Goal: Transaction & Acquisition: Purchase product/service

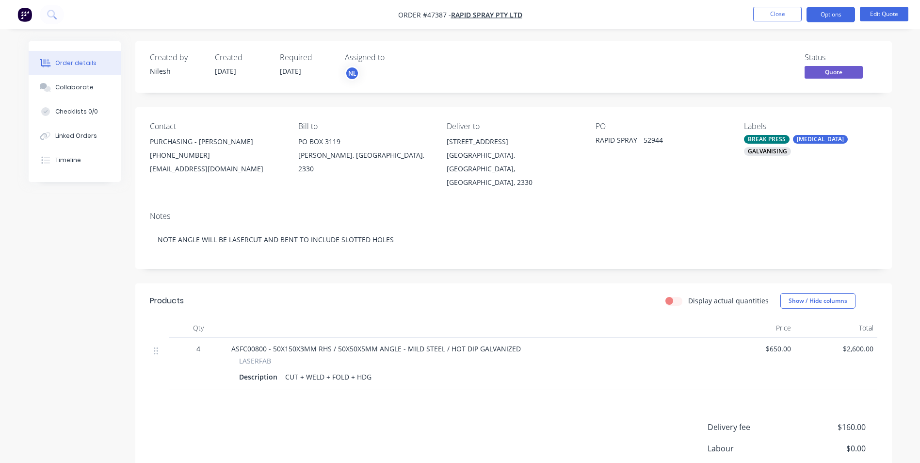
scroll to position [86, 0]
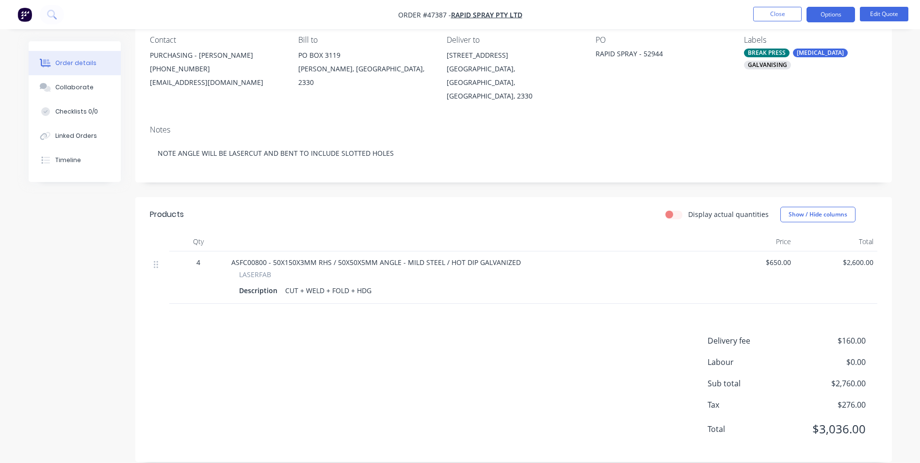
click at [839, 318] on div "Products Display actual quantities Show / Hide columns Qty Price Total 4 ASFC00…" at bounding box center [513, 329] width 757 height 265
click at [838, 335] on span "$160.00" at bounding box center [830, 341] width 72 height 12
click at [873, 17] on button "Edit Quote" at bounding box center [884, 14] width 49 height 15
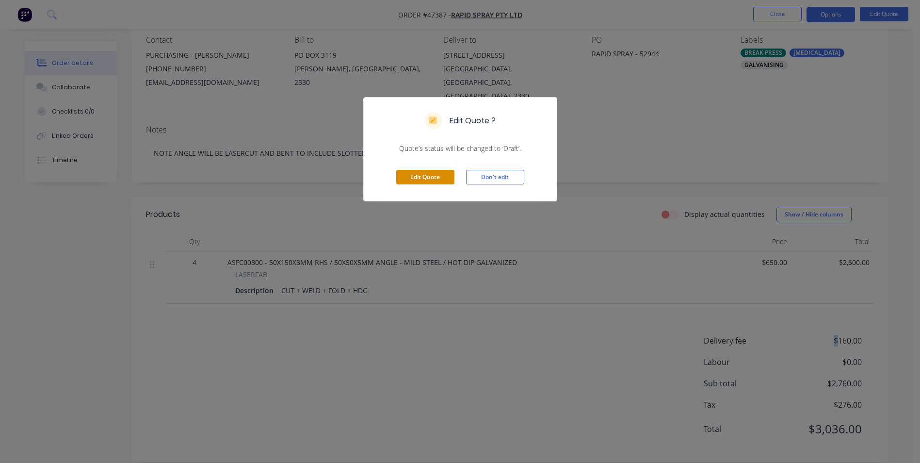
click at [412, 172] on button "Edit Quote" at bounding box center [425, 177] width 58 height 15
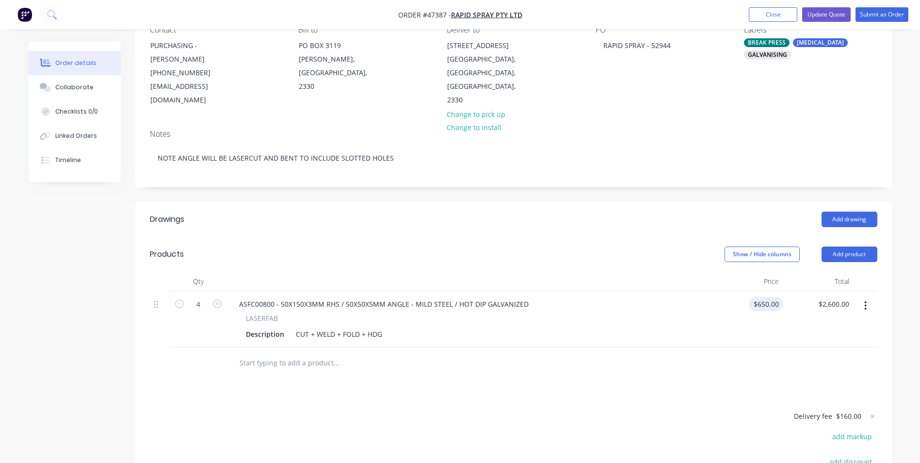
scroll to position [146, 0]
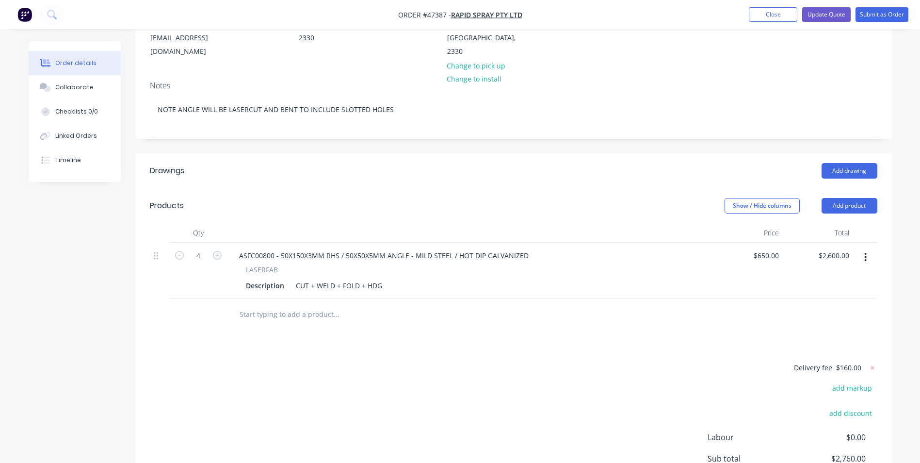
click at [853, 362] on span "$160.00" at bounding box center [848, 367] width 25 height 10
click at [862, 361] on form "Delivery fee $160.00" at bounding box center [814, 367] width 125 height 13
click at [861, 361] on div "Delivery fee $160.00" at bounding box center [816, 371] width 121 height 20
click at [789, 361] on form "Delivery fee $160.00" at bounding box center [814, 367] width 125 height 13
click at [838, 362] on span "$160.00" at bounding box center [848, 367] width 25 height 10
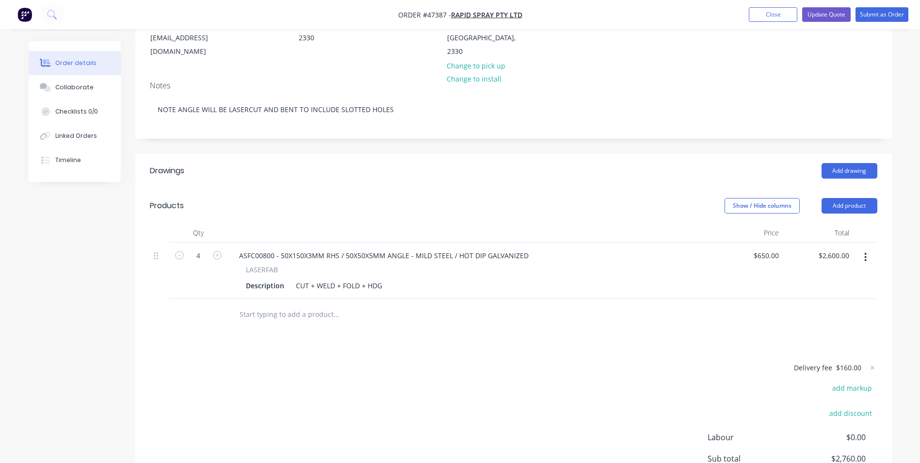
scroll to position [194, 0]
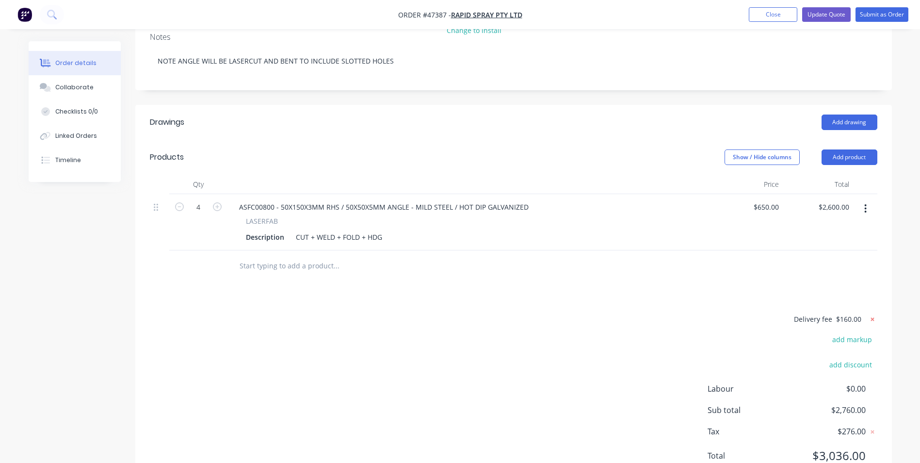
click at [875, 314] on icon at bounding box center [873, 319] width 10 height 10
click at [855, 313] on button "add delivery fee" at bounding box center [846, 319] width 63 height 13
type input "240"
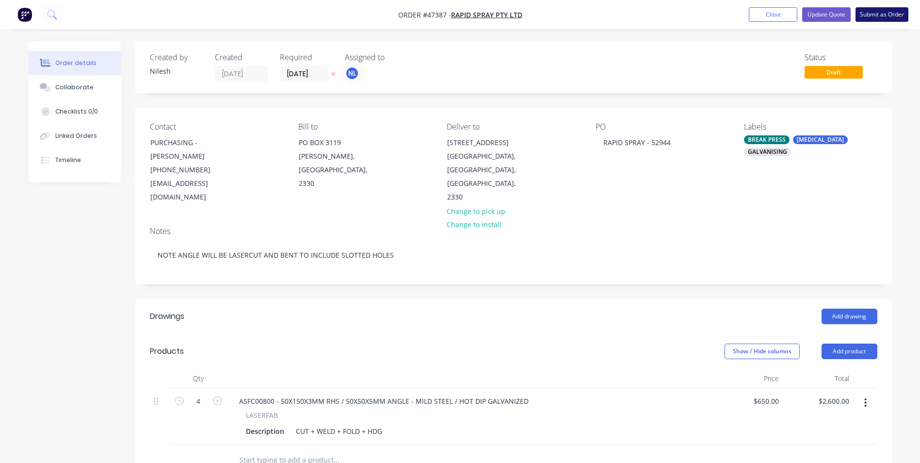
click at [886, 13] on button "Submit as Order" at bounding box center [882, 14] width 53 height 15
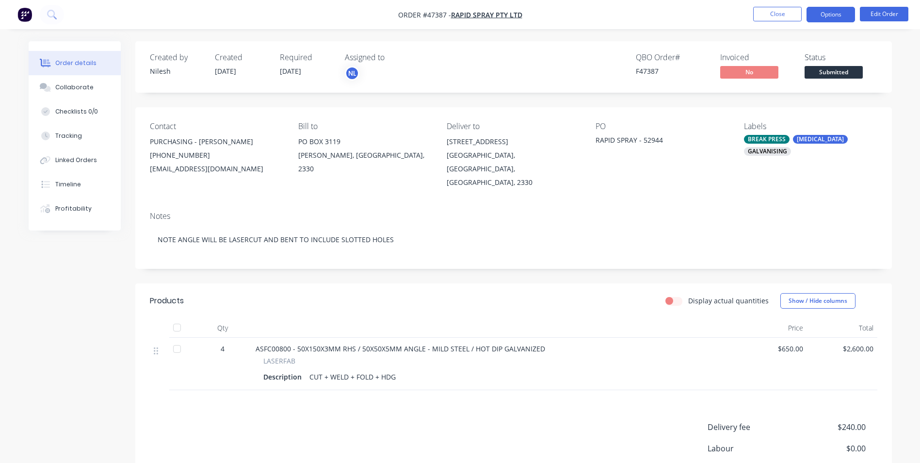
click at [851, 16] on button "Options" at bounding box center [831, 15] width 49 height 16
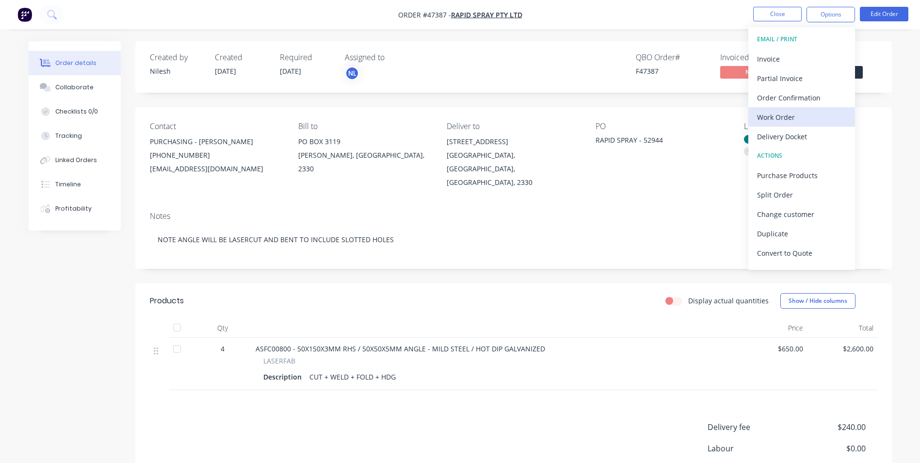
click at [801, 119] on div "Work Order" at bounding box center [801, 117] width 89 height 14
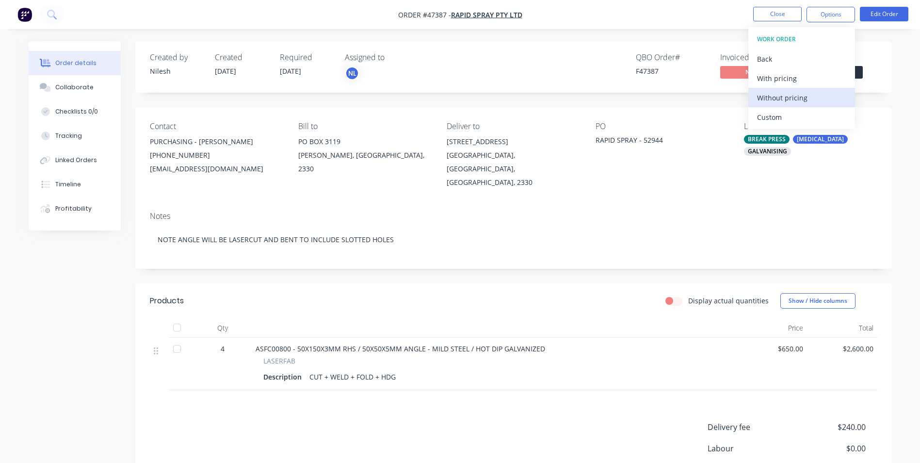
click at [791, 95] on div "Without pricing" at bounding box center [801, 98] width 89 height 14
click at [768, 130] on div "Delivery Docket" at bounding box center [801, 137] width 89 height 14
click at [800, 97] on div "Without pricing" at bounding box center [801, 98] width 89 height 14
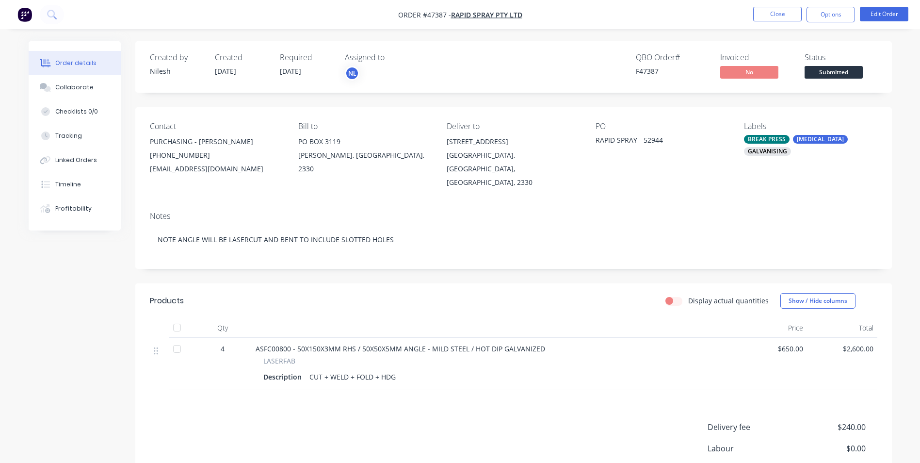
click at [627, 42] on div "Created by [PERSON_NAME] Created [DATE] Required [DATE] Assigned to NL QBO Orde…" at bounding box center [513, 66] width 757 height 51
click at [781, 10] on button "Close" at bounding box center [777, 14] width 49 height 15
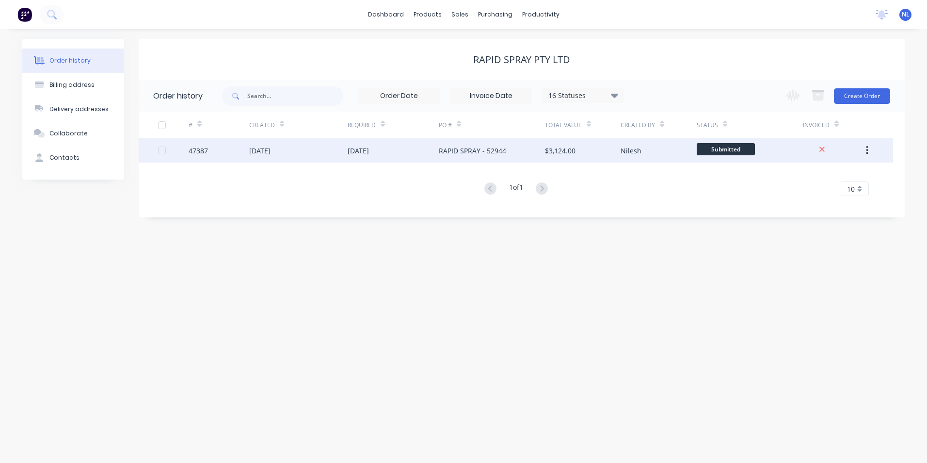
click at [505, 150] on div "RAPID SPRAY - 52944" at bounding box center [492, 150] width 106 height 24
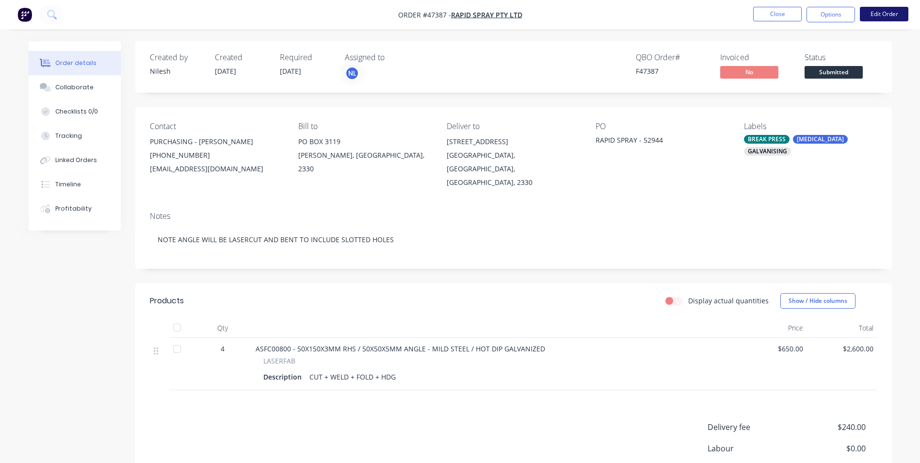
click at [872, 16] on button "Edit Order" at bounding box center [884, 14] width 49 height 15
drag, startPoint x: 444, startPoint y: 12, endPoint x: 424, endPoint y: 15, distance: 20.0
click at [424, 15] on span "Order #47387 -" at bounding box center [424, 14] width 53 height 9
copy span "#47387"
click at [768, 17] on button "Close" at bounding box center [777, 14] width 49 height 15
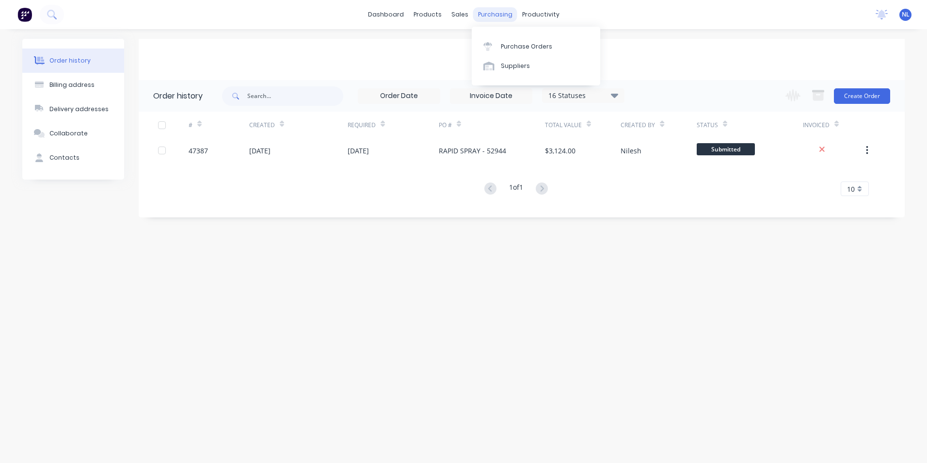
click at [495, 11] on div "purchasing" at bounding box center [495, 14] width 44 height 15
click at [509, 45] on div "Purchase Orders" at bounding box center [526, 46] width 51 height 9
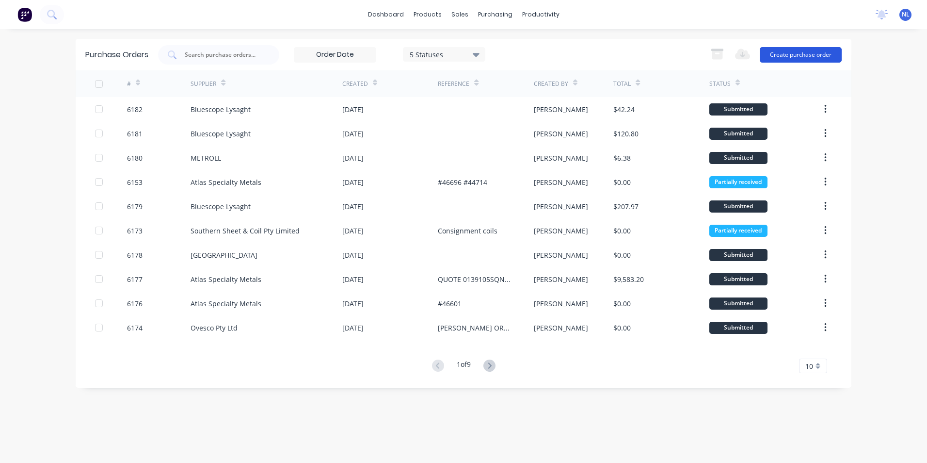
click at [808, 61] on button "Create purchase order" at bounding box center [801, 55] width 82 height 16
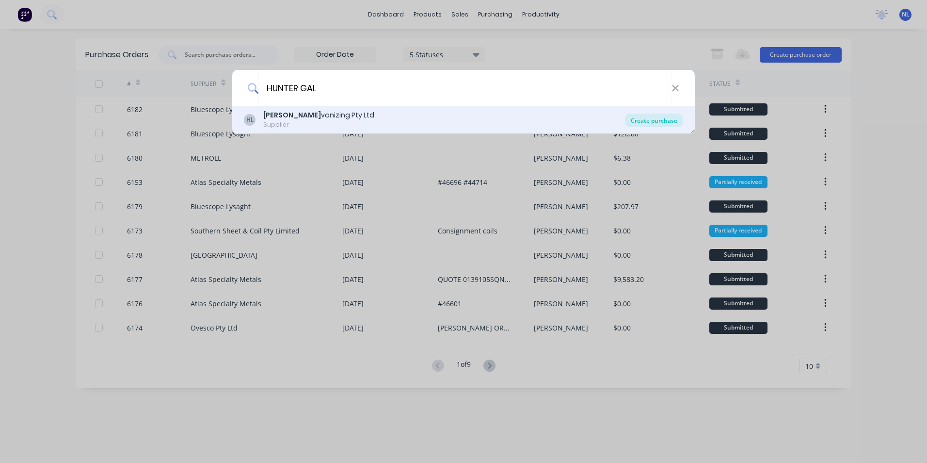
type input "HUNTER GAL"
click at [653, 126] on div "Create purchase" at bounding box center [654, 121] width 58 height 14
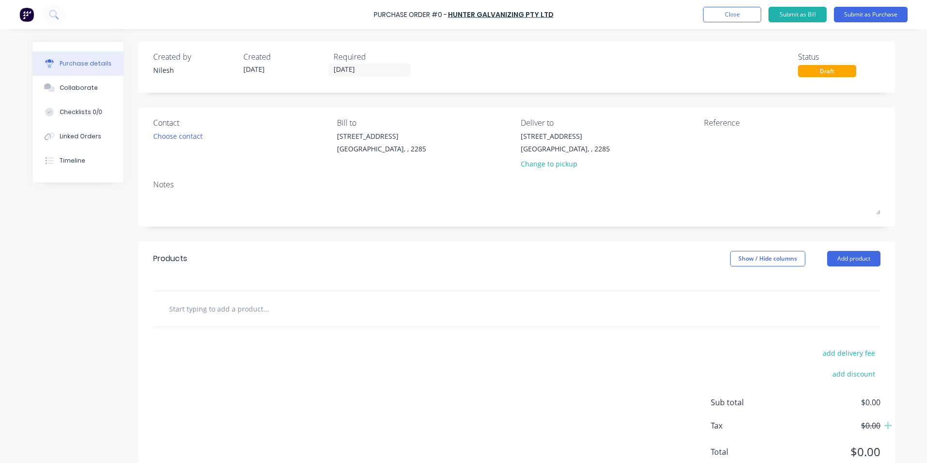
click at [855, 268] on div "Products Show / Hide columns Add product" at bounding box center [517, 258] width 757 height 35
click at [856, 265] on button "Add product" at bounding box center [854, 259] width 53 height 16
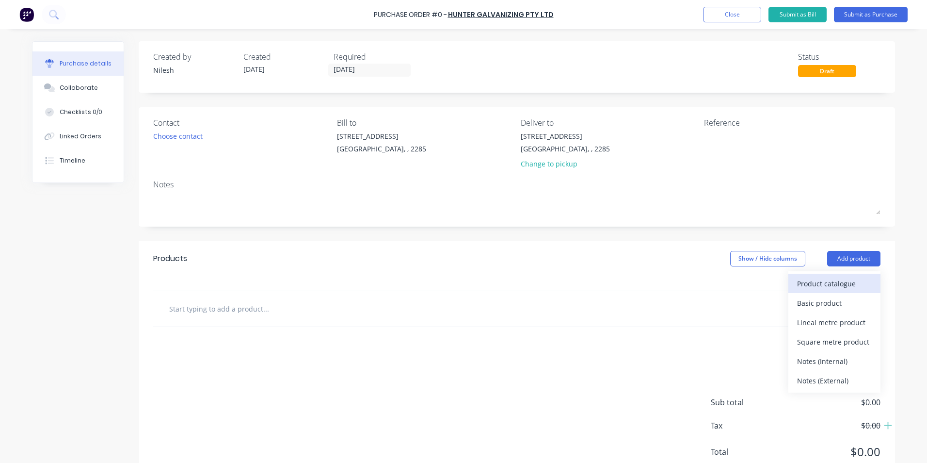
click at [829, 287] on div "Product catalogue" at bounding box center [834, 284] width 75 height 14
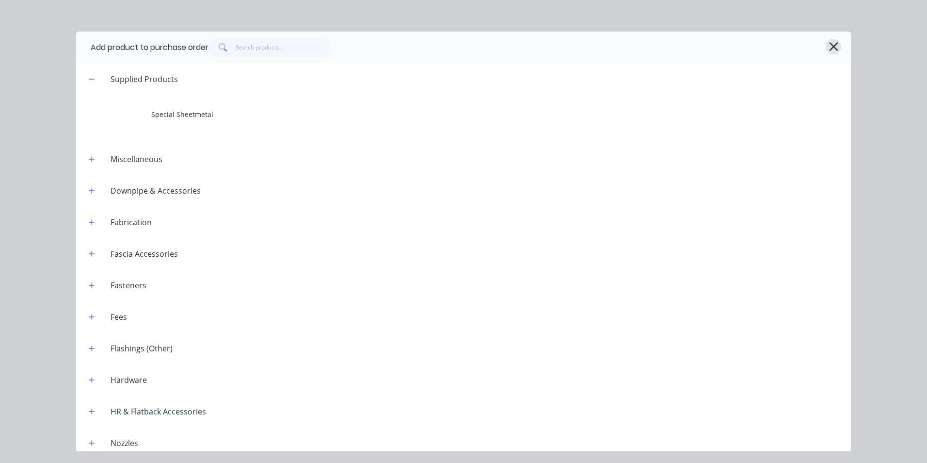
click at [841, 45] on button "button" at bounding box center [834, 47] width 16 height 16
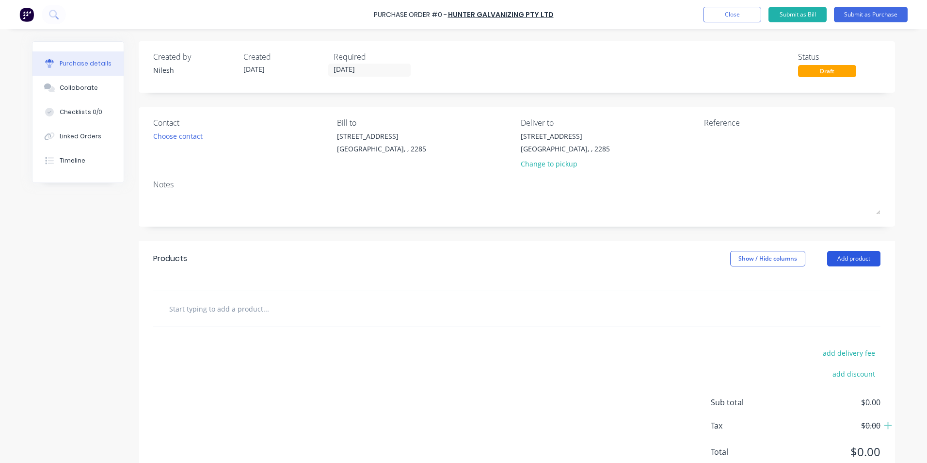
click at [850, 252] on button "Add product" at bounding box center [854, 259] width 53 height 16
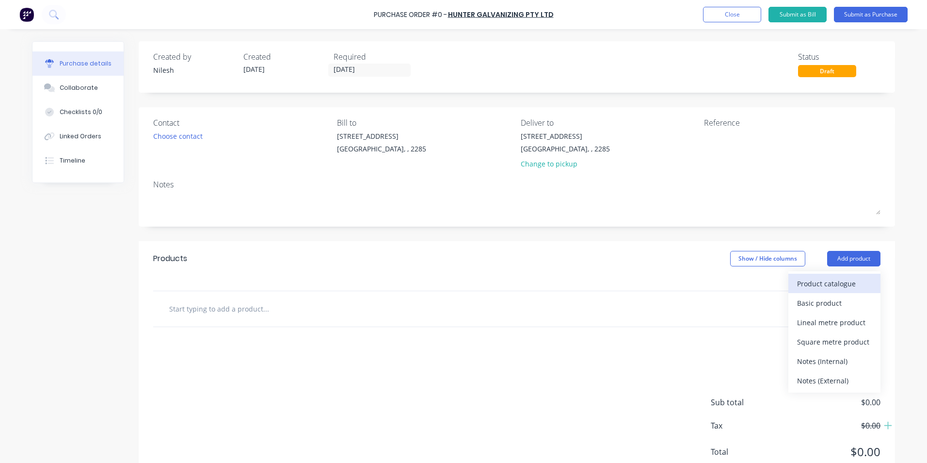
click at [818, 288] on div "Product catalogue" at bounding box center [834, 284] width 75 height 14
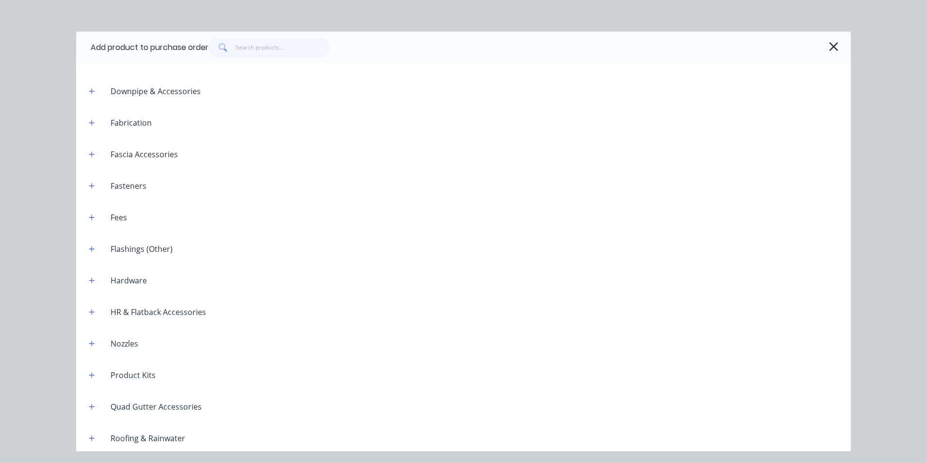
scroll to position [51, 0]
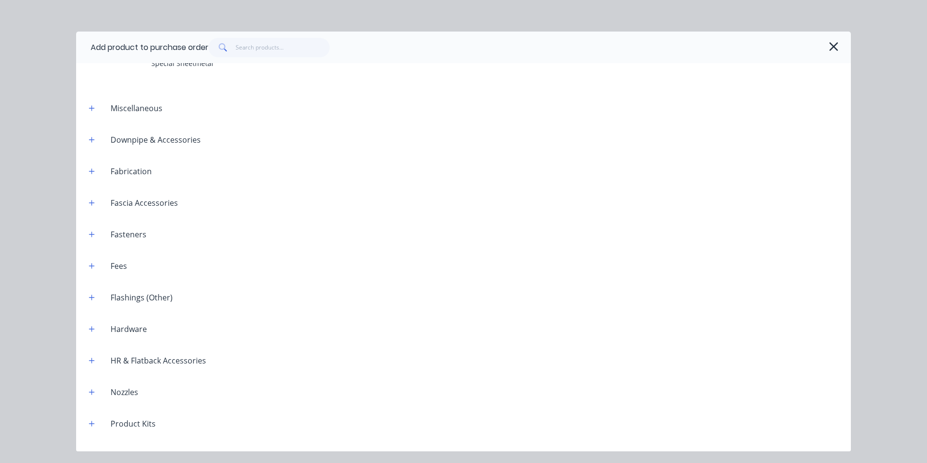
click at [40, 171] on div "Add product to purchase order Supplied Products Special Sheetmetal Miscellaneou…" at bounding box center [463, 231] width 927 height 463
click at [836, 49] on icon "button" at bounding box center [834, 46] width 9 height 9
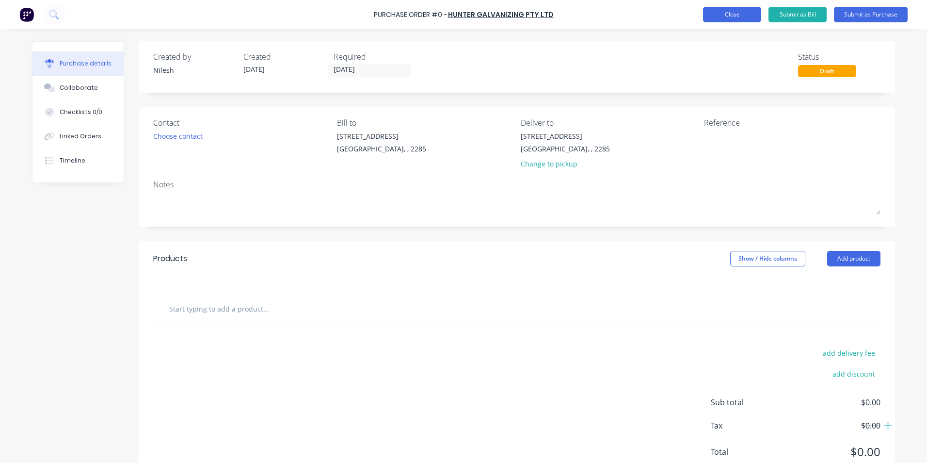
click at [729, 16] on button "Close" at bounding box center [732, 15] width 58 height 16
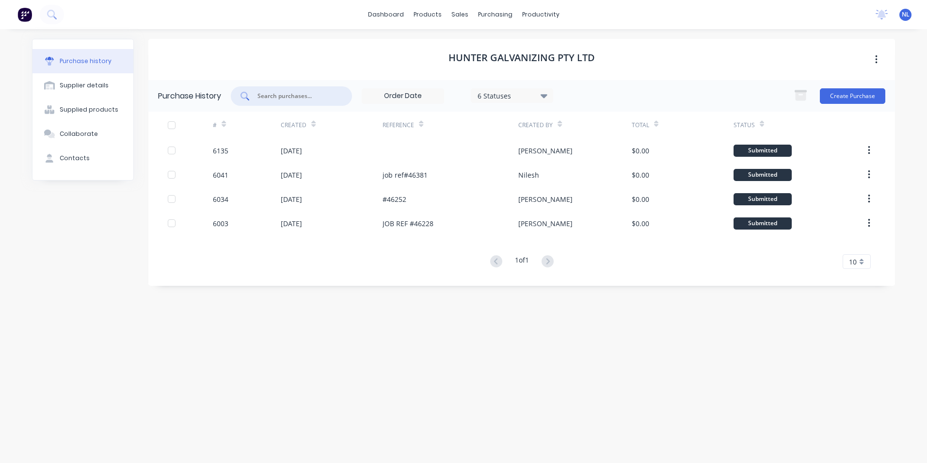
click at [295, 97] on input "text" at bounding box center [297, 96] width 81 height 10
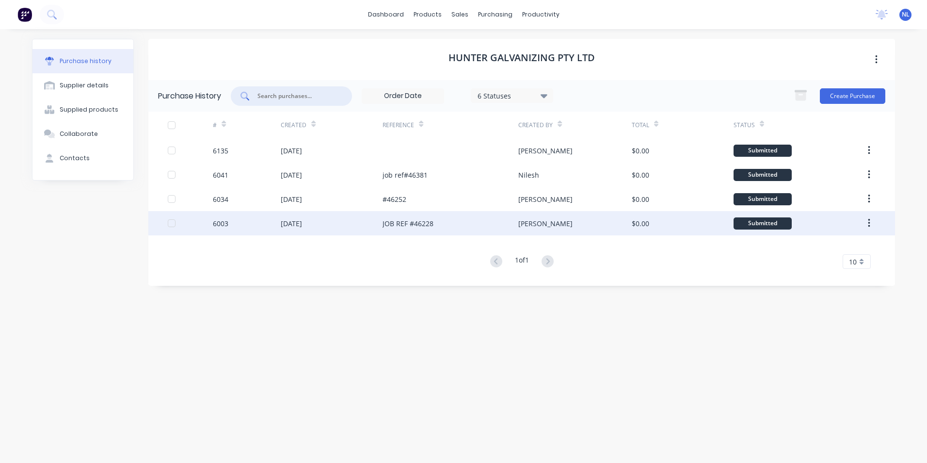
click at [654, 216] on div "$0.00" at bounding box center [683, 223] width 102 height 24
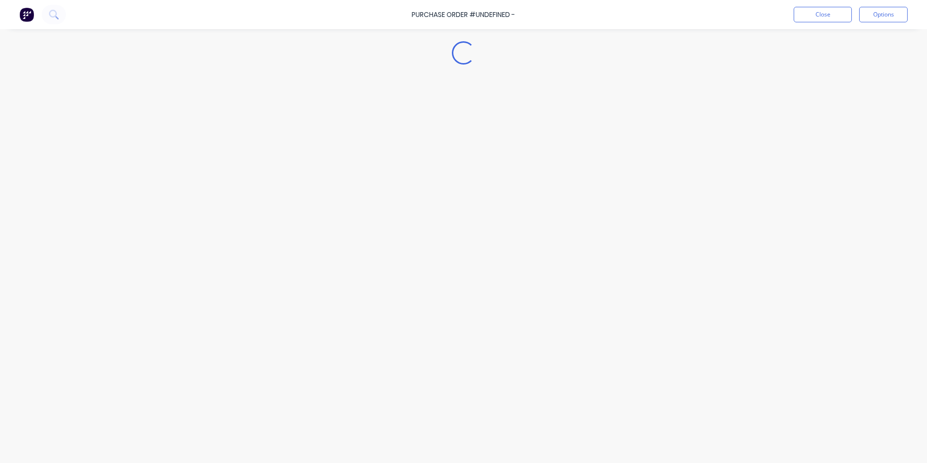
type textarea "x"
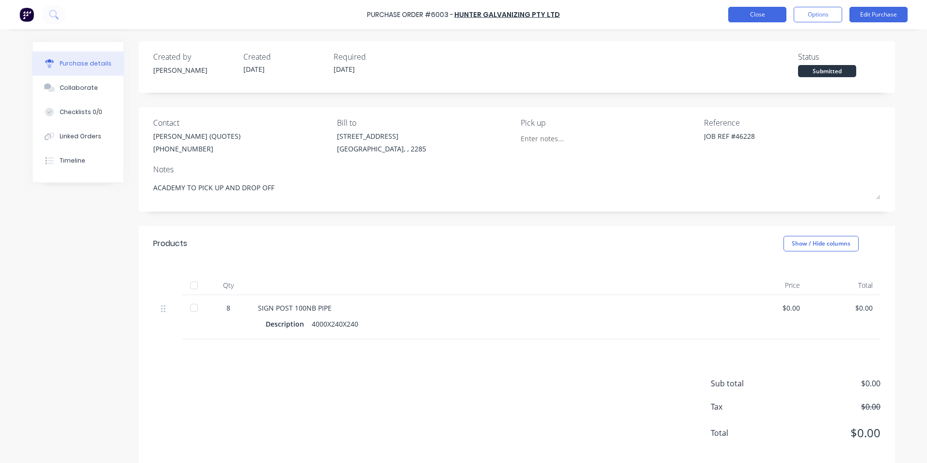
click at [760, 7] on button "Close" at bounding box center [758, 15] width 58 height 16
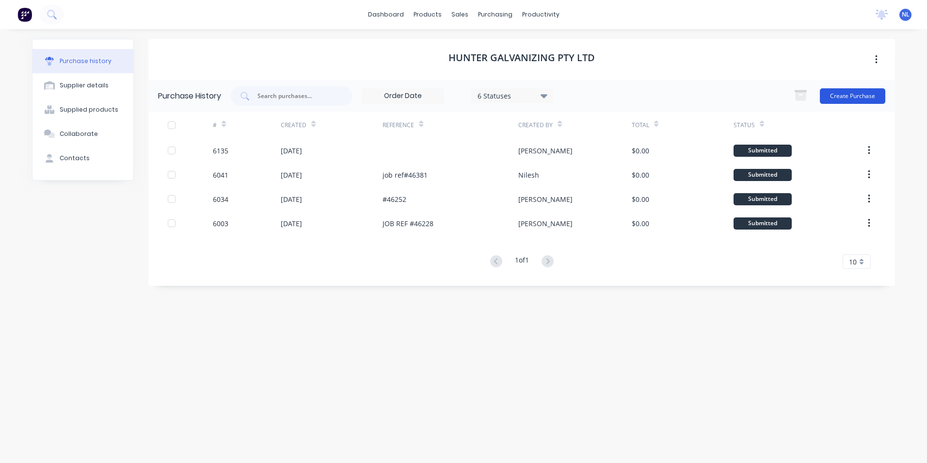
click at [863, 95] on button "Create Purchase" at bounding box center [852, 96] width 65 height 16
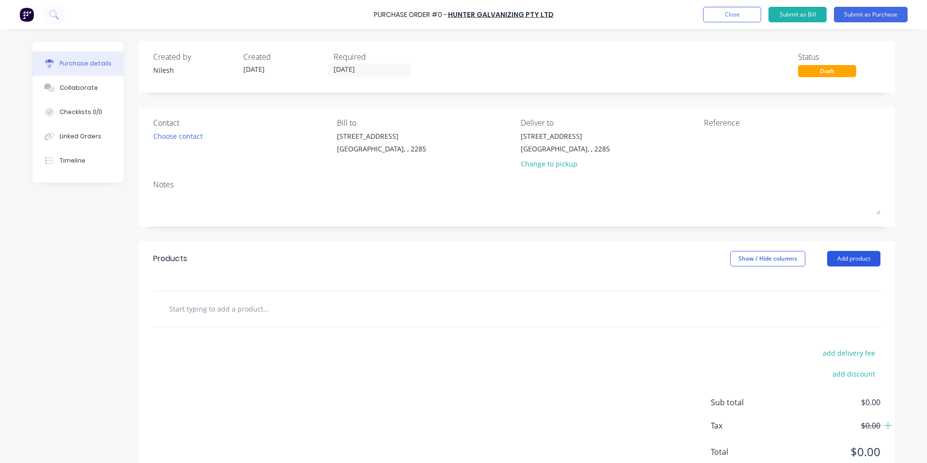
click at [855, 262] on button "Add product" at bounding box center [854, 259] width 53 height 16
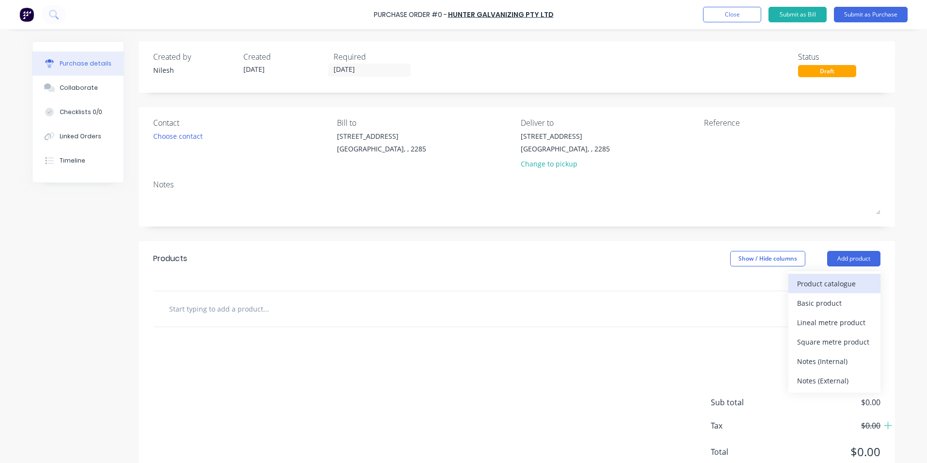
click at [837, 277] on div "Product catalogue" at bounding box center [834, 284] width 75 height 14
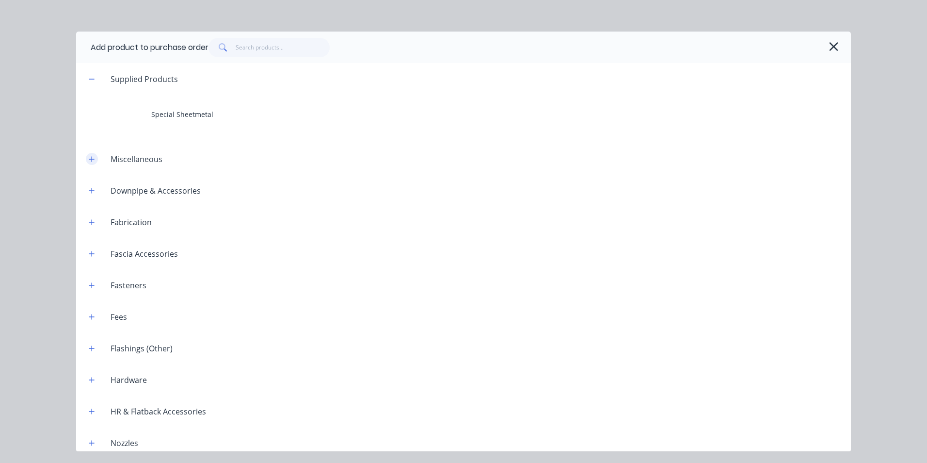
click at [97, 159] on button "button" at bounding box center [92, 159] width 12 height 12
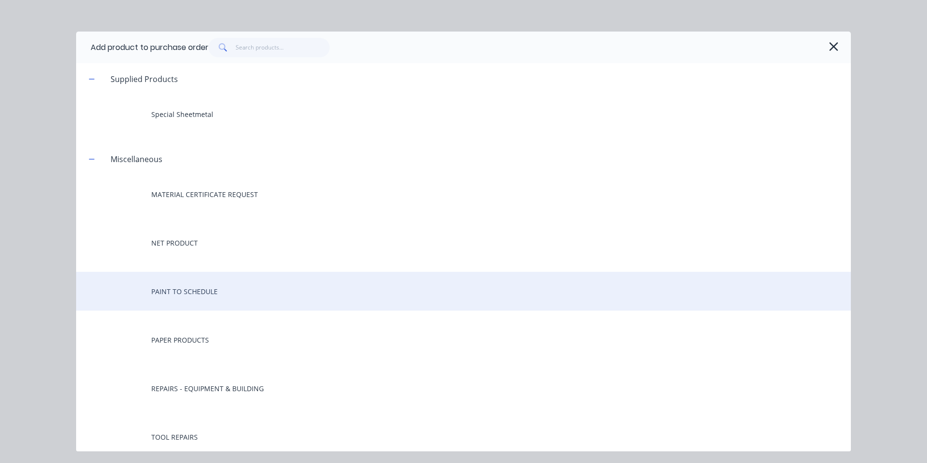
scroll to position [97, 0]
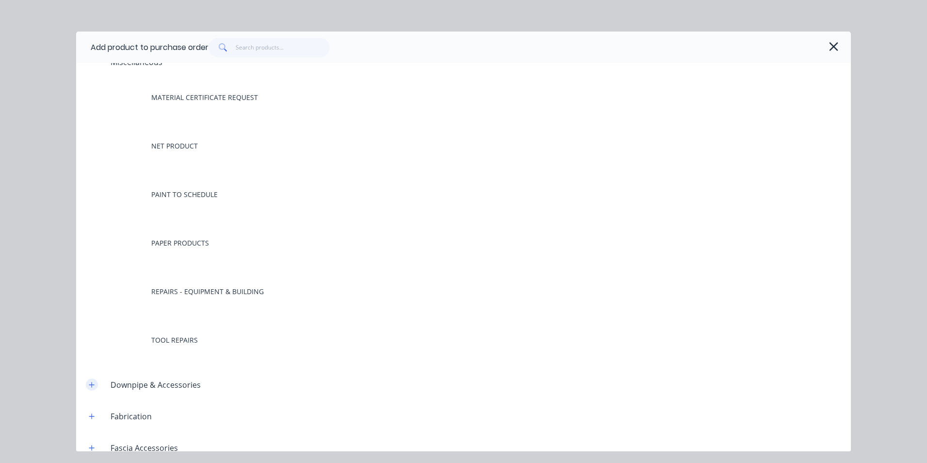
click at [92, 385] on icon "button" at bounding box center [91, 384] width 5 height 5
click at [92, 385] on icon "button" at bounding box center [91, 384] width 5 height 0
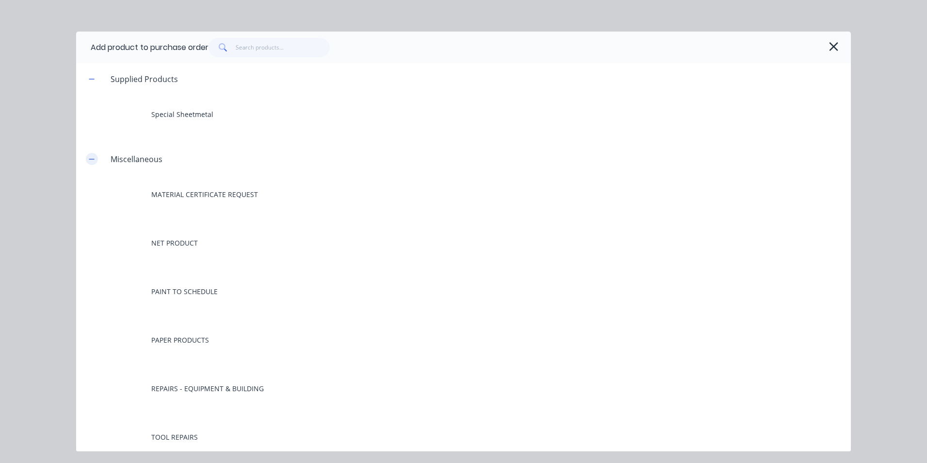
click at [95, 156] on button "button" at bounding box center [92, 159] width 12 height 12
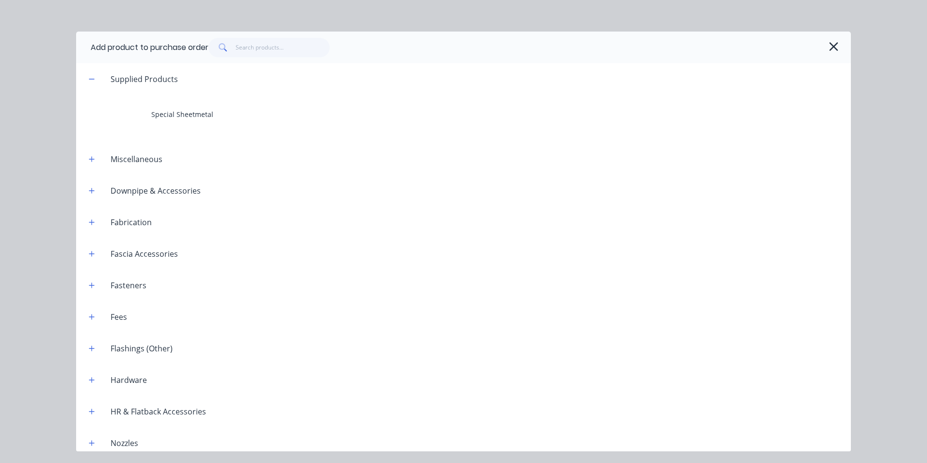
scroll to position [49, 0]
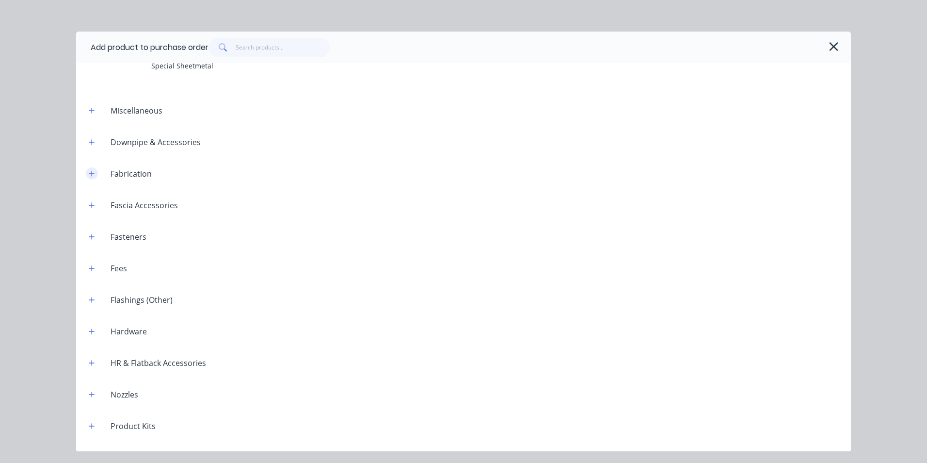
click at [90, 167] on button "button" at bounding box center [92, 173] width 12 height 12
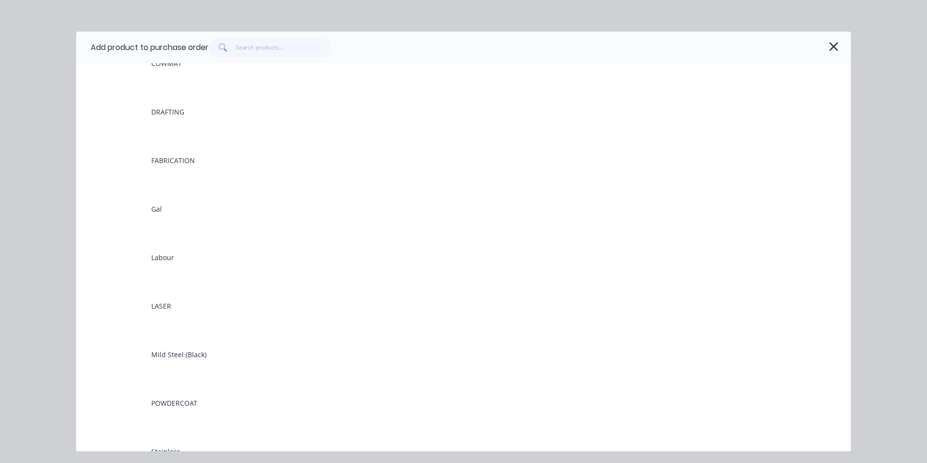
scroll to position [97, 0]
click at [93, 122] on icon "button" at bounding box center [92, 125] width 6 height 7
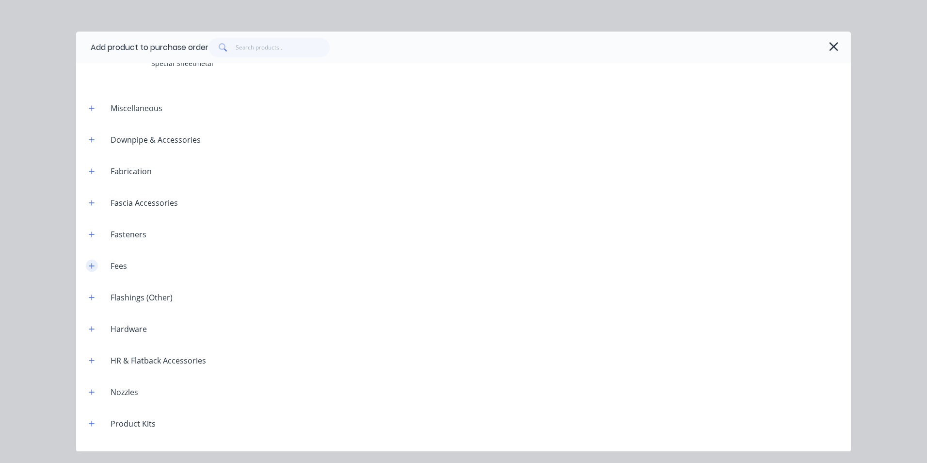
scroll to position [2, 0]
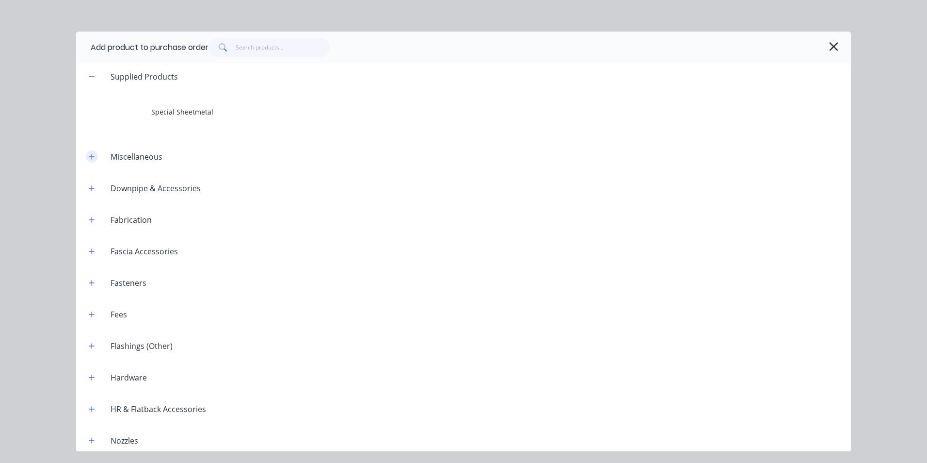
click at [90, 160] on button "button" at bounding box center [92, 156] width 12 height 12
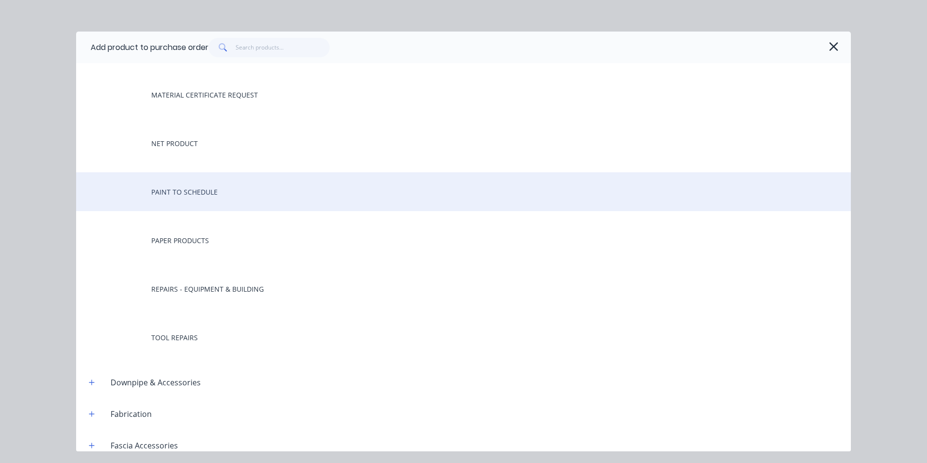
scroll to position [0, 0]
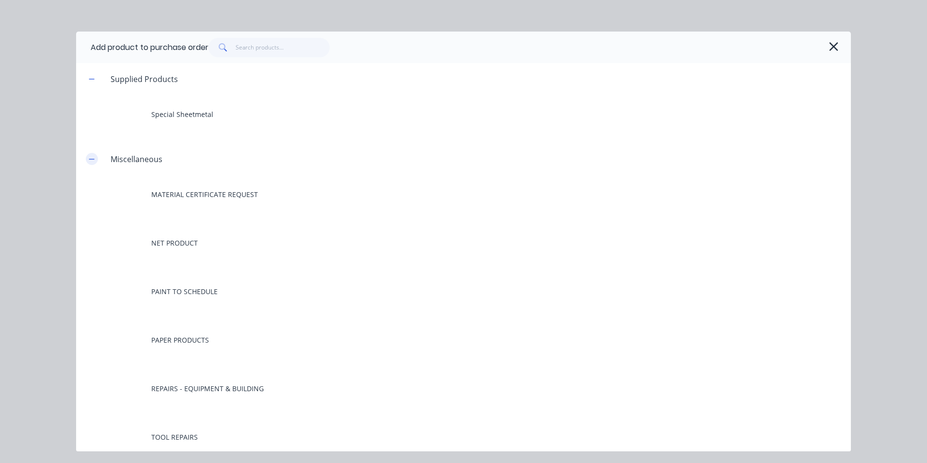
click at [91, 163] on button "button" at bounding box center [92, 159] width 12 height 12
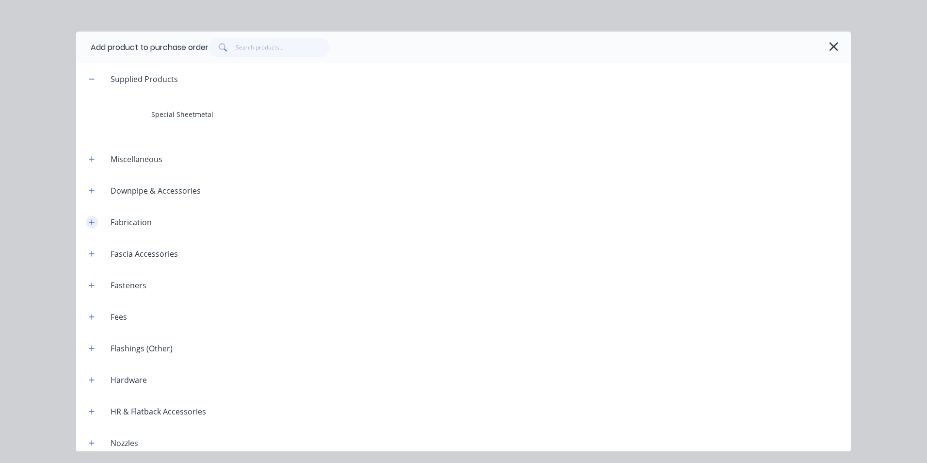
click at [92, 219] on icon "button" at bounding box center [92, 222] width 6 height 7
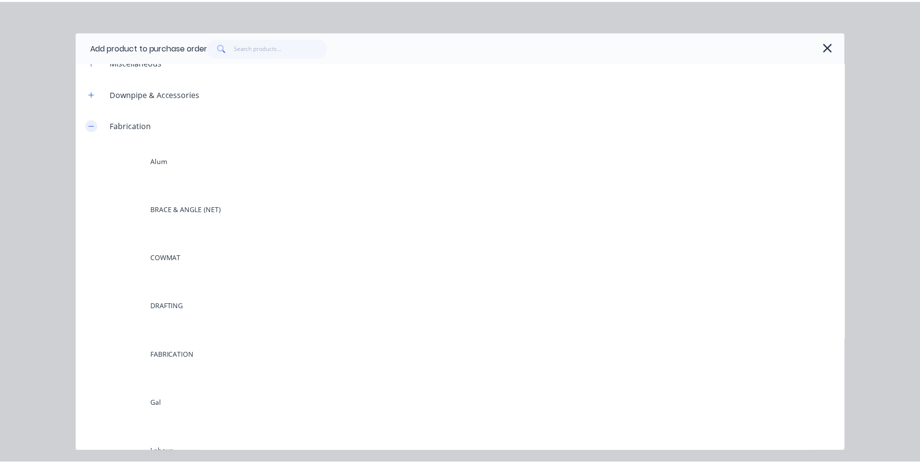
scroll to position [194, 0]
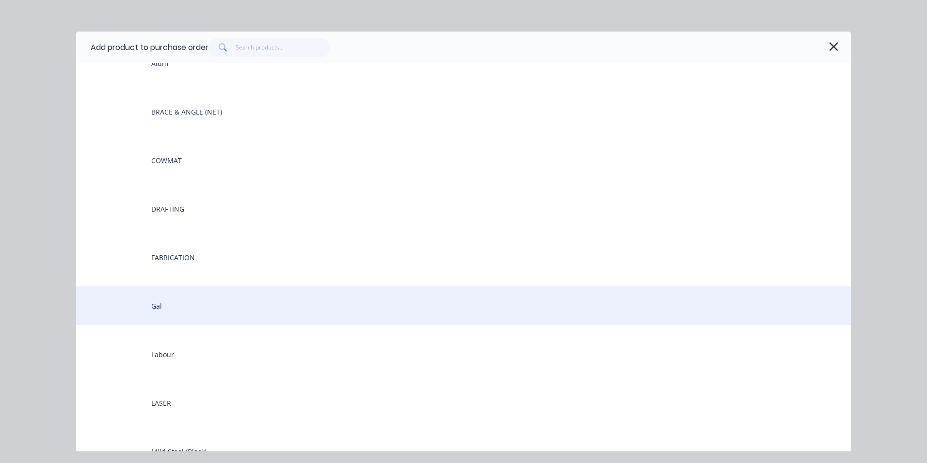
click at [171, 313] on div "Gal" at bounding box center [463, 305] width 775 height 39
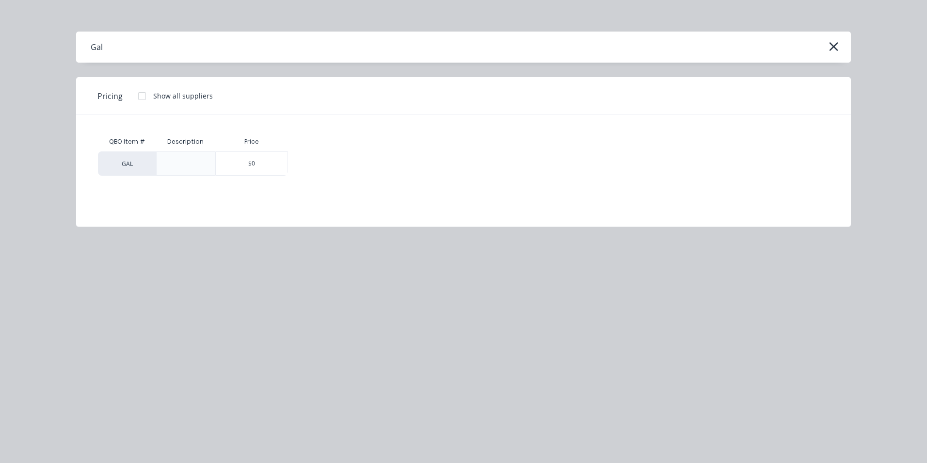
click at [142, 168] on div "GAL" at bounding box center [127, 163] width 58 height 24
click at [244, 163] on div "$0" at bounding box center [252, 163] width 72 height 23
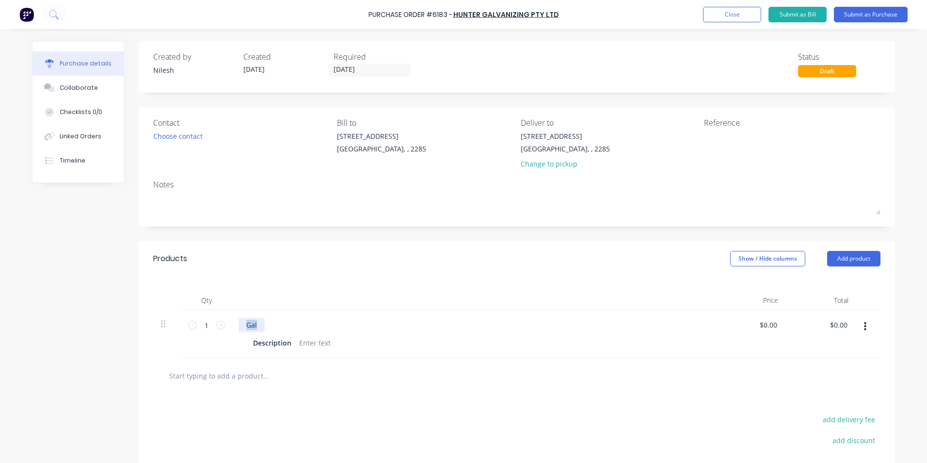
drag, startPoint x: 255, startPoint y: 327, endPoint x: 240, endPoint y: 327, distance: 15.0
click at [240, 327] on div "Gal" at bounding box center [252, 325] width 26 height 14
paste div
drag, startPoint x: 273, startPoint y: 326, endPoint x: 229, endPoint y: 316, distance: 44.5
click at [220, 327] on div "1 1 #47387 Description $0.00 $0.00 $0.00 $0.00" at bounding box center [517, 334] width 728 height 48
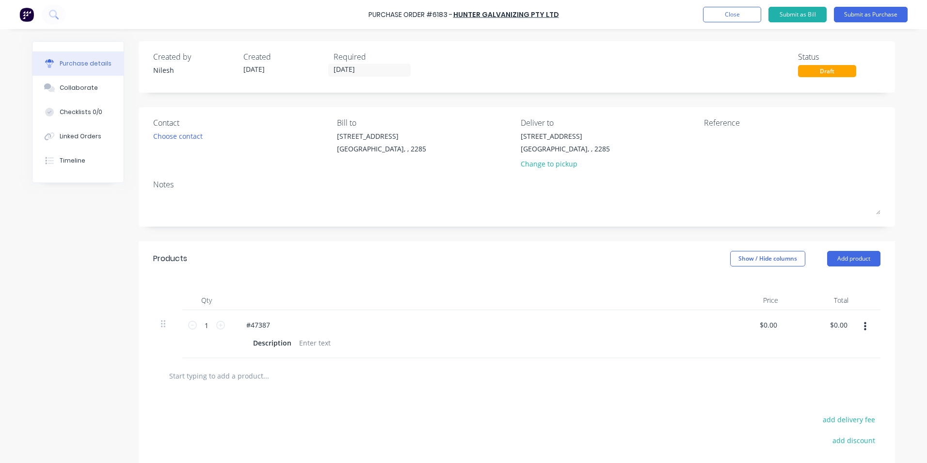
click at [735, 109] on div "Contact Choose contact [PERSON_NAME] to [STREET_ADDRESS][PERSON_NAME] [GEOGRAPH…" at bounding box center [517, 166] width 757 height 119
click at [705, 134] on textarea at bounding box center [764, 142] width 121 height 22
paste textarea "#47387"
type textarea "J#47387"
type textarea "x"
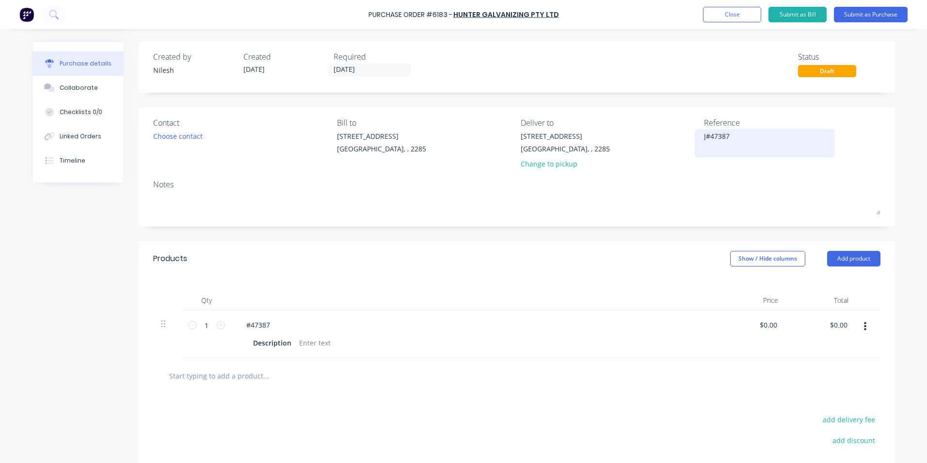
type textarea "JO#47387"
type textarea "x"
type textarea "JOB#47387"
type textarea "x"
type textarea "JOB #47387"
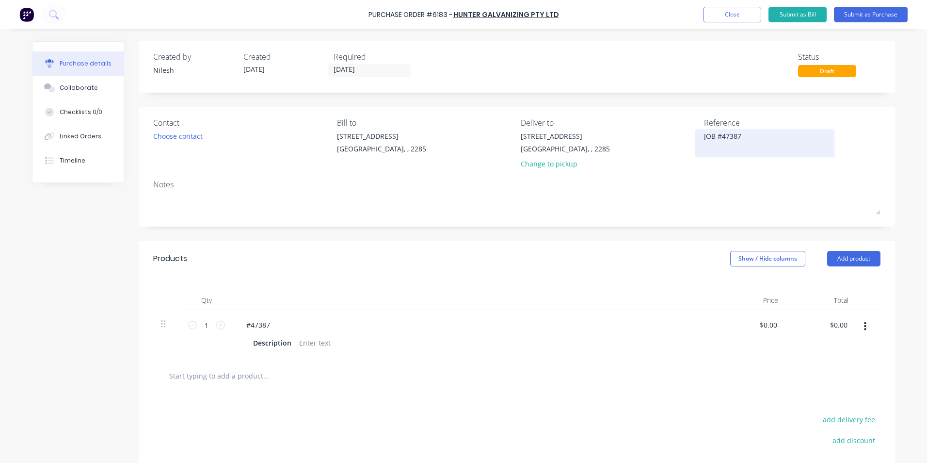
type textarea "x"
type textarea "JOB R#47387"
type textarea "x"
type textarea "JOB RE#47387"
type textarea "x"
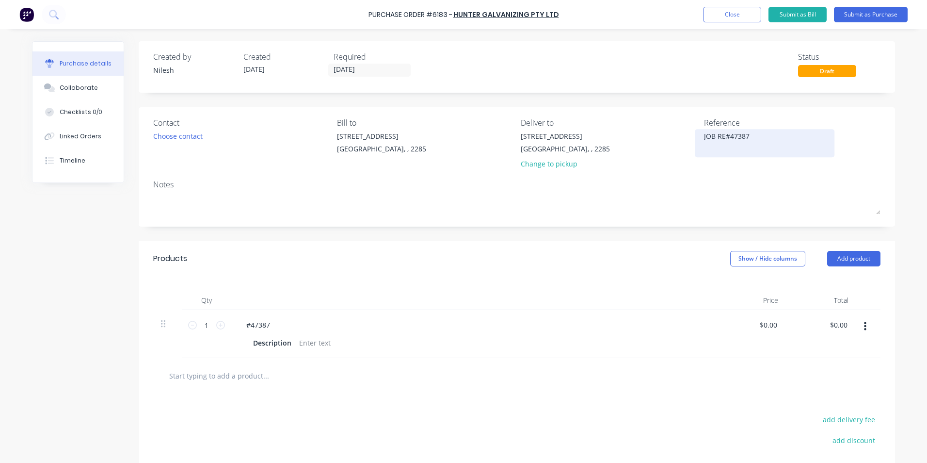
type textarea "JOB REF#47387"
type textarea "x"
type textarea "JOB REF #47387"
type textarea "x"
type textarea "JOB REF #47387"
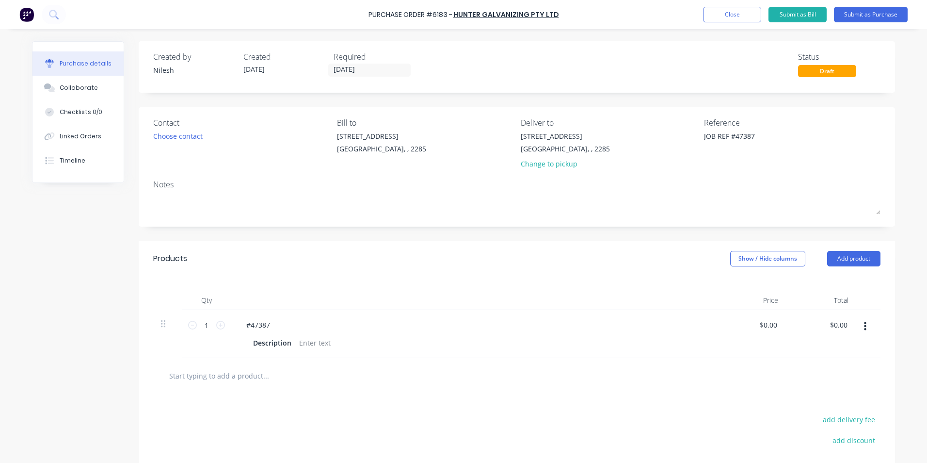
click at [282, 323] on div "#47387" at bounding box center [474, 325] width 470 height 14
click at [266, 326] on div "#47387" at bounding box center [258, 325] width 39 height 14
drag, startPoint x: 269, startPoint y: 326, endPoint x: 204, endPoint y: 333, distance: 65.4
click at [204, 333] on div "1 1 #47387 Description $0.00 $0.00 $0.00 $0.00" at bounding box center [517, 334] width 728 height 48
click at [736, 14] on button "Close" at bounding box center [732, 15] width 58 height 16
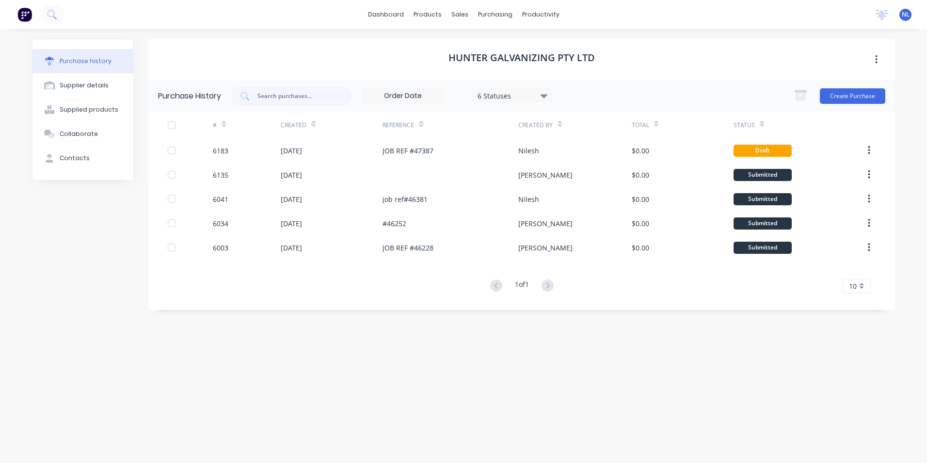
click at [492, 94] on div "6 Statuses" at bounding box center [512, 95] width 69 height 10
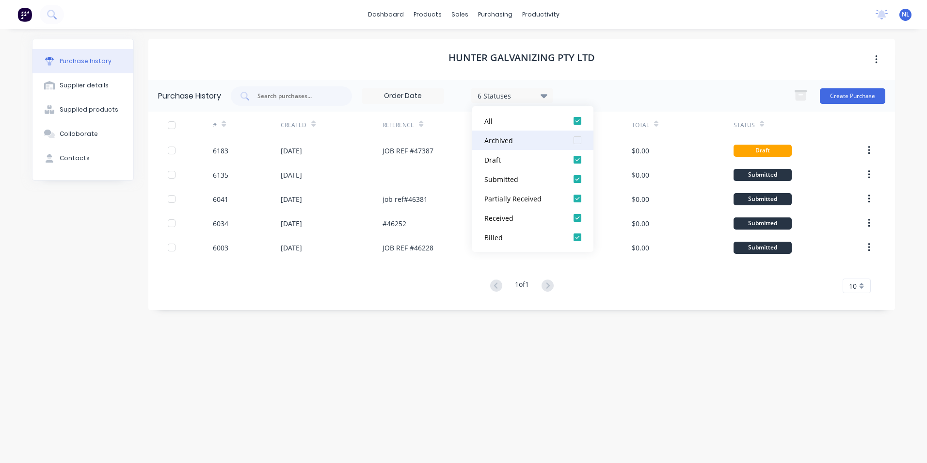
click at [554, 144] on div "Archived" at bounding box center [524, 140] width 78 height 10
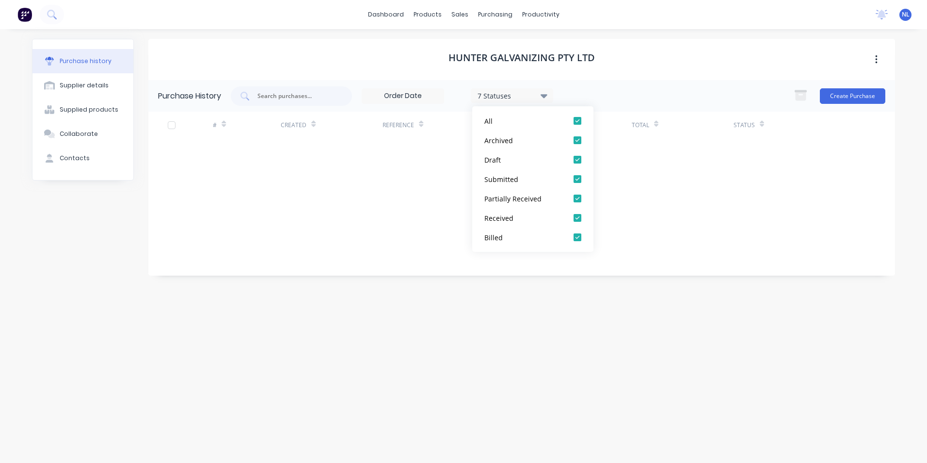
click at [673, 61] on div "Hunter Galvanizing Pty Ltd" at bounding box center [521, 59] width 747 height 41
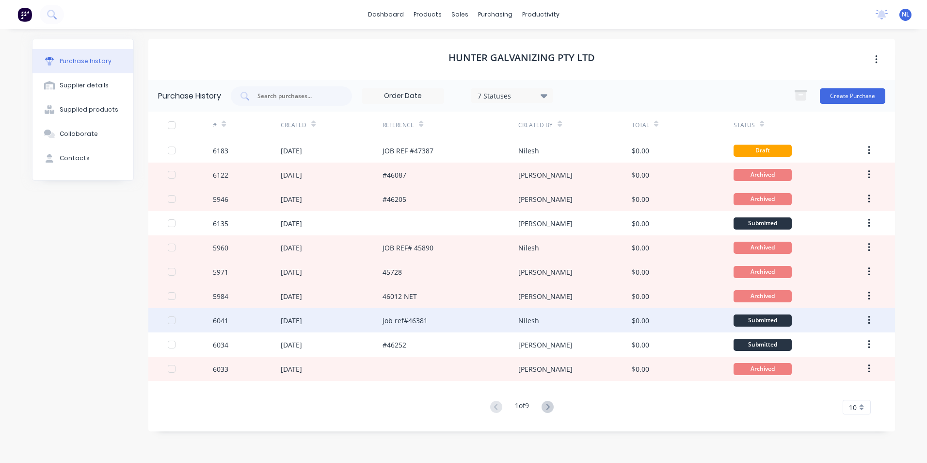
click at [469, 321] on div "job ref#46381" at bounding box center [451, 320] width 136 height 24
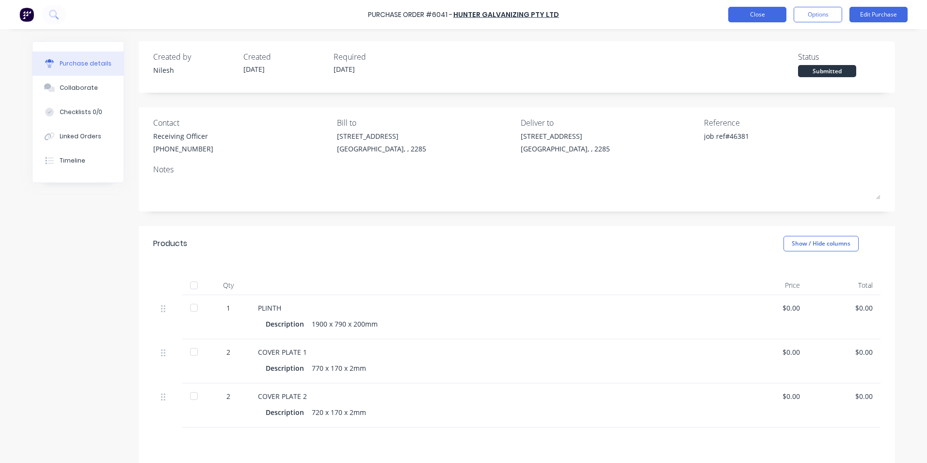
click at [762, 13] on button "Close" at bounding box center [758, 15] width 58 height 16
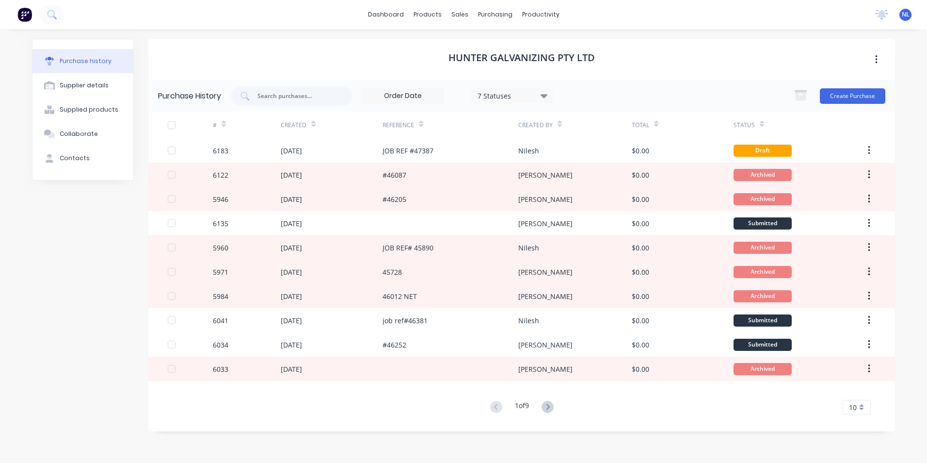
click at [559, 409] on div "1 of 9 10 5 10 15 20 25 30 35" at bounding box center [521, 407] width 747 height 14
click at [553, 404] on icon at bounding box center [548, 407] width 12 height 12
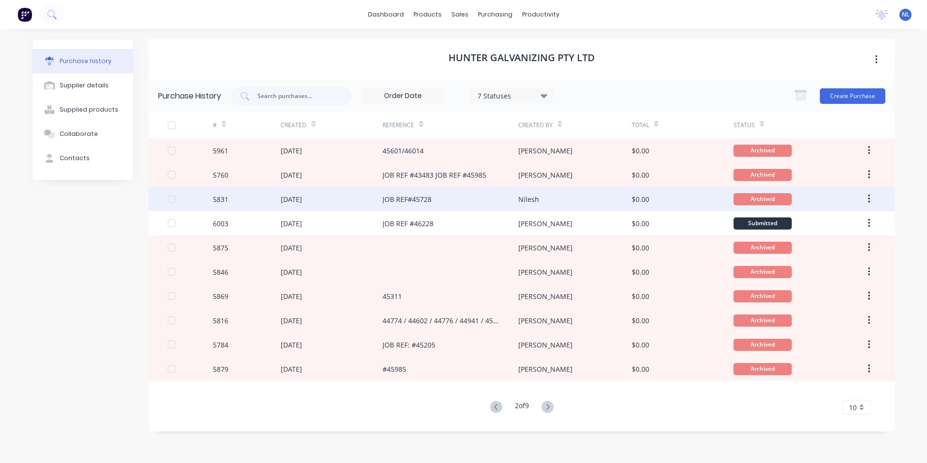
click at [423, 195] on div "JOB REF#45728" at bounding box center [407, 199] width 49 height 10
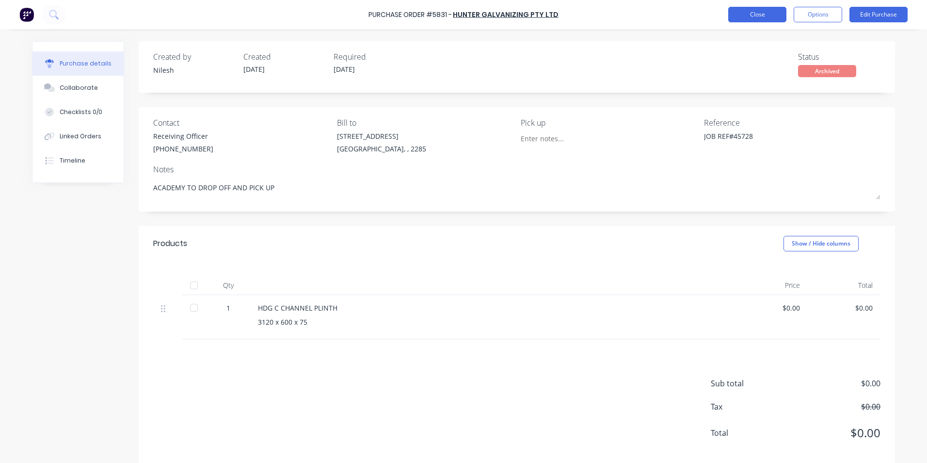
click at [740, 17] on button "Close" at bounding box center [758, 15] width 58 height 16
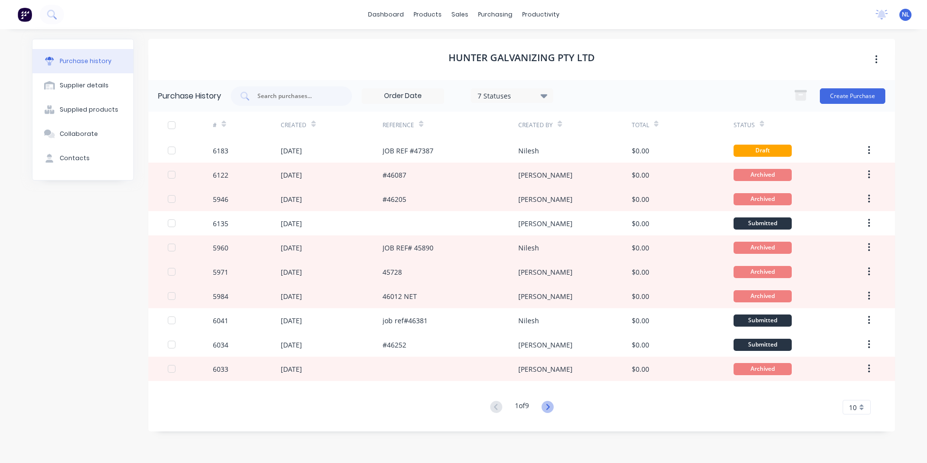
click at [547, 406] on icon at bounding box center [548, 407] width 12 height 12
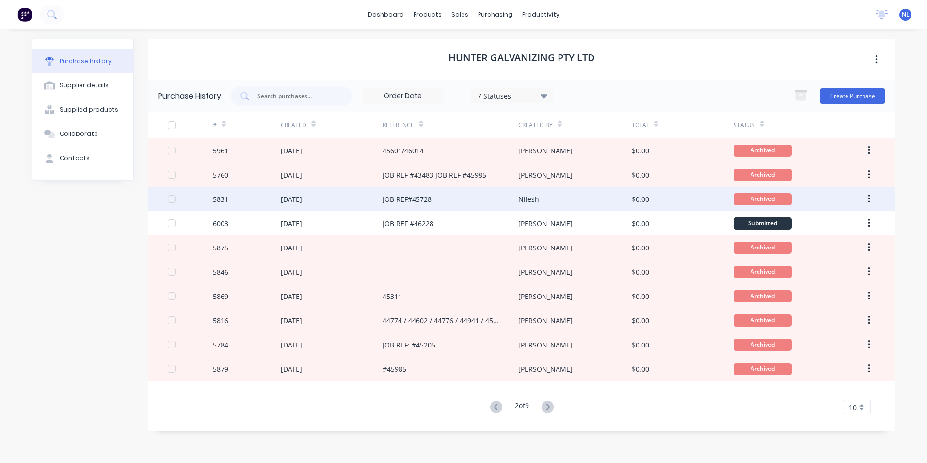
click at [408, 200] on div "JOB REF#45728" at bounding box center [407, 199] width 49 height 10
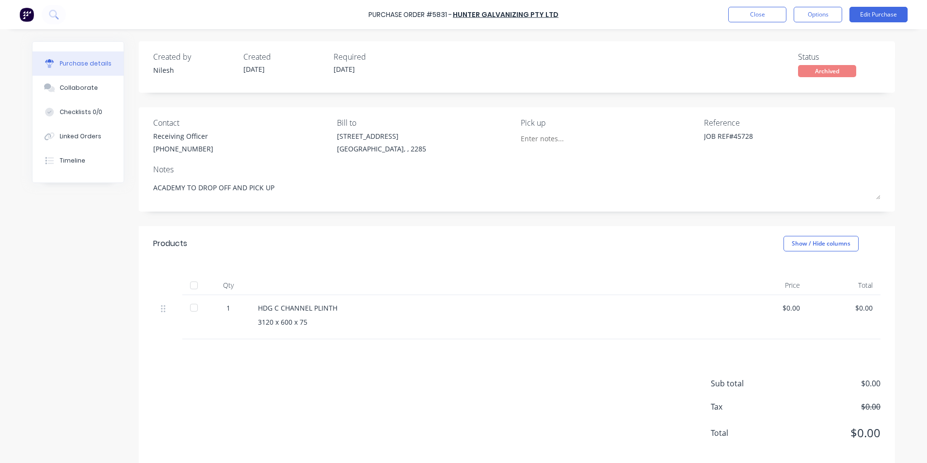
click at [759, 24] on div "Purchase Order #5831 - Hunter Galvanizing Pty Ltd Close Options Edit Purchase" at bounding box center [463, 14] width 927 height 29
click at [754, 15] on button "Close" at bounding box center [758, 15] width 58 height 16
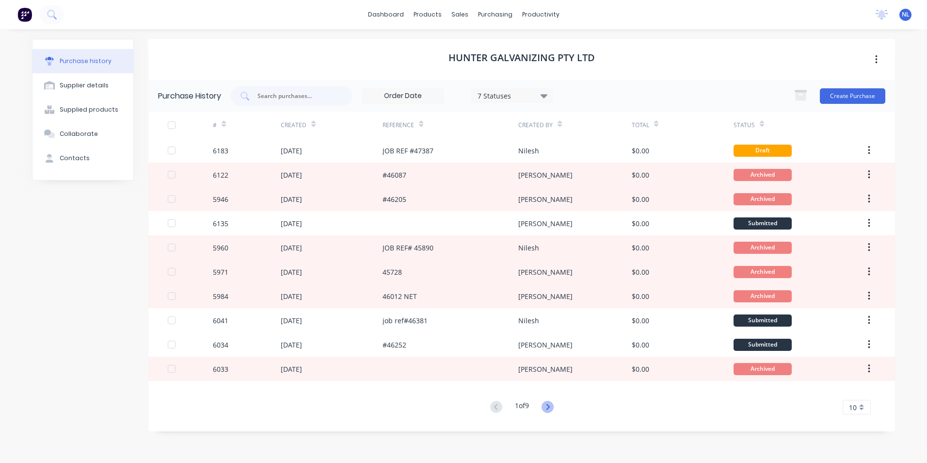
click at [550, 401] on icon at bounding box center [548, 407] width 12 height 12
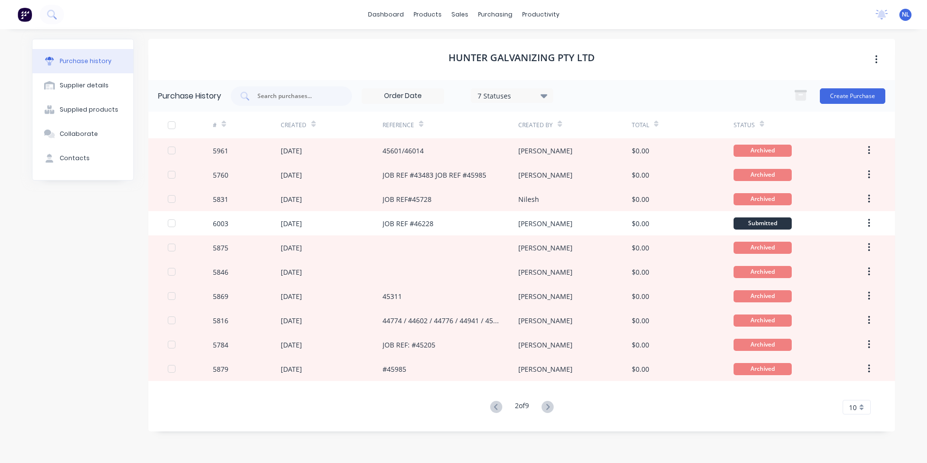
click at [550, 401] on icon at bounding box center [548, 407] width 12 height 12
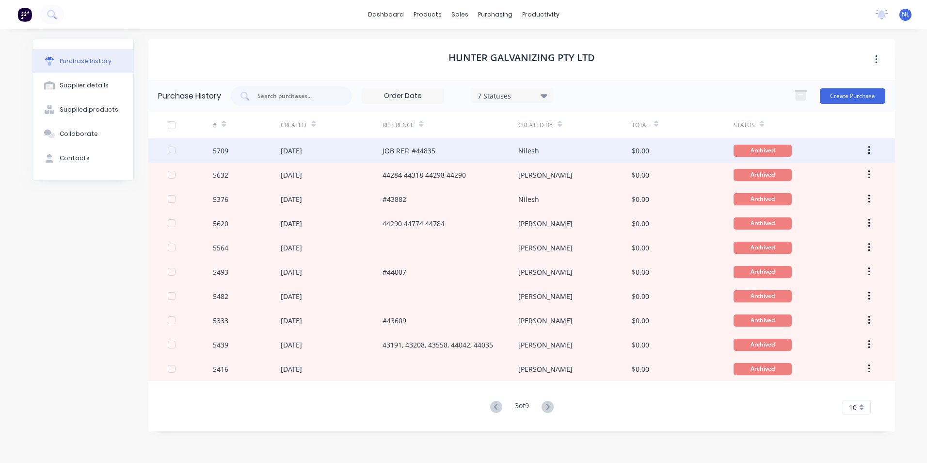
click at [429, 153] on div "JOB REF: #44835" at bounding box center [409, 151] width 53 height 10
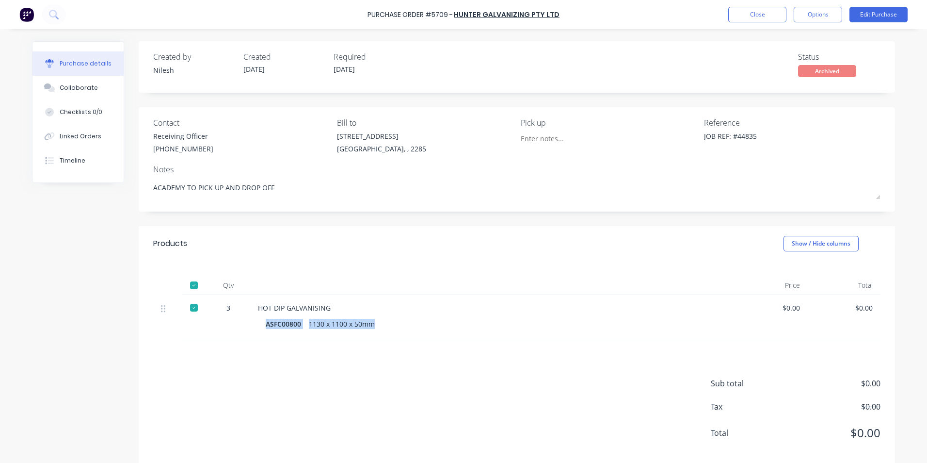
drag, startPoint x: 375, startPoint y: 326, endPoint x: 250, endPoint y: 329, distance: 124.7
click at [250, 329] on div "HOT DIP GALVANISING ASFC00800 1130 x 1100 x 50mm" at bounding box center [492, 317] width 485 height 44
copy div "ASFC00800 1130 x 1100 x 50mm"
click at [764, 21] on button "Close" at bounding box center [758, 15] width 58 height 16
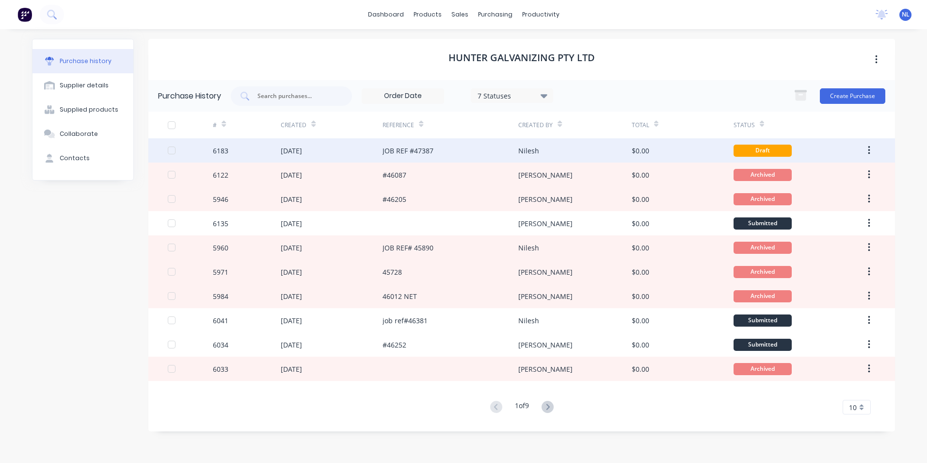
click at [756, 151] on div "Draft" at bounding box center [763, 151] width 58 height 12
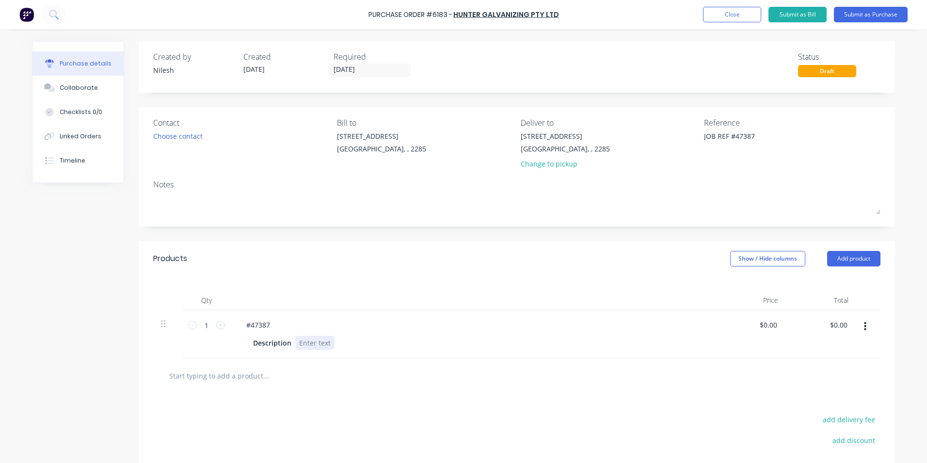
type textarea "x"
click at [325, 339] on div at bounding box center [314, 343] width 39 height 14
paste div
drag, startPoint x: 330, startPoint y: 342, endPoint x: 252, endPoint y: 341, distance: 78.1
click at [252, 341] on div "Description ASFC008001130 x 1100 x 50mm" at bounding box center [471, 343] width 444 height 14
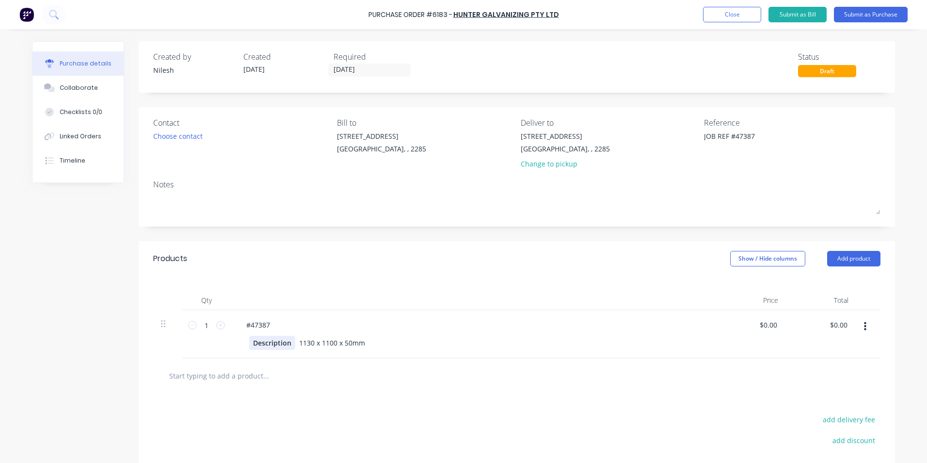
type textarea "x"
drag, startPoint x: 289, startPoint y: 342, endPoint x: 217, endPoint y: 351, distance: 72.4
click at [217, 351] on div "1 1 #47387 Description 1130 x 1100 x 50mm $0.00 $0.00 $0.00 $0.00" at bounding box center [517, 334] width 728 height 48
paste div
click at [242, 325] on div "#47387" at bounding box center [258, 325] width 39 height 14
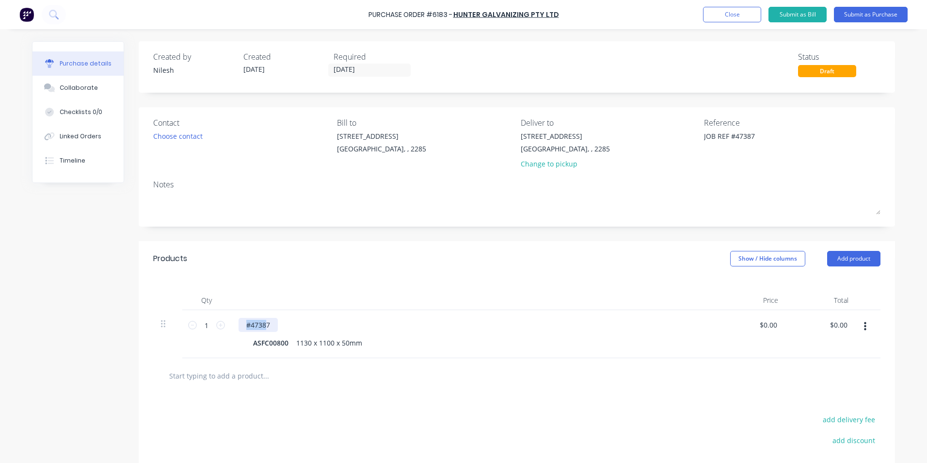
drag, startPoint x: 264, startPoint y: 322, endPoint x: 201, endPoint y: 333, distance: 63.6
click at [201, 333] on div "1 1 #47387 ASFC00800 1130 x 1100 x 50mm $0.00 $0.00 $0.00 $0.00" at bounding box center [517, 334] width 728 height 48
click at [265, 325] on div "#47387" at bounding box center [258, 325] width 39 height 14
type textarea "x"
drag, startPoint x: 272, startPoint y: 324, endPoint x: 83, endPoint y: 315, distance: 188.9
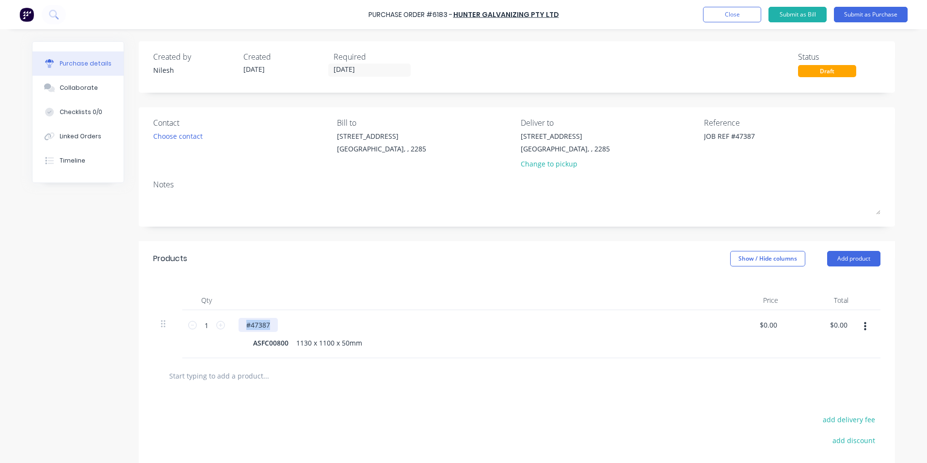
click at [155, 327] on div "1 1 #47387 ASFC00800 1130 x 1100 x 50mm $0.00 $0.00 $0.00 $0.00" at bounding box center [517, 334] width 728 height 48
click at [511, 304] on div at bounding box center [473, 300] width 485 height 19
click at [279, 321] on div "HDG PLINTH" at bounding box center [266, 325] width 55 height 14
drag, startPoint x: 284, startPoint y: 322, endPoint x: 258, endPoint y: 330, distance: 27.0
click at [258, 330] on div "HDG PLINTH" at bounding box center [266, 325] width 55 height 14
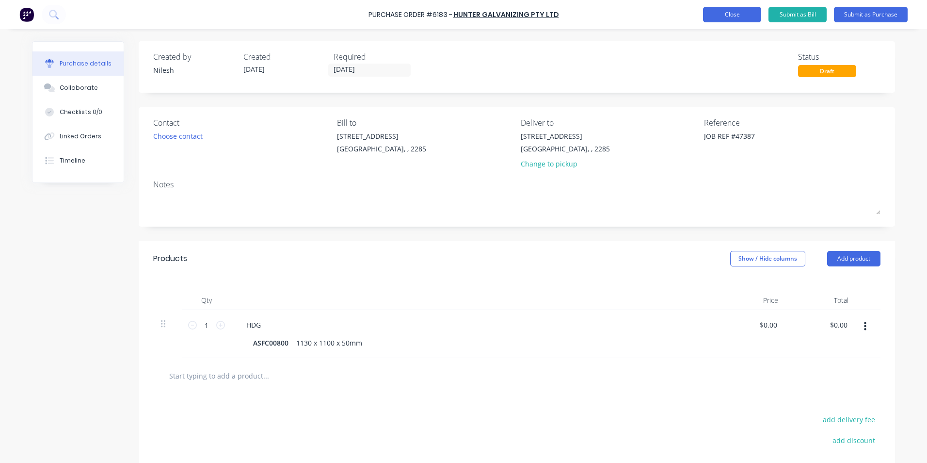
click at [708, 16] on button "Close" at bounding box center [732, 15] width 58 height 16
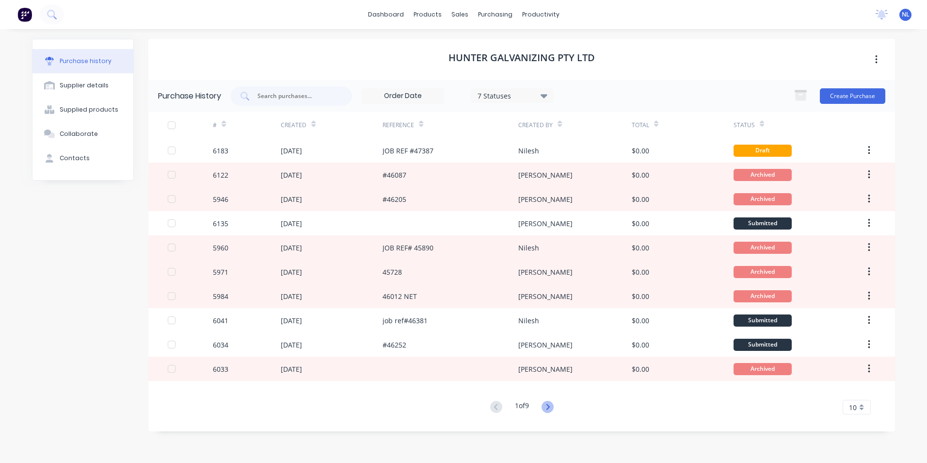
click at [552, 404] on icon at bounding box center [548, 407] width 12 height 12
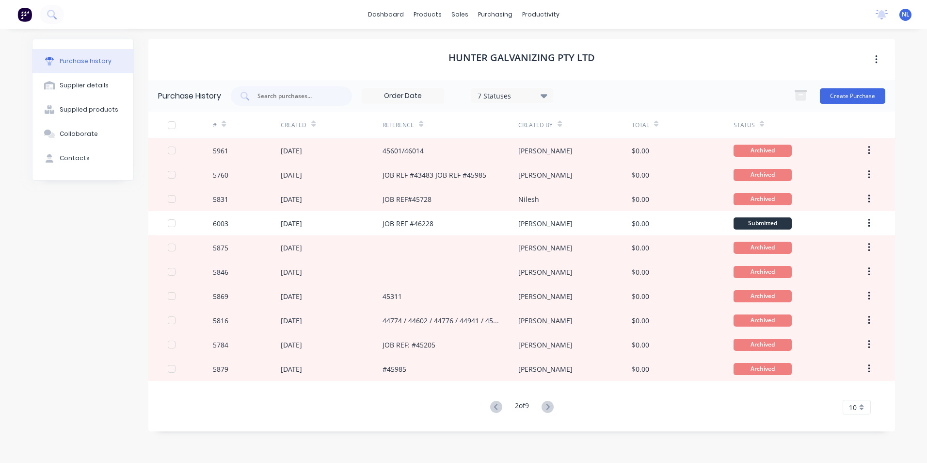
click at [552, 404] on icon at bounding box center [548, 407] width 12 height 12
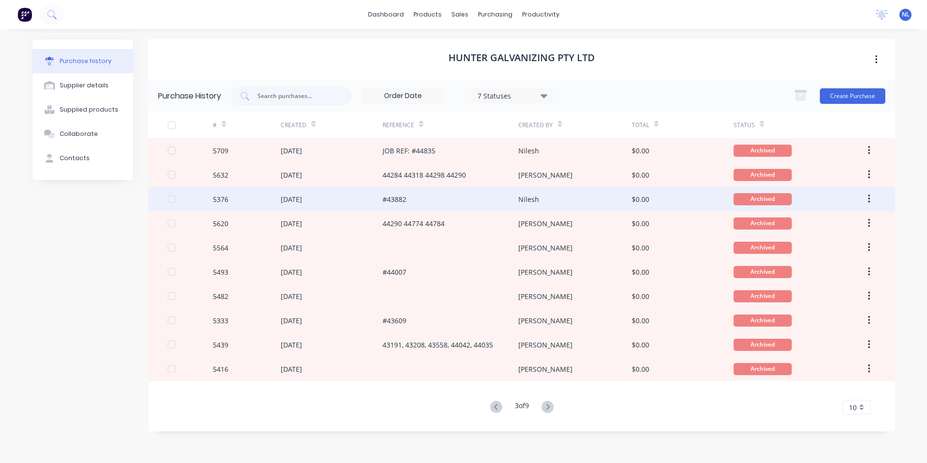
click at [458, 202] on div "#43882" at bounding box center [451, 199] width 136 height 24
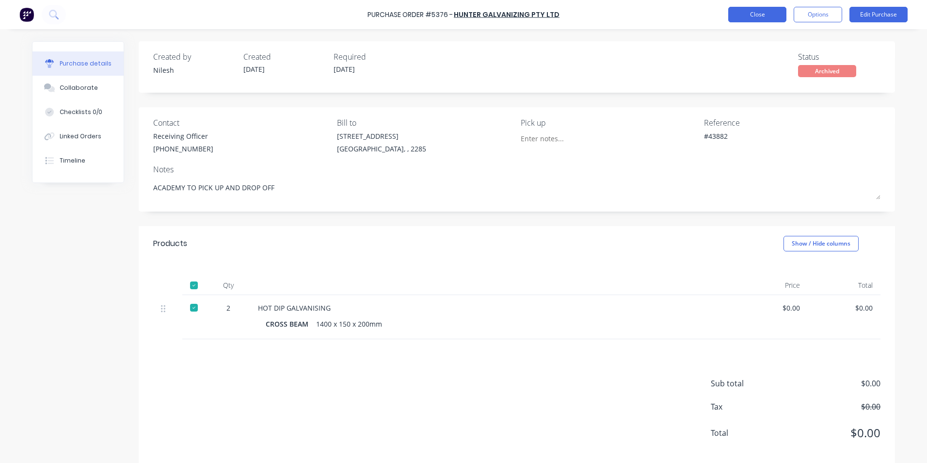
click at [767, 12] on button "Close" at bounding box center [758, 15] width 58 height 16
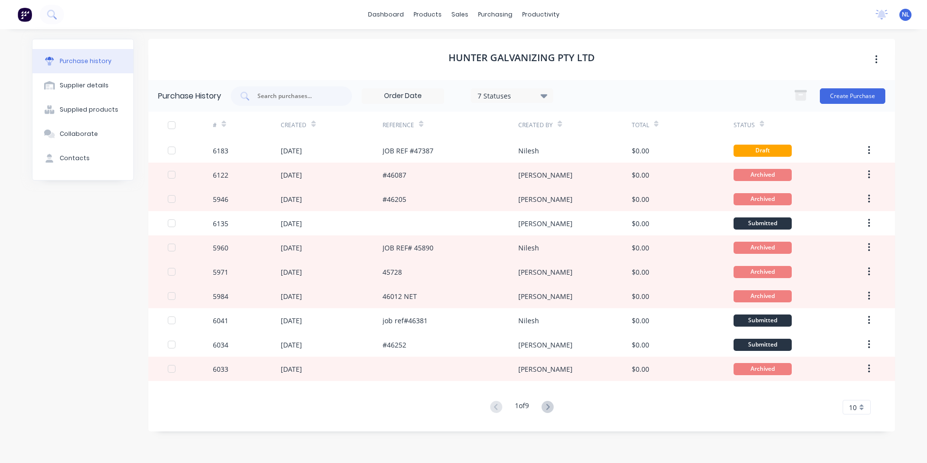
click at [390, 413] on div "1 of 9 10 5 10 15 20 25 30 35" at bounding box center [521, 407] width 747 height 14
click at [544, 407] on icon at bounding box center [548, 407] width 12 height 12
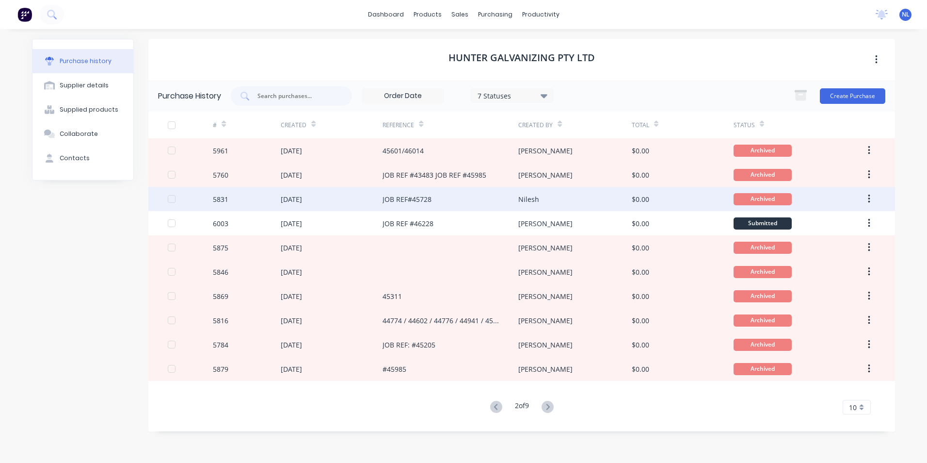
click at [478, 206] on div "JOB REF#45728" at bounding box center [451, 199] width 136 height 24
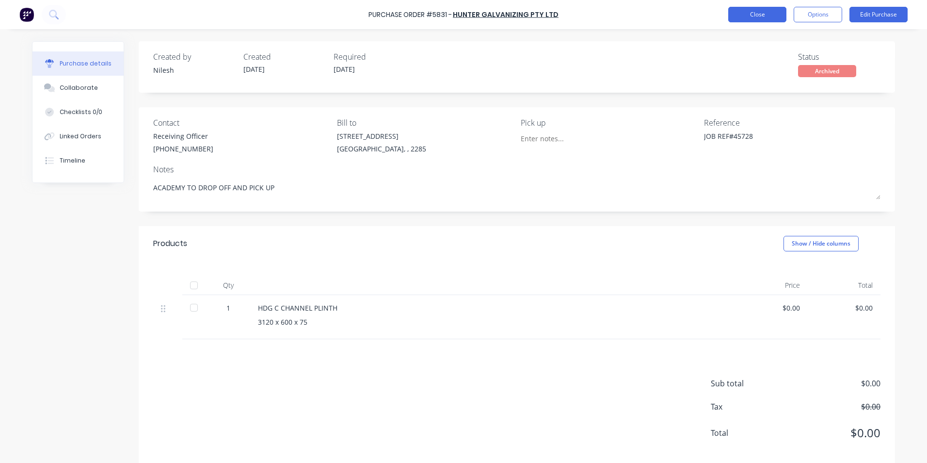
click at [748, 20] on button "Close" at bounding box center [758, 15] width 58 height 16
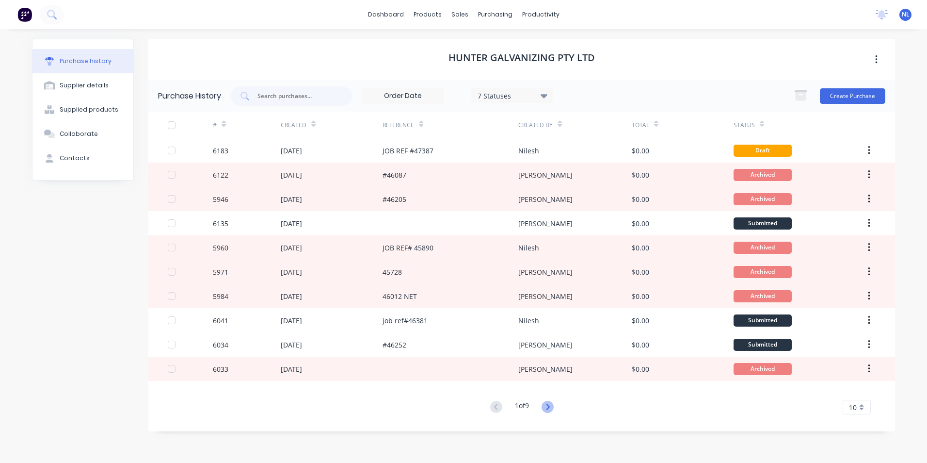
click at [550, 408] on icon at bounding box center [547, 407] width 3 height 6
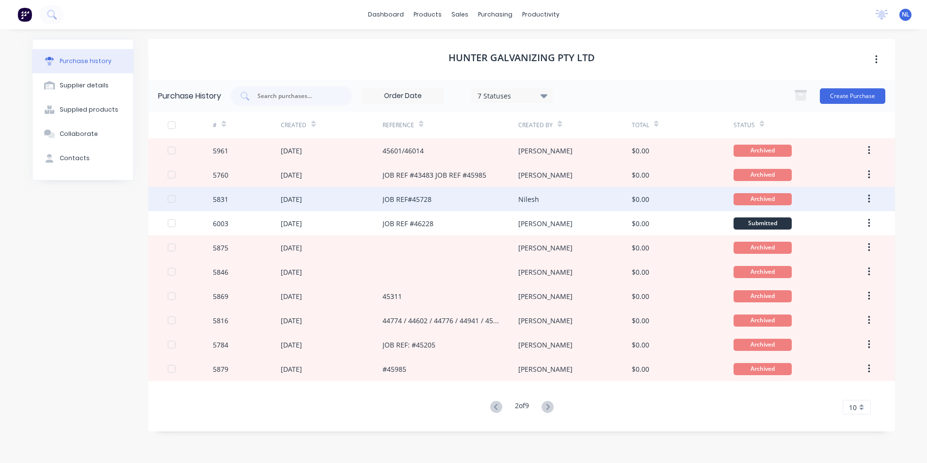
click at [463, 197] on div "JOB REF#45728" at bounding box center [451, 199] width 136 height 24
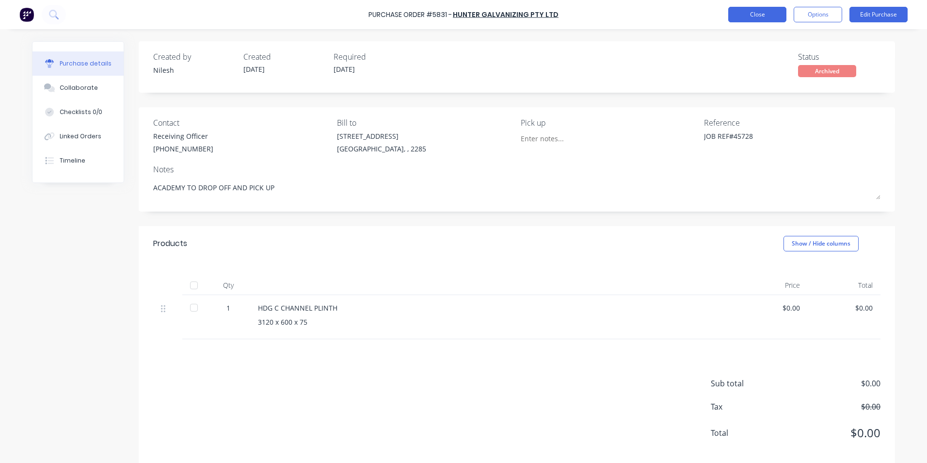
click at [757, 12] on button "Close" at bounding box center [758, 15] width 58 height 16
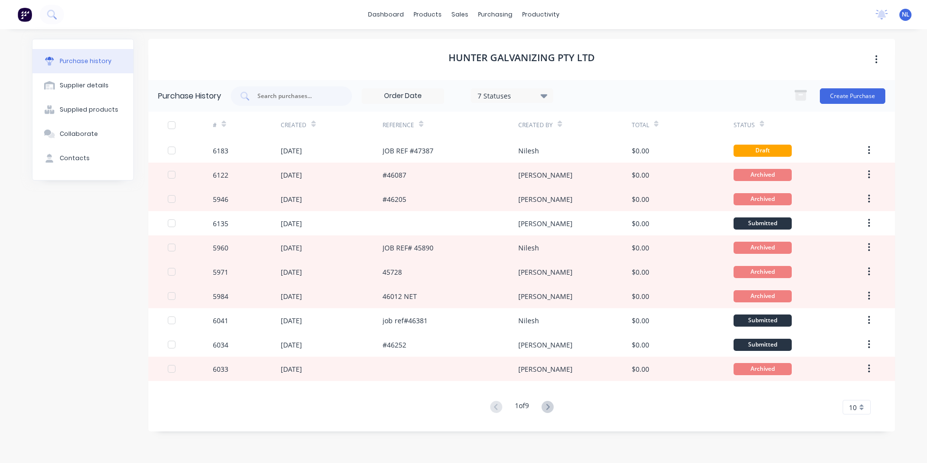
click at [554, 403] on button at bounding box center [548, 407] width 18 height 14
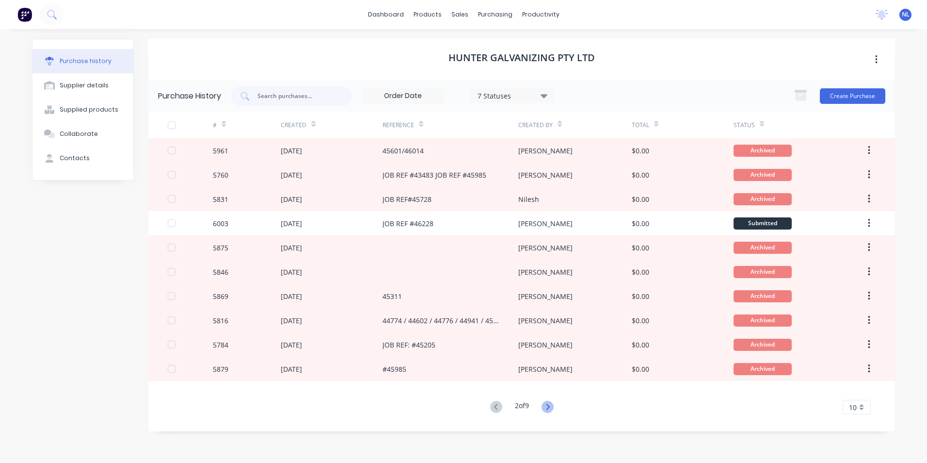
click at [548, 402] on icon at bounding box center [548, 407] width 12 height 12
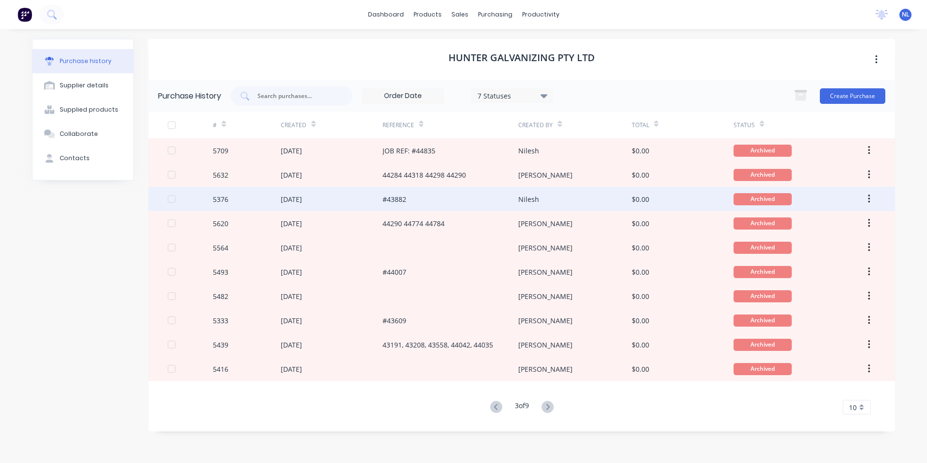
click at [417, 201] on div "#43882" at bounding box center [451, 199] width 136 height 24
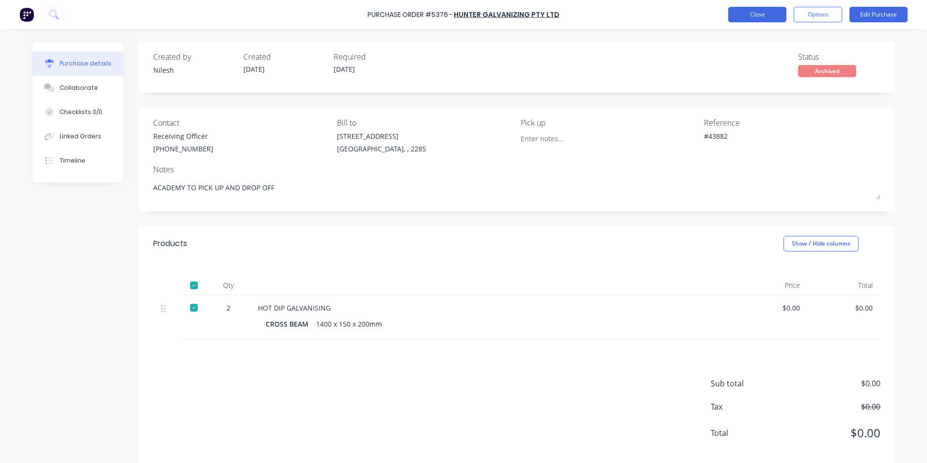
click at [758, 20] on button "Close" at bounding box center [758, 15] width 58 height 16
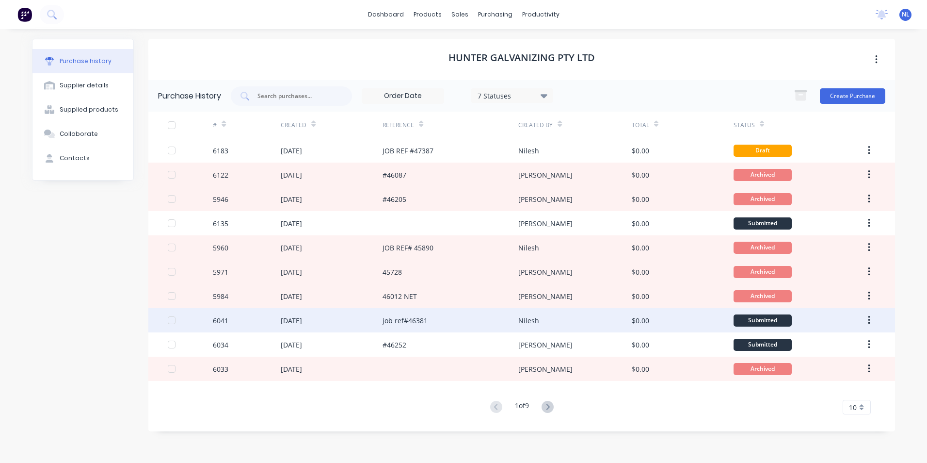
click at [453, 324] on div "job ref#46381" at bounding box center [451, 320] width 136 height 24
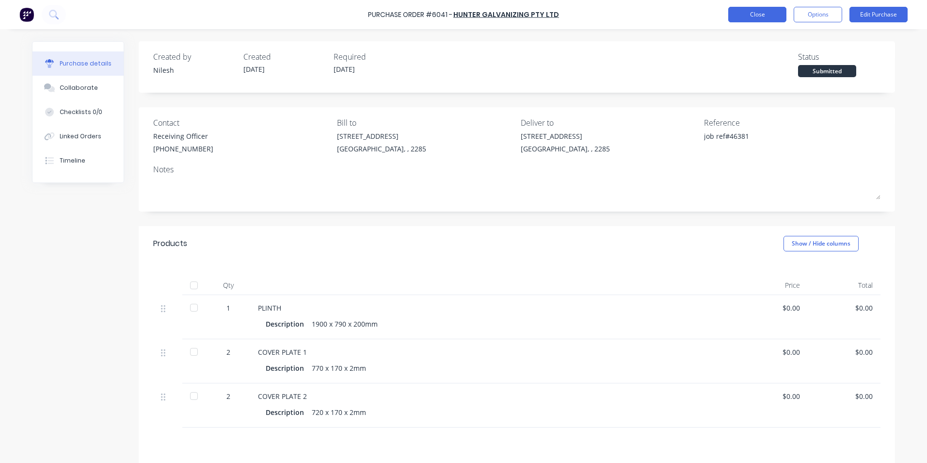
click at [740, 15] on button "Close" at bounding box center [758, 15] width 58 height 16
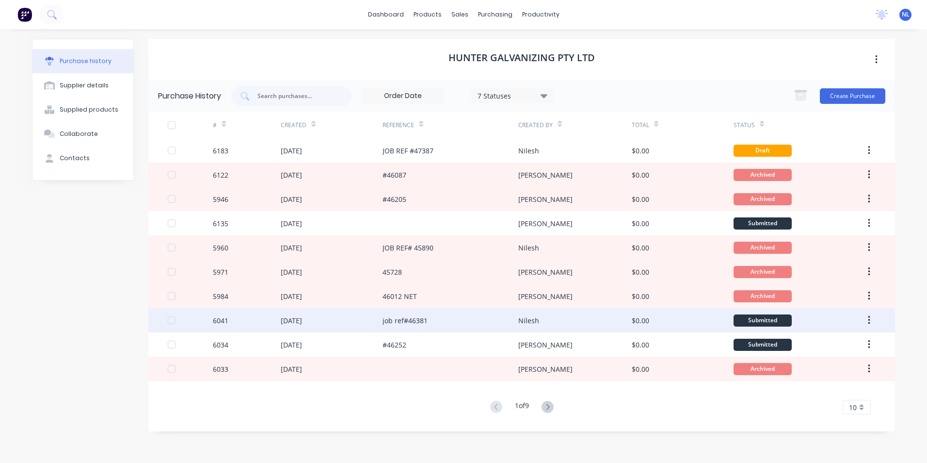
click at [454, 327] on div "job ref#46381" at bounding box center [451, 320] width 136 height 24
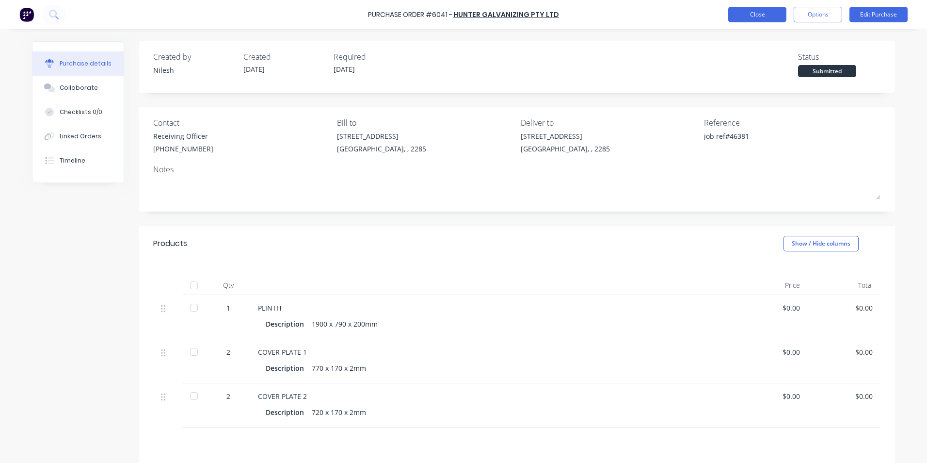
click at [756, 12] on button "Close" at bounding box center [758, 15] width 58 height 16
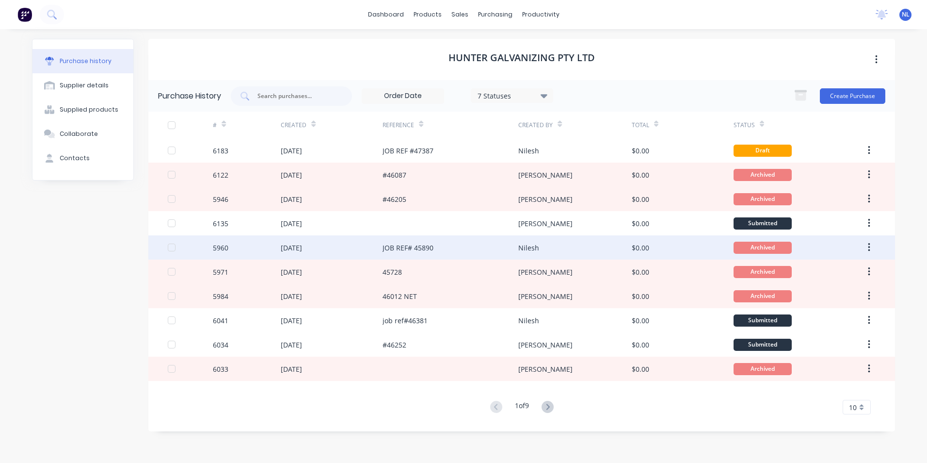
click at [472, 249] on div "JOB REF# 45890" at bounding box center [451, 247] width 136 height 24
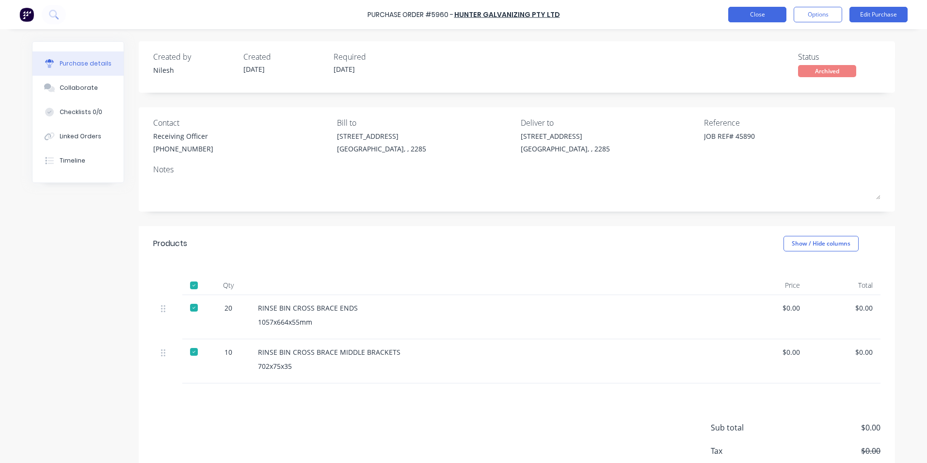
click at [767, 21] on button "Close" at bounding box center [758, 15] width 58 height 16
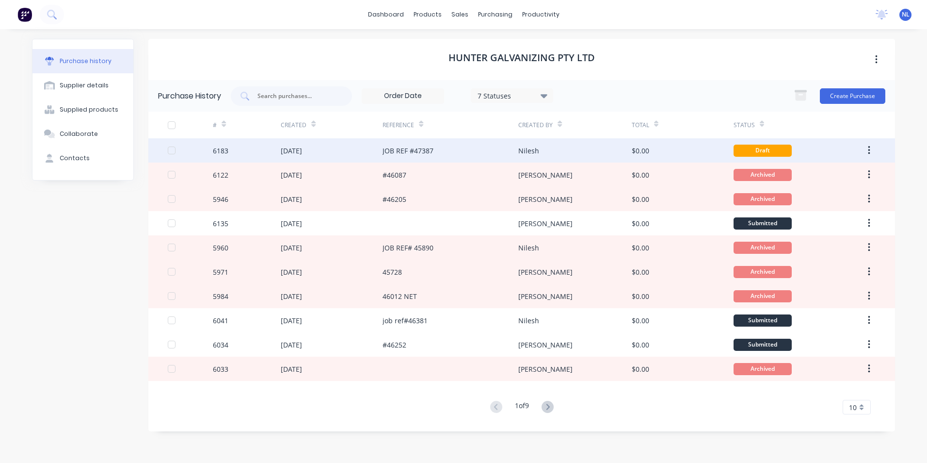
click at [503, 154] on div "JOB REF #47387" at bounding box center [451, 150] width 136 height 24
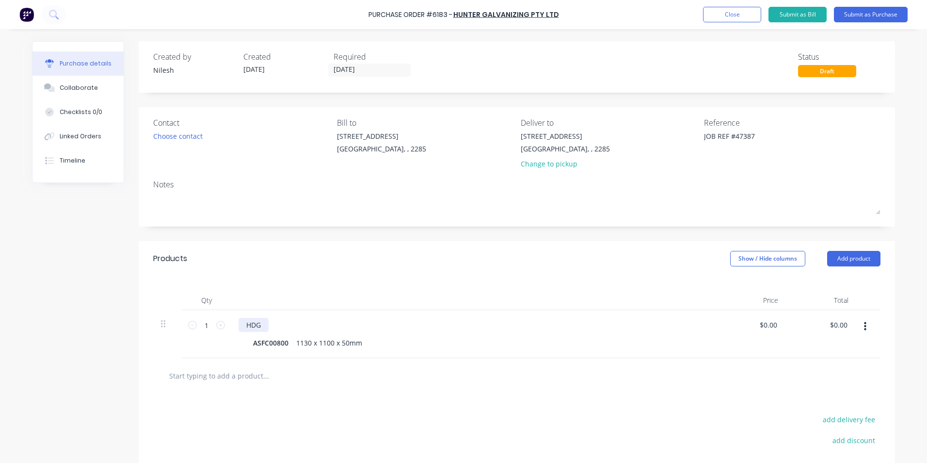
type textarea "x"
click at [259, 322] on div "HDG" at bounding box center [254, 325] width 30 height 14
click at [741, 19] on button "Close" at bounding box center [732, 15] width 58 height 16
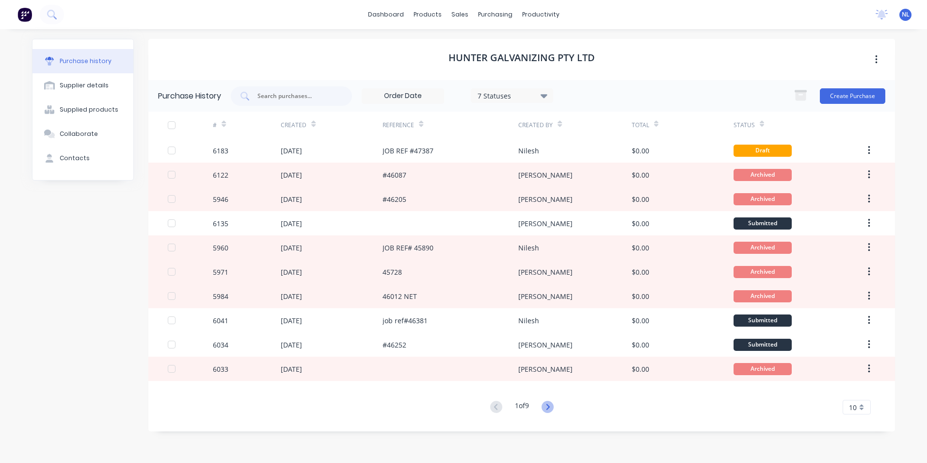
click at [544, 405] on icon at bounding box center [548, 407] width 12 height 12
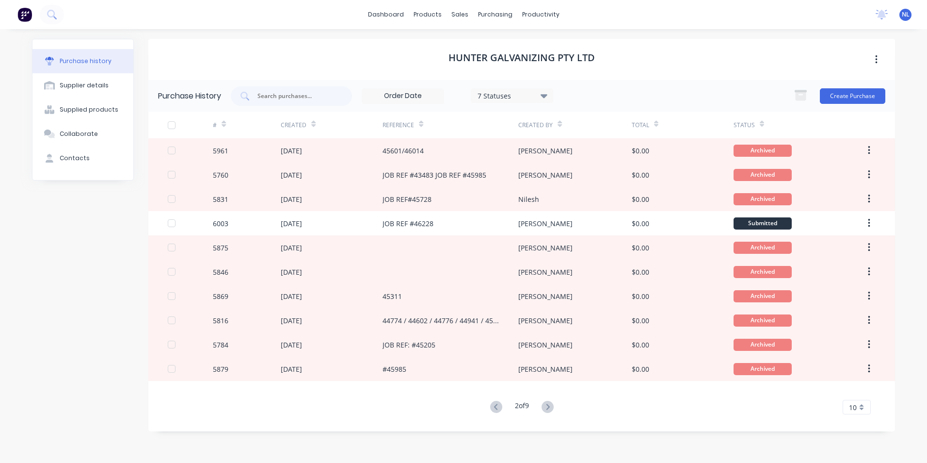
click at [544, 405] on icon at bounding box center [548, 407] width 12 height 12
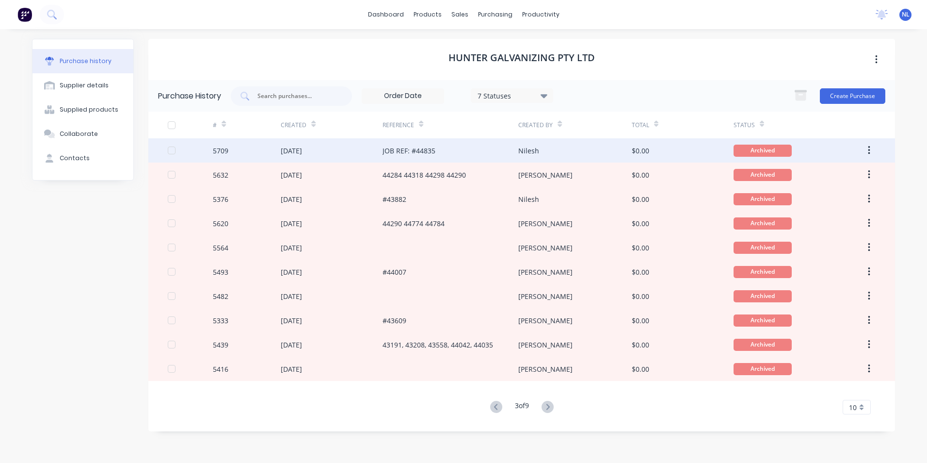
click at [443, 149] on div "JOB REF: #44835" at bounding box center [451, 150] width 136 height 24
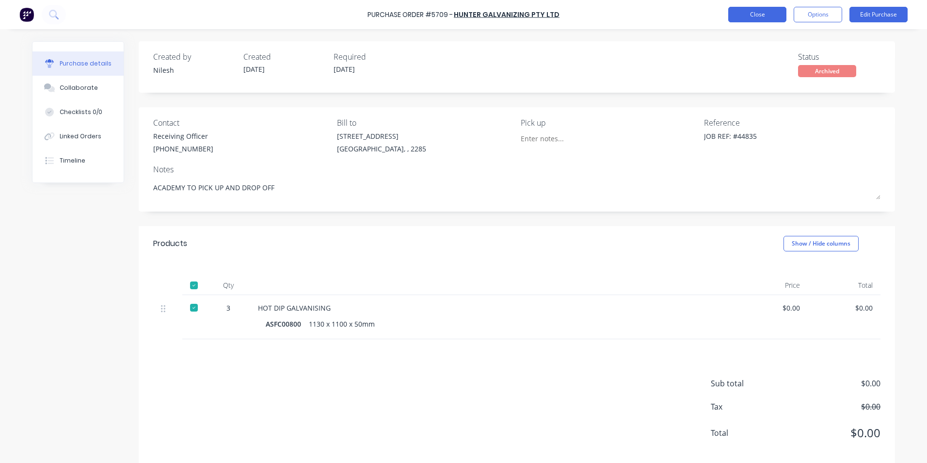
click at [772, 15] on button "Close" at bounding box center [758, 15] width 58 height 16
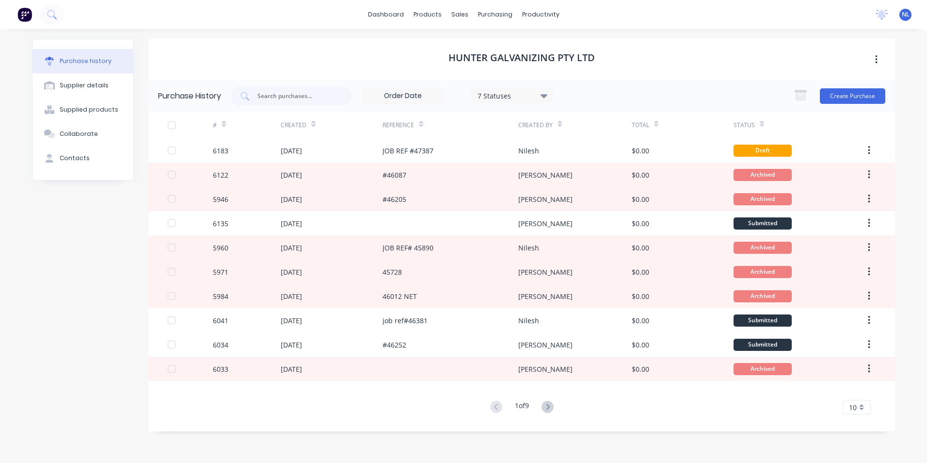
click at [654, 134] on div "Total" at bounding box center [683, 125] width 102 height 27
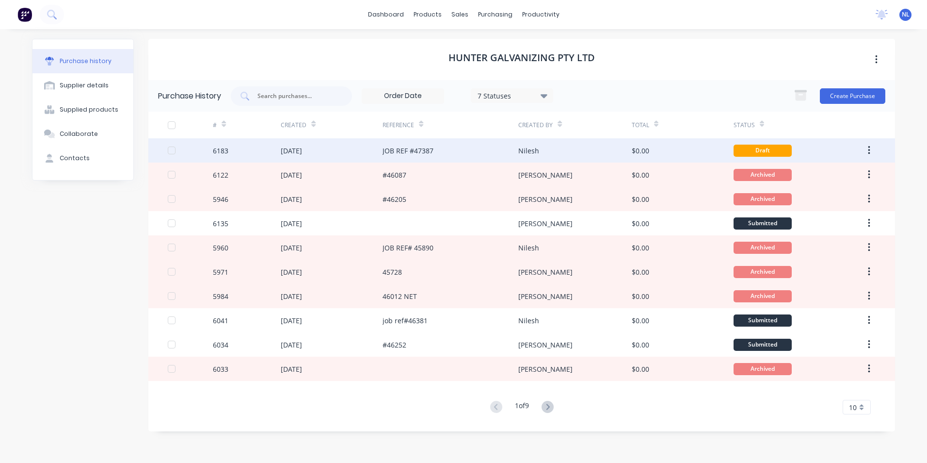
click at [641, 156] on div "$0.00" at bounding box center [683, 150] width 102 height 24
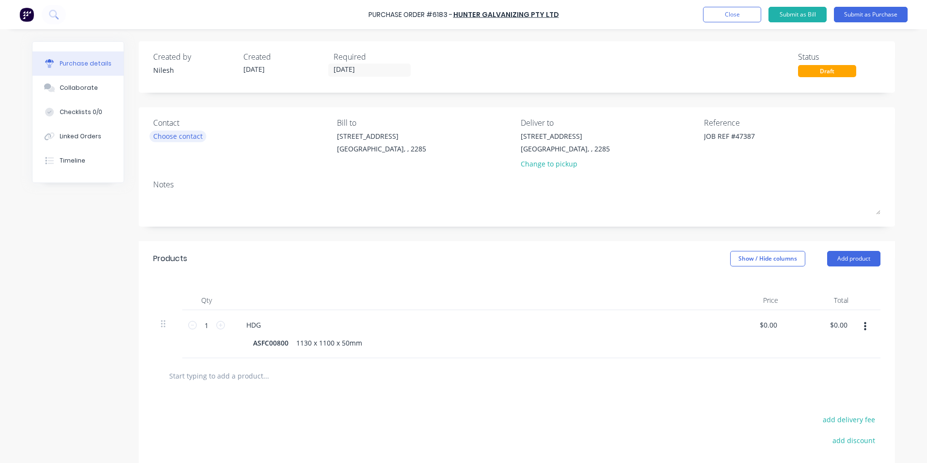
drag, startPoint x: 171, startPoint y: 120, endPoint x: 166, endPoint y: 139, distance: 19.9
click at [170, 120] on div "Contact" at bounding box center [241, 123] width 177 height 12
click at [166, 139] on div "Choose contact" at bounding box center [177, 136] width 49 height 10
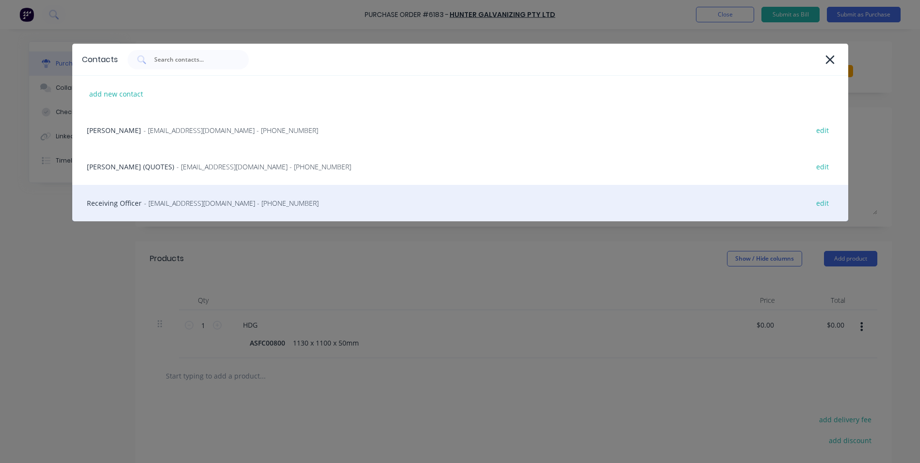
click at [195, 211] on div "Receiving Officer - [EMAIL_ADDRESS][DOMAIN_NAME] - [PHONE_NUMBER] edit" at bounding box center [460, 203] width 776 height 36
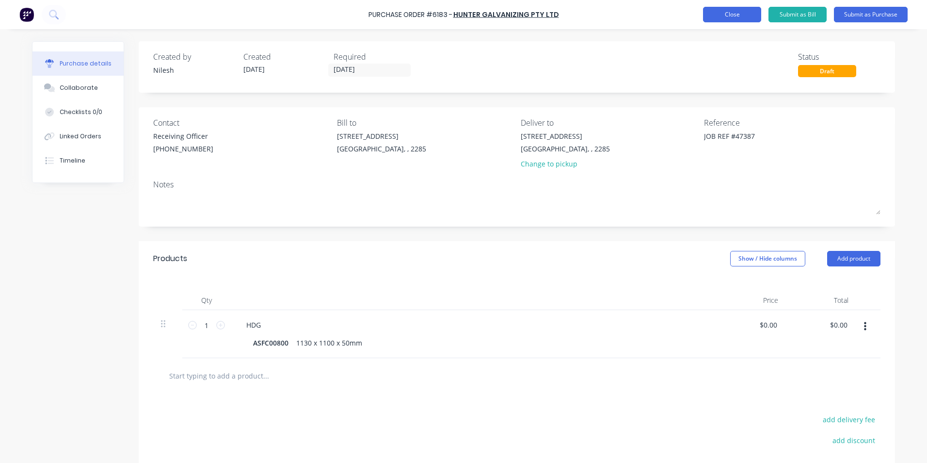
click at [739, 18] on button "Close" at bounding box center [732, 15] width 58 height 16
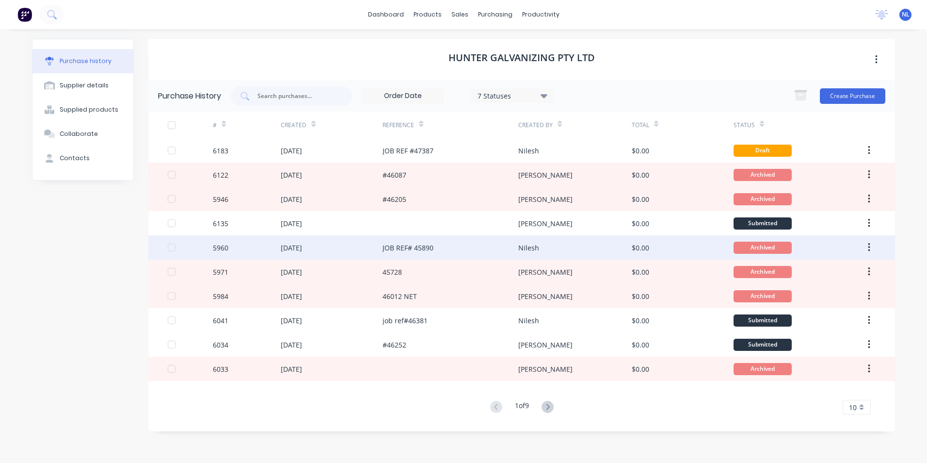
click at [555, 246] on div "Nilesh" at bounding box center [575, 247] width 113 height 24
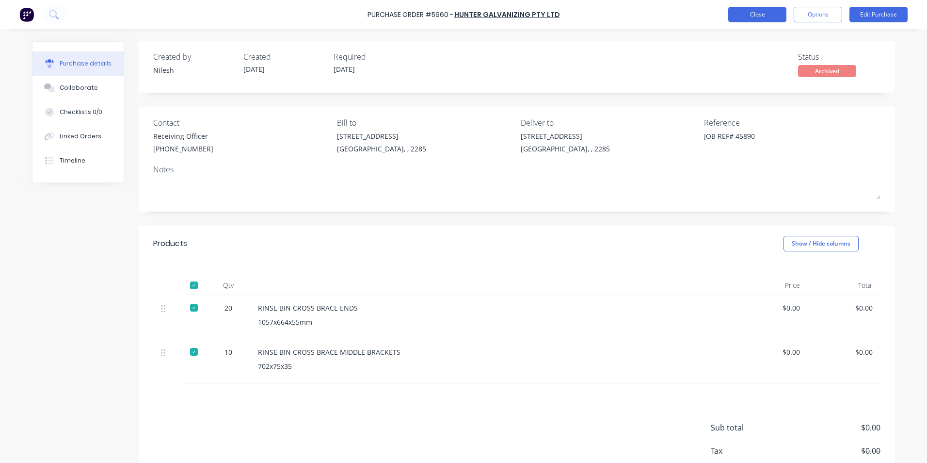
click at [755, 18] on button "Close" at bounding box center [758, 15] width 58 height 16
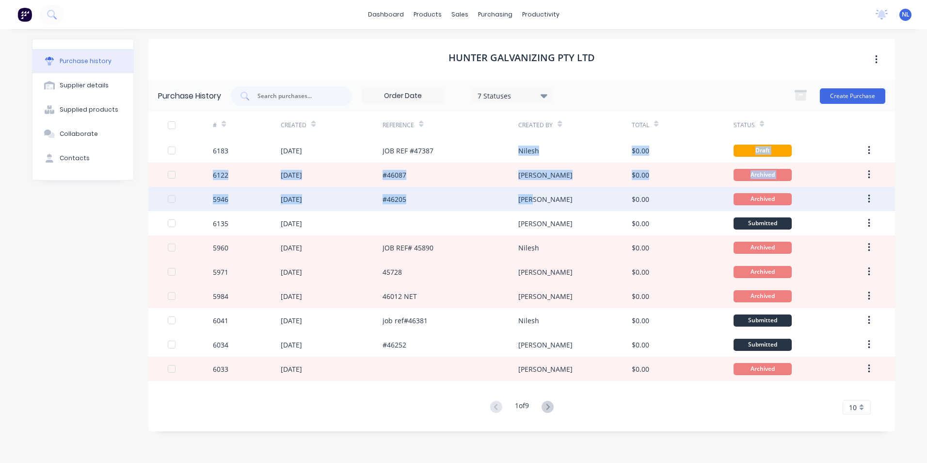
drag, startPoint x: 519, startPoint y: 156, endPoint x: 589, endPoint y: 207, distance: 86.8
click at [589, 207] on div "6183 [DATE] JOB REF #47387 [PERSON_NAME] $0.00 Draft 6122 [DATE] #46087 [PERSON…" at bounding box center [521, 259] width 747 height 243
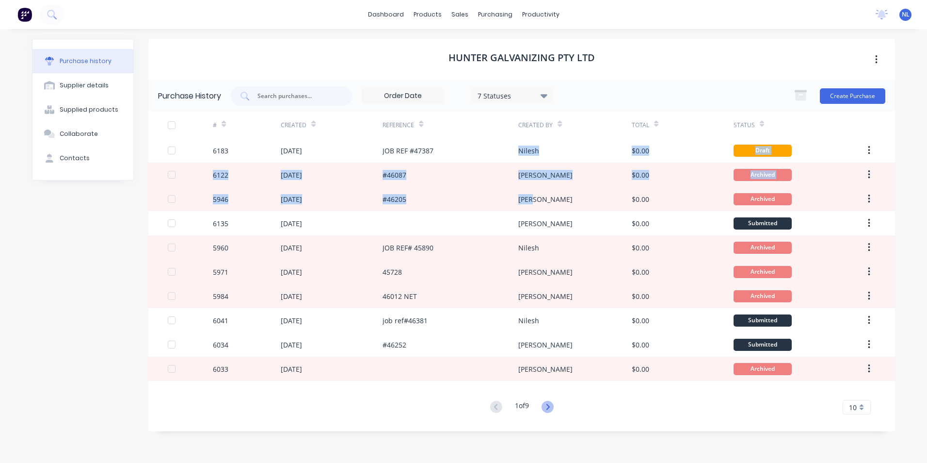
click at [547, 408] on icon at bounding box center [548, 407] width 12 height 12
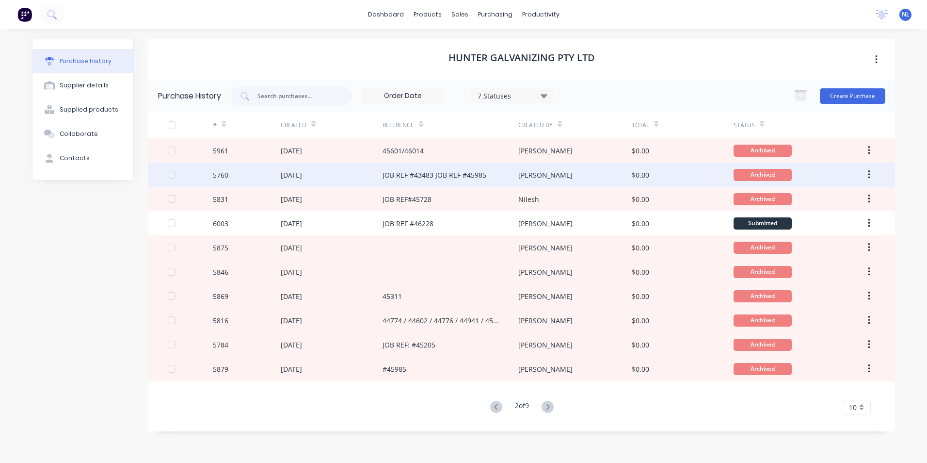
click at [498, 172] on div "JOB REF #43483 JOB REF #45985" at bounding box center [451, 175] width 136 height 24
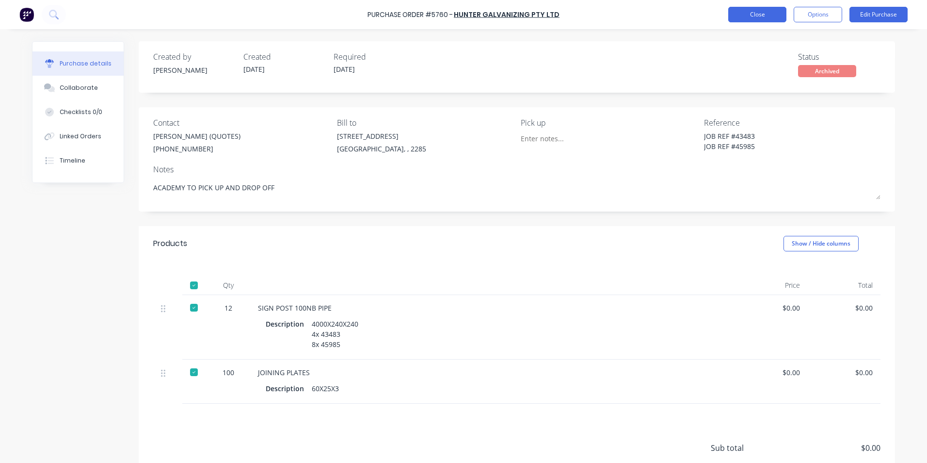
click at [750, 13] on button "Close" at bounding box center [758, 15] width 58 height 16
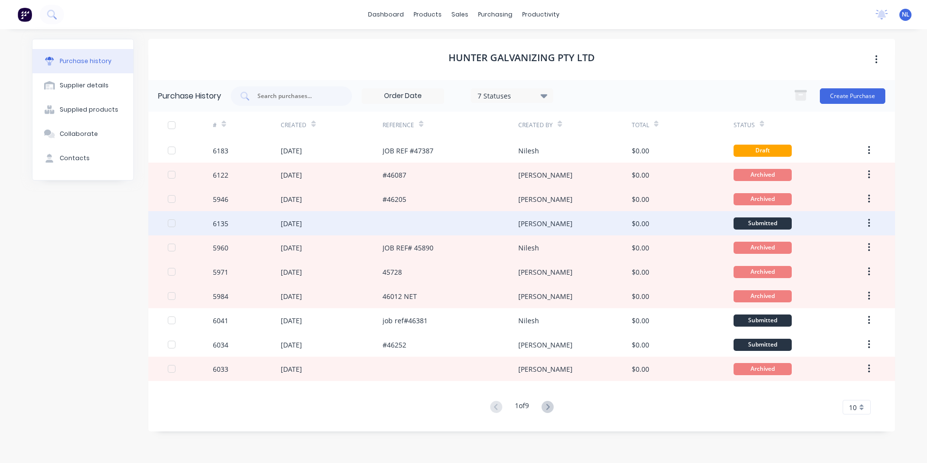
click at [473, 228] on div at bounding box center [451, 223] width 136 height 24
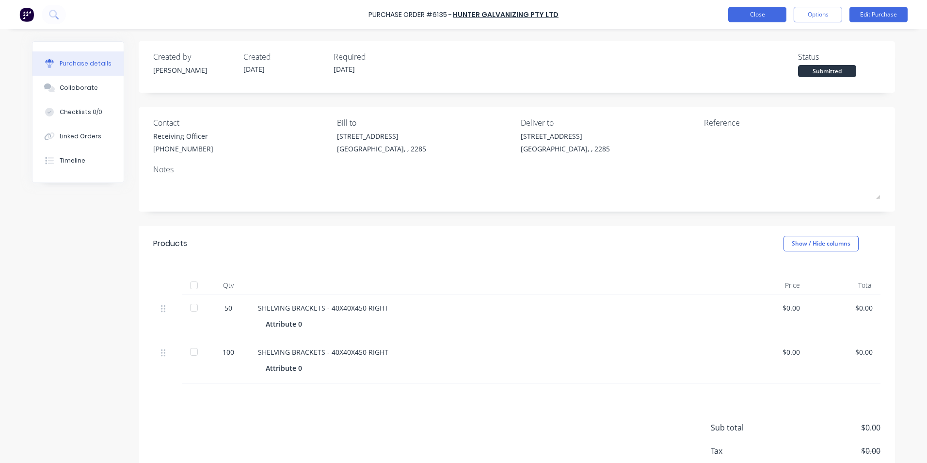
click at [745, 16] on button "Close" at bounding box center [758, 15] width 58 height 16
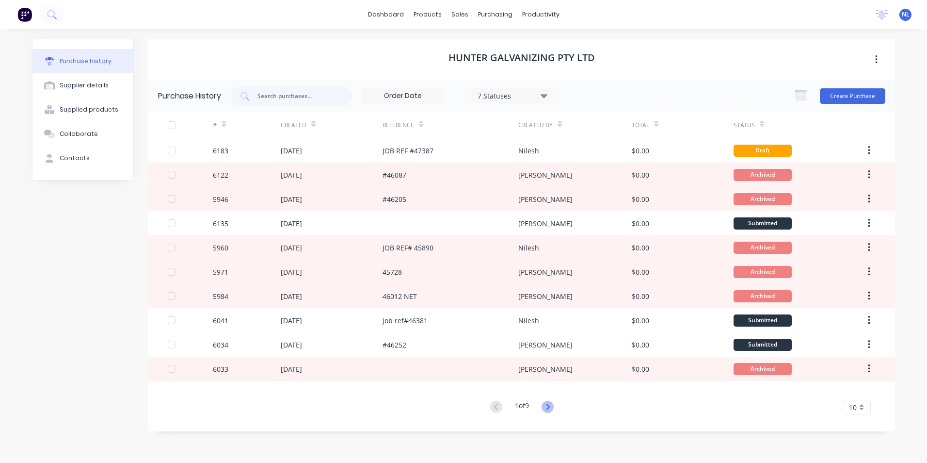
click at [548, 402] on icon at bounding box center [548, 407] width 12 height 12
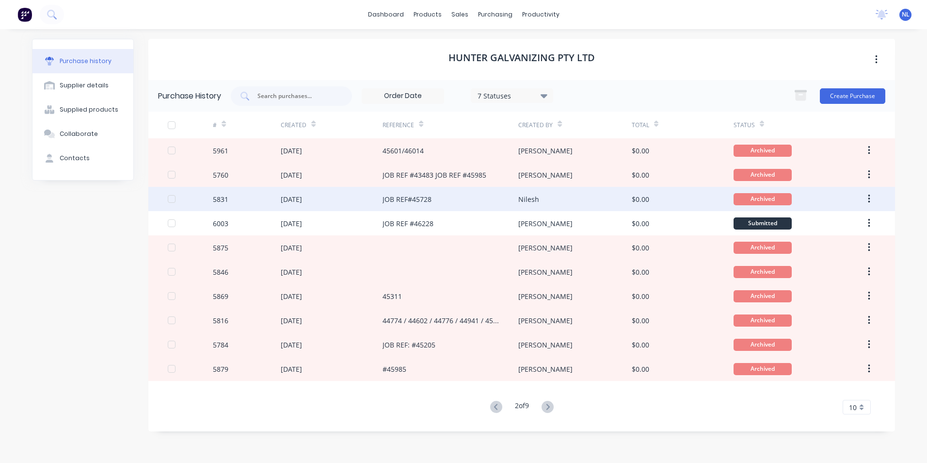
click at [494, 204] on div "JOB REF#45728" at bounding box center [451, 199] width 136 height 24
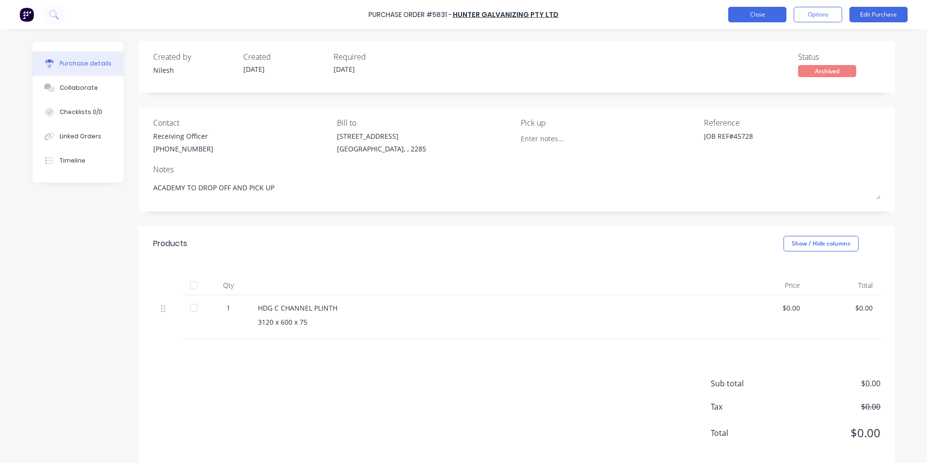
click at [764, 20] on button "Close" at bounding box center [758, 15] width 58 height 16
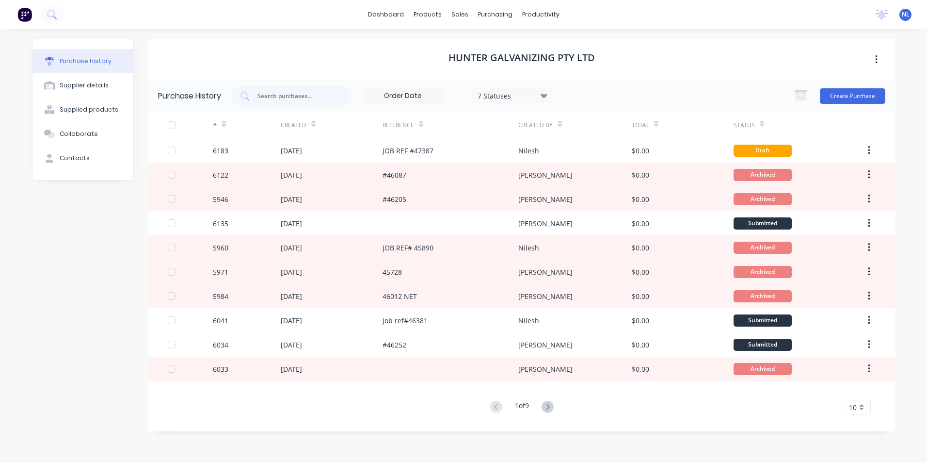
click at [542, 406] on button at bounding box center [548, 407] width 18 height 14
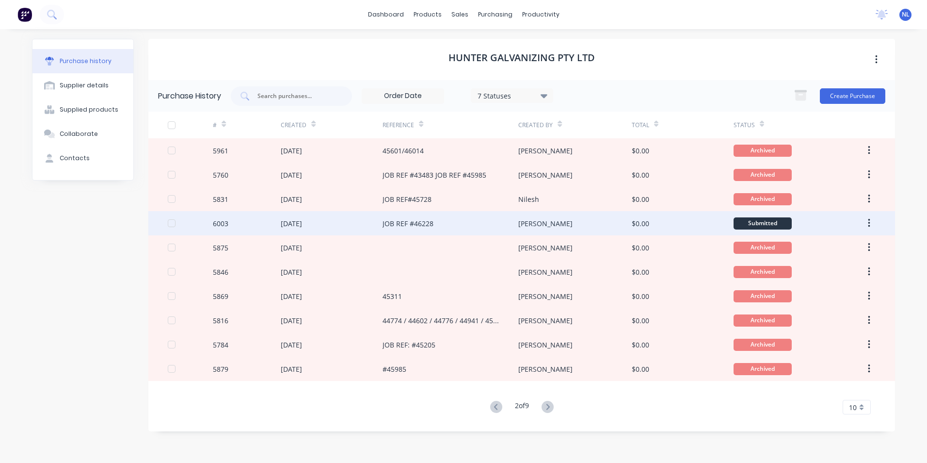
click at [521, 224] on div "[PERSON_NAME]" at bounding box center [546, 223] width 54 height 10
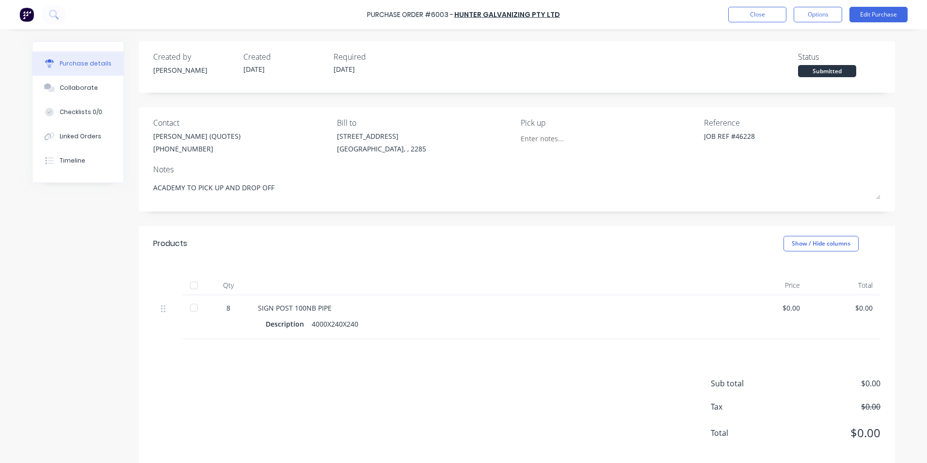
click at [750, 23] on div "Purchase Order #6003 - Hunter Galvanizing Pty Ltd Close Options Edit Purchase" at bounding box center [463, 14] width 927 height 29
click at [753, 15] on button "Close" at bounding box center [758, 15] width 58 height 16
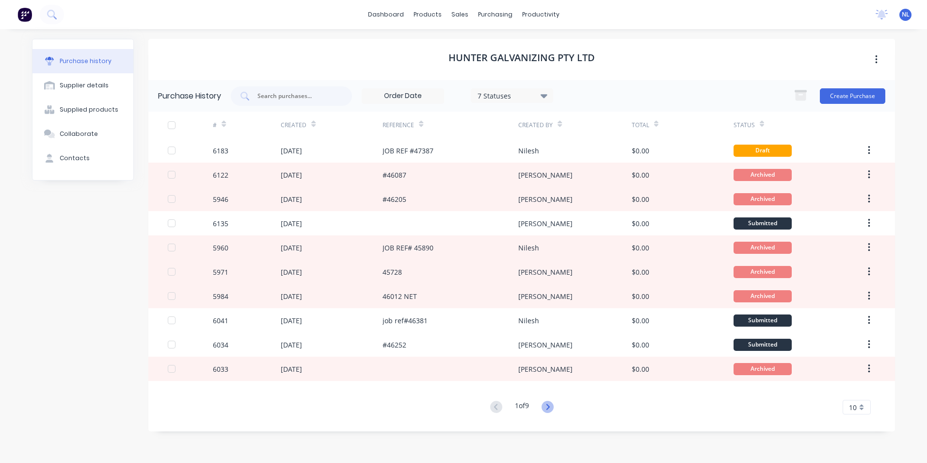
click at [553, 403] on icon at bounding box center [548, 407] width 12 height 12
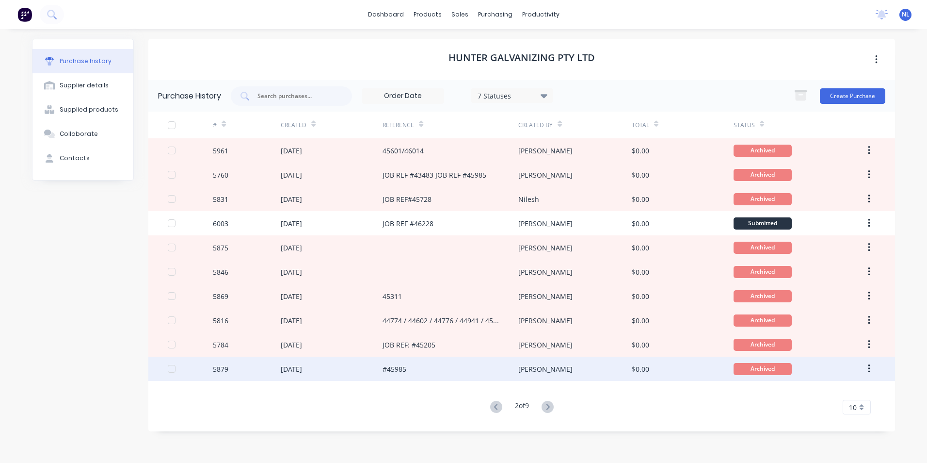
click at [573, 370] on div "[PERSON_NAME]" at bounding box center [575, 369] width 113 height 24
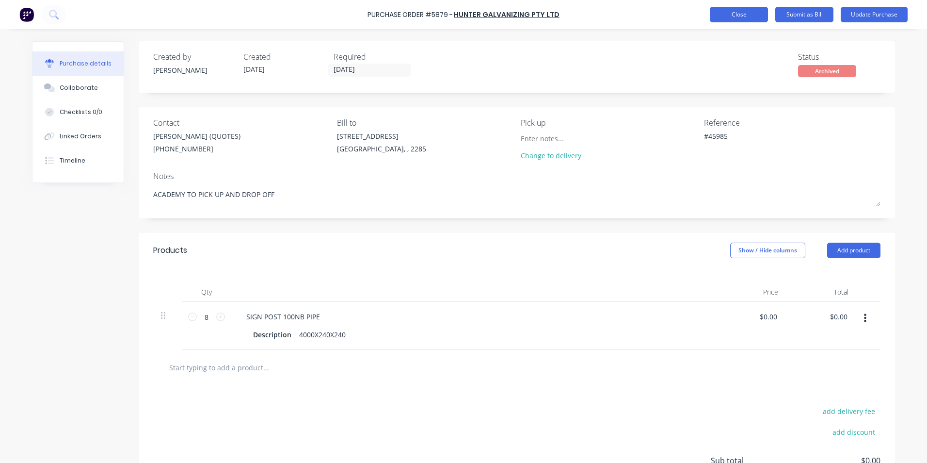
click at [754, 10] on button "Close" at bounding box center [739, 15] width 58 height 16
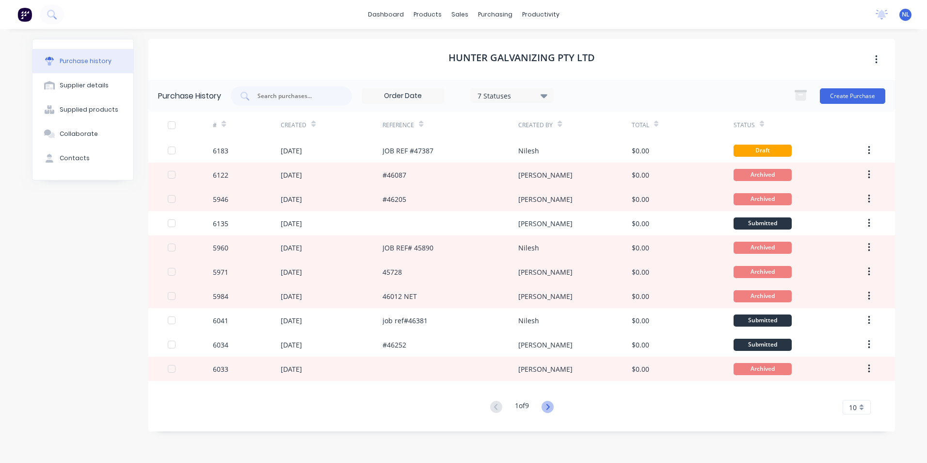
click at [552, 407] on icon at bounding box center [548, 407] width 12 height 12
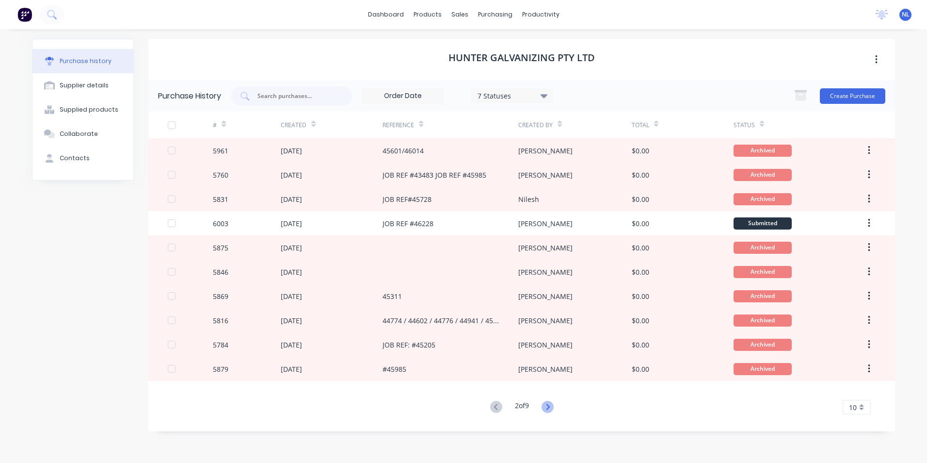
click at [551, 401] on icon at bounding box center [548, 407] width 12 height 12
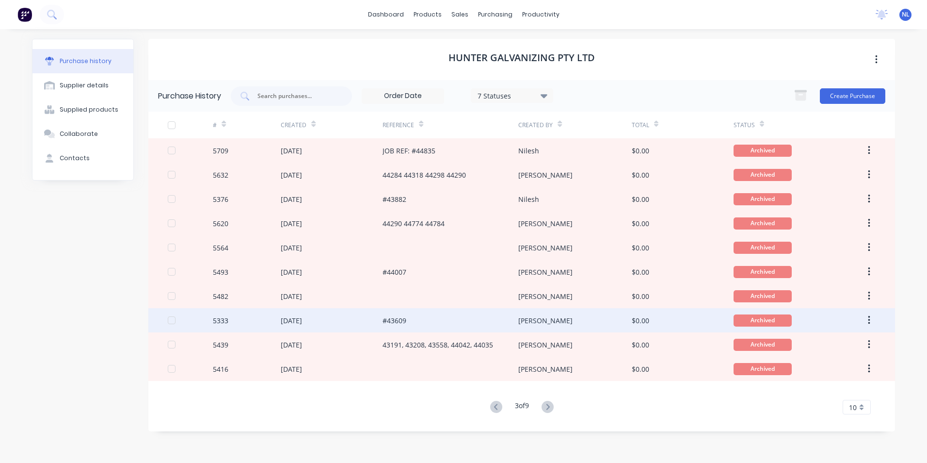
click at [554, 311] on div "[PERSON_NAME]" at bounding box center [575, 320] width 113 height 24
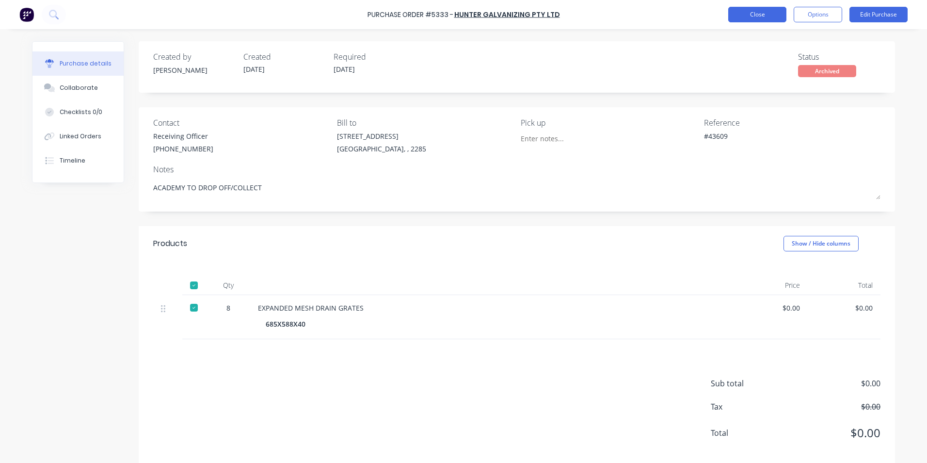
click at [757, 16] on button "Close" at bounding box center [758, 15] width 58 height 16
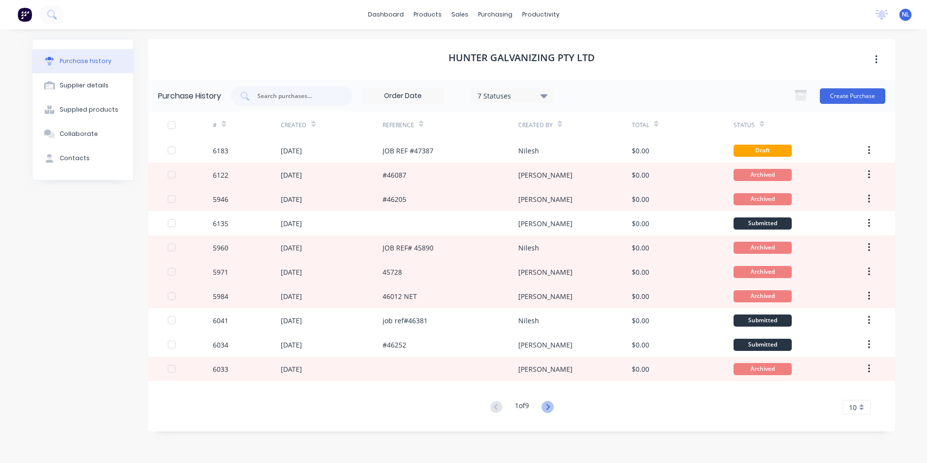
click at [552, 409] on icon at bounding box center [548, 407] width 12 height 12
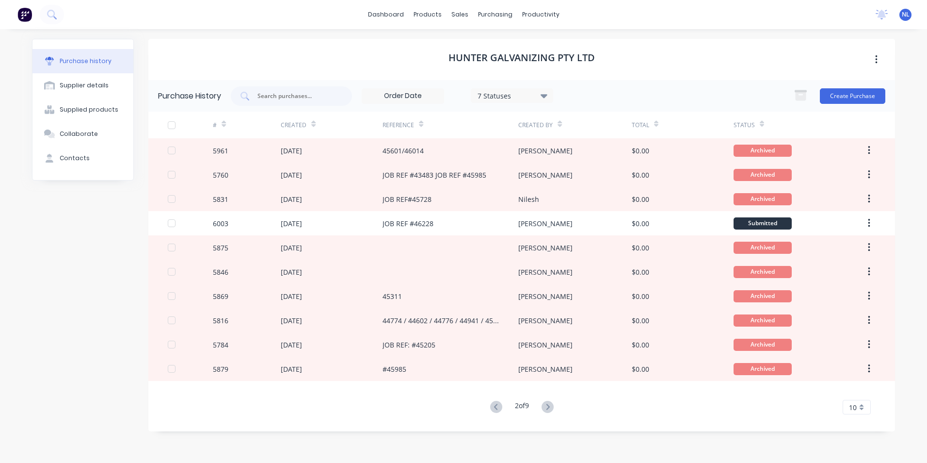
click at [552, 409] on icon at bounding box center [548, 407] width 12 height 12
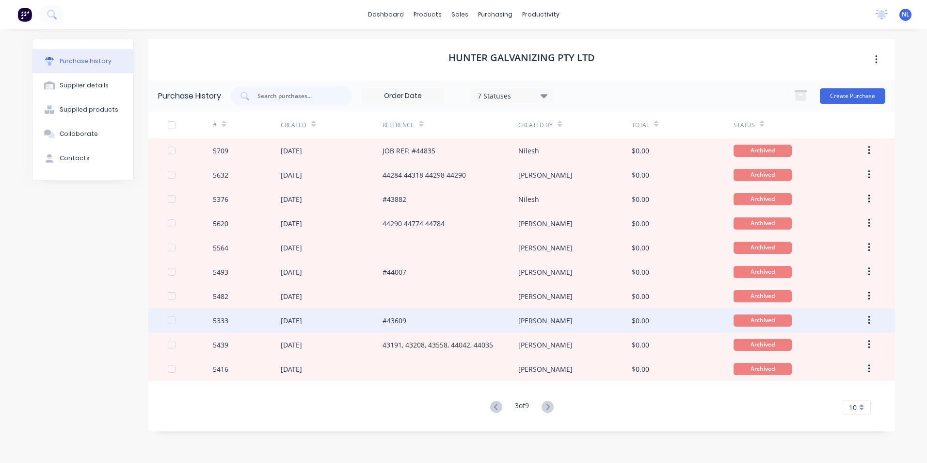
click at [551, 318] on div "[PERSON_NAME]" at bounding box center [575, 320] width 113 height 24
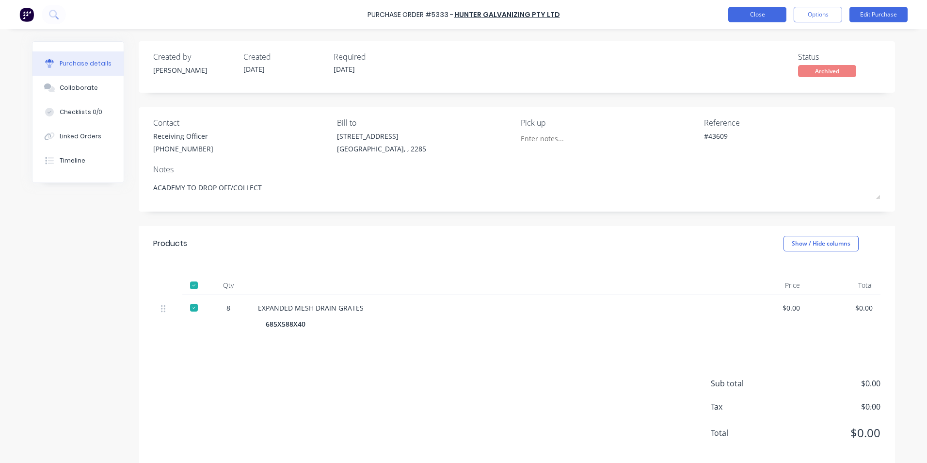
click at [737, 8] on button "Close" at bounding box center [758, 15] width 58 height 16
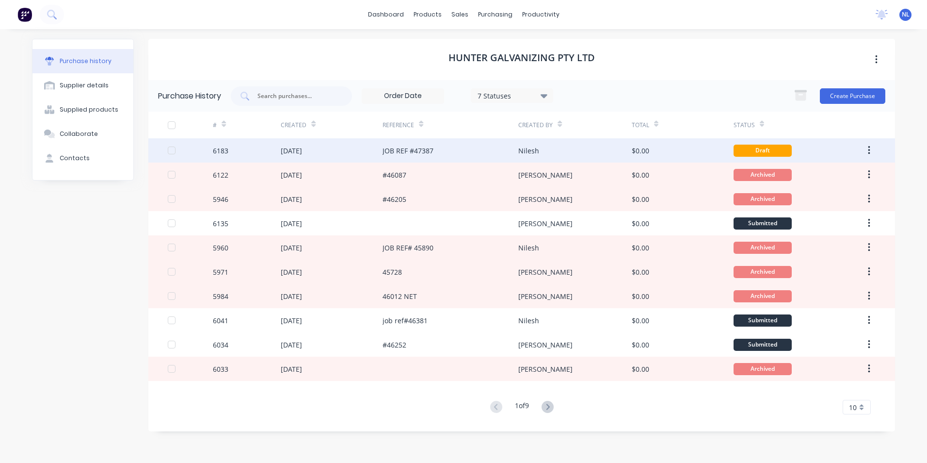
click at [697, 152] on div "$0.00" at bounding box center [683, 150] width 102 height 24
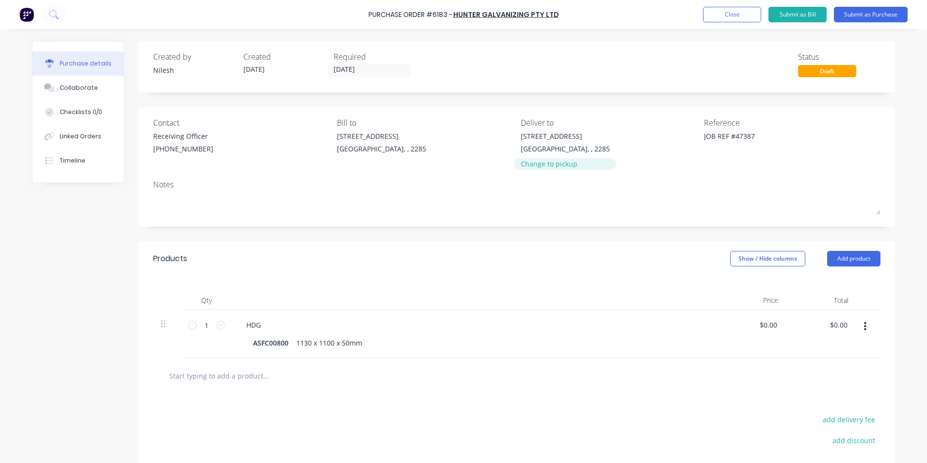
click at [543, 166] on div "Change to pickup" at bounding box center [565, 164] width 89 height 10
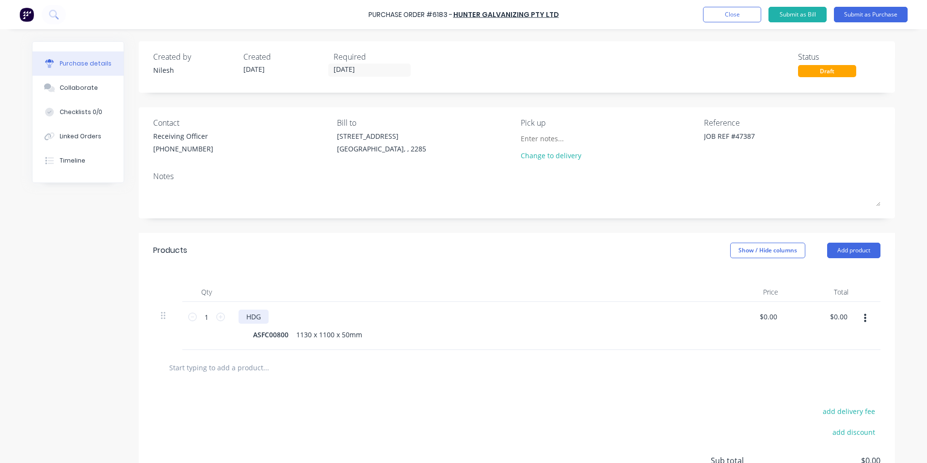
click at [260, 321] on div "HDG" at bounding box center [254, 316] width 30 height 14
type textarea "x"
drag, startPoint x: 260, startPoint y: 321, endPoint x: 231, endPoint y: 320, distance: 29.1
click at [231, 320] on div "HDG ASFC00800 1130 x 1100 x 50mm" at bounding box center [473, 326] width 485 height 48
click at [273, 324] on div "HDG ASFC00800 1130 x 1100 x 50mm" at bounding box center [473, 326] width 485 height 48
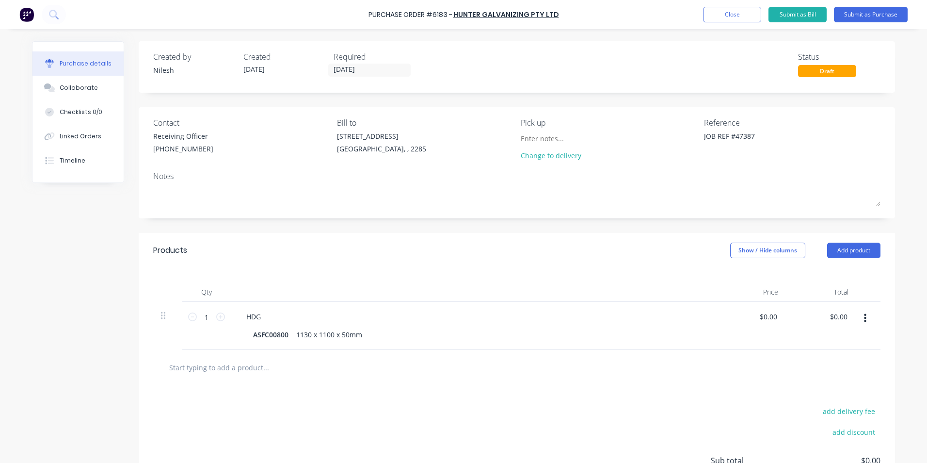
click at [270, 319] on div "HDG" at bounding box center [474, 316] width 470 height 14
click at [267, 315] on div "HDG" at bounding box center [474, 316] width 470 height 14
click at [264, 316] on div "HDG" at bounding box center [254, 316] width 30 height 14
click at [514, 229] on div "Created by [PERSON_NAME] Created [DATE] Required [DATE] Status Draft Contact Re…" at bounding box center [517, 293] width 757 height 504
drag, startPoint x: 221, startPoint y: 313, endPoint x: 218, endPoint y: 319, distance: 7.2
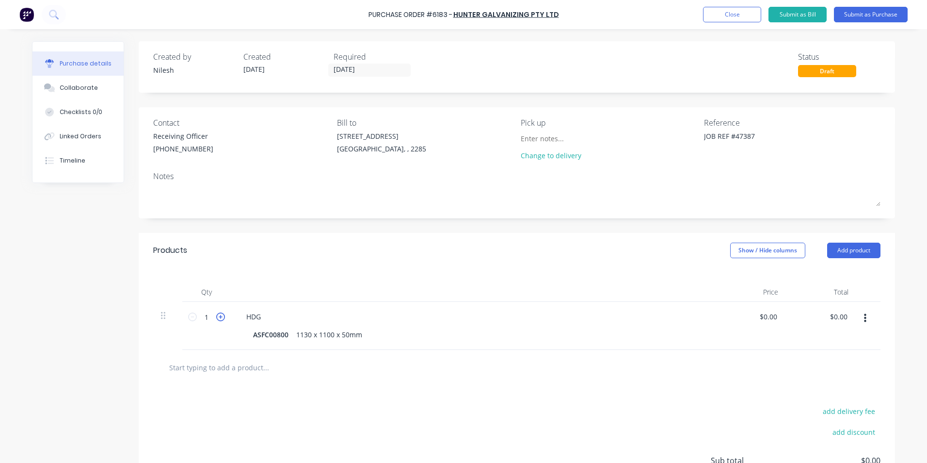
click at [219, 317] on icon at bounding box center [220, 316] width 9 height 9
type textarea "x"
type input "2"
click at [218, 319] on icon at bounding box center [220, 316] width 9 height 9
type textarea "x"
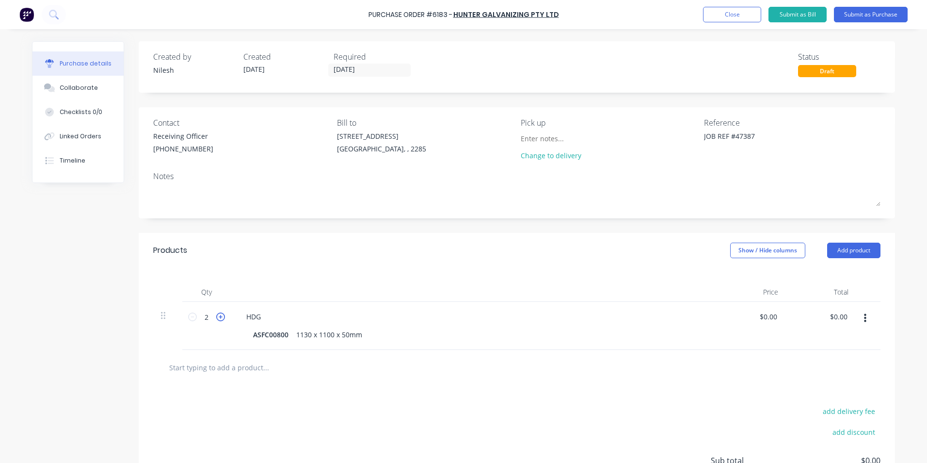
type input "3"
click at [218, 319] on icon at bounding box center [220, 316] width 9 height 9
type textarea "x"
type input "4"
drag, startPoint x: 218, startPoint y: 319, endPoint x: 515, endPoint y: 318, distance: 297.4
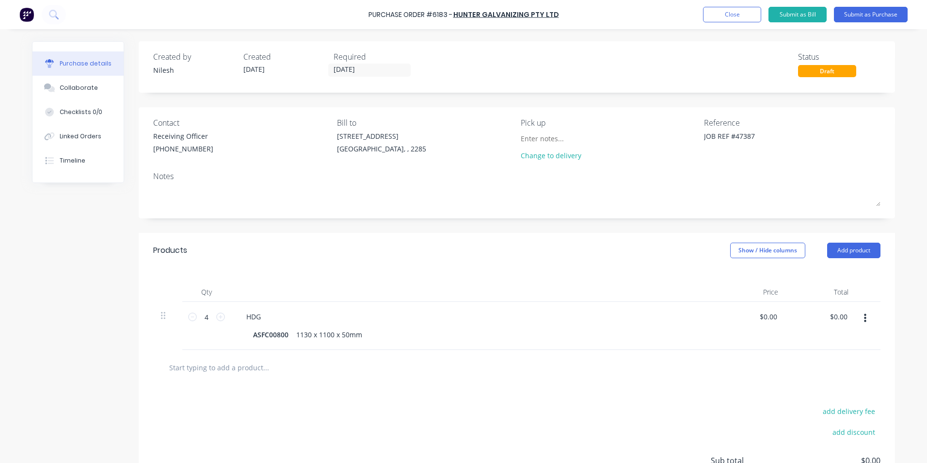
click at [515, 318] on div "HDG" at bounding box center [474, 316] width 470 height 14
click at [220, 320] on icon at bounding box center [220, 316] width 9 height 9
type textarea "x"
type input "5"
click at [188, 318] on icon at bounding box center [192, 316] width 9 height 9
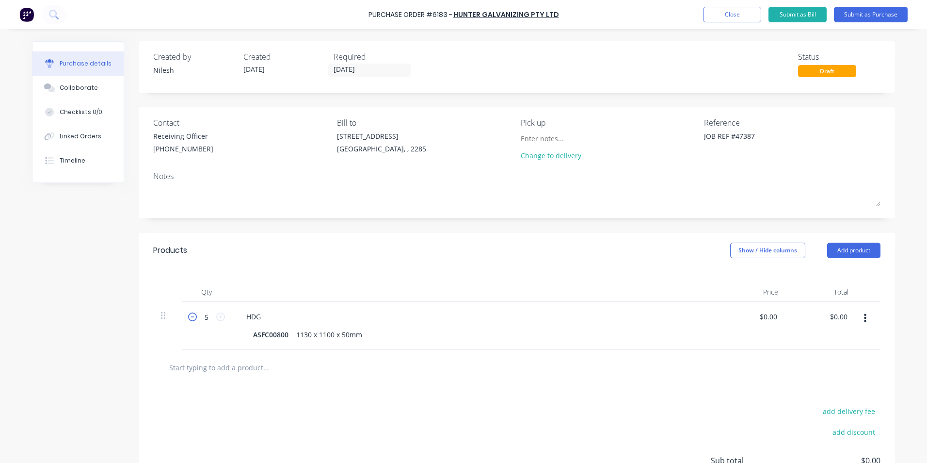
type textarea "x"
type input "4"
click at [553, 294] on div at bounding box center [473, 291] width 485 height 19
click at [861, 15] on button "Submit as Purchase" at bounding box center [871, 15] width 74 height 16
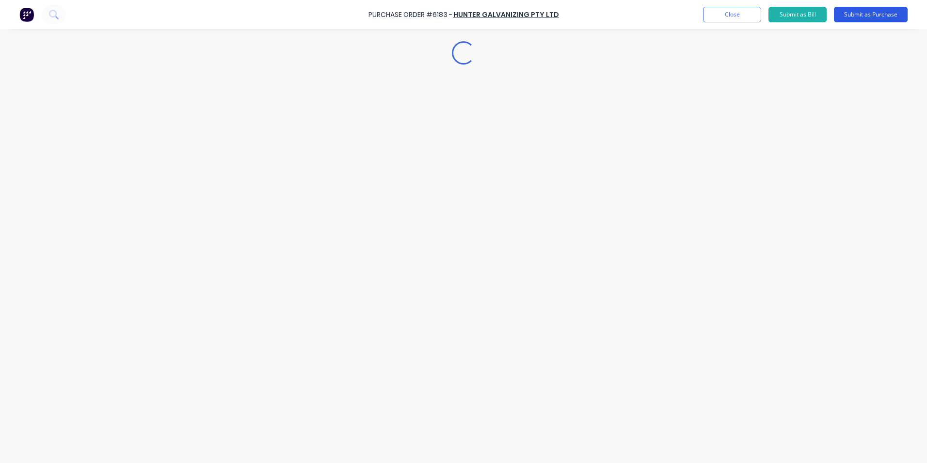
type textarea "x"
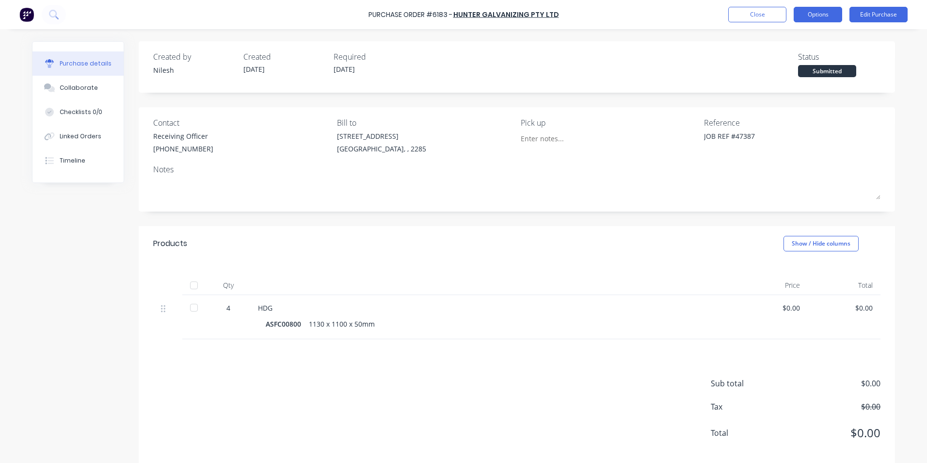
click at [818, 19] on button "Options" at bounding box center [818, 15] width 49 height 16
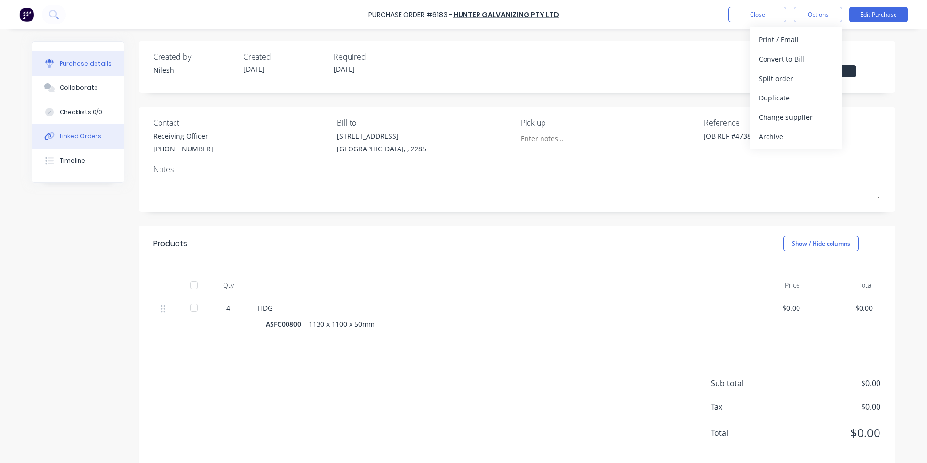
click at [94, 139] on div "Linked Orders" at bounding box center [81, 136] width 42 height 9
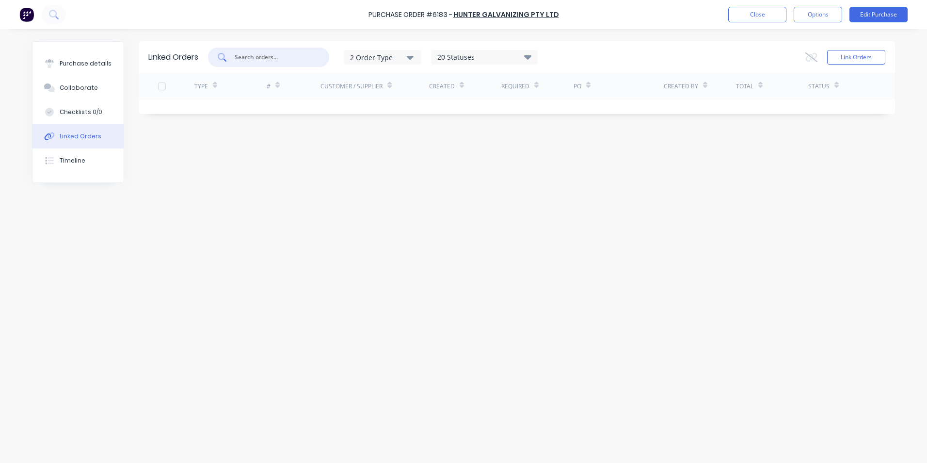
click at [286, 56] on input "text" at bounding box center [274, 57] width 81 height 10
paste input "ASFC00800"
drag, startPoint x: 286, startPoint y: 56, endPoint x: 78, endPoint y: 63, distance: 208.2
click at [93, 63] on div "Purchase details Collaborate Checklists 0/0 Linked Orders Timeline Linked Order…" at bounding box center [463, 248] width 863 height 414
type input "47387"
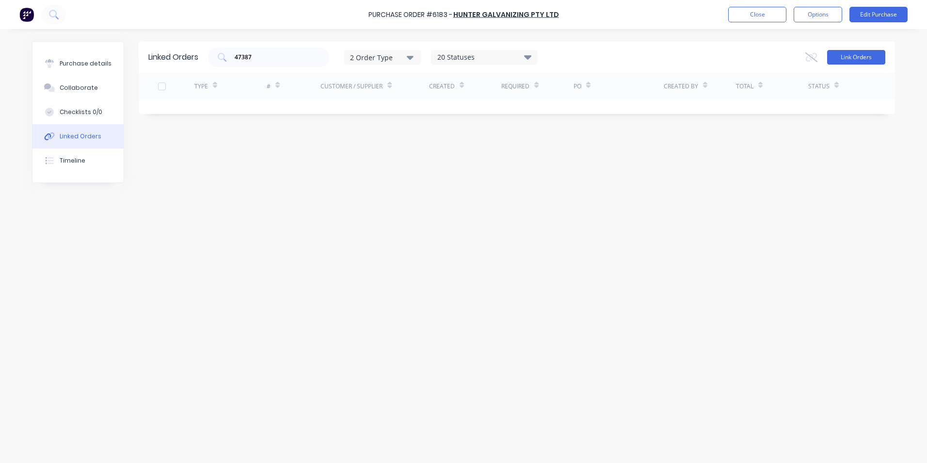
click at [860, 59] on button "Link Orders" at bounding box center [857, 57] width 58 height 15
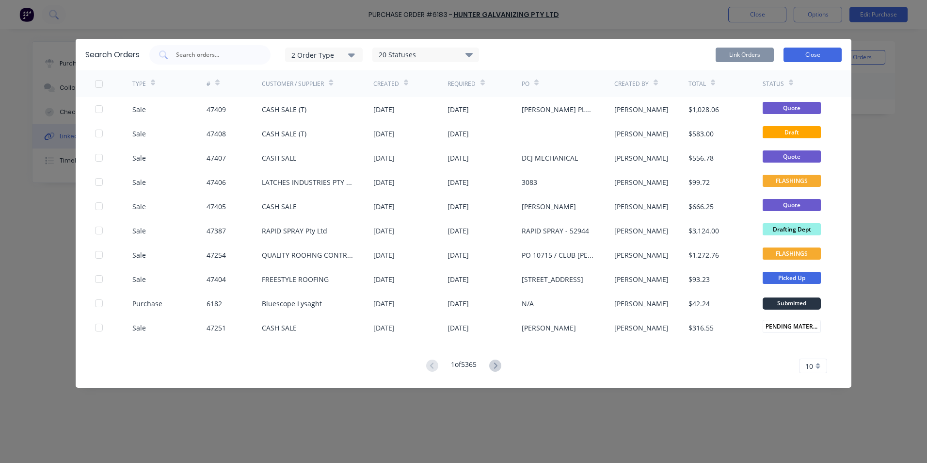
click at [812, 53] on button "Close" at bounding box center [813, 55] width 58 height 15
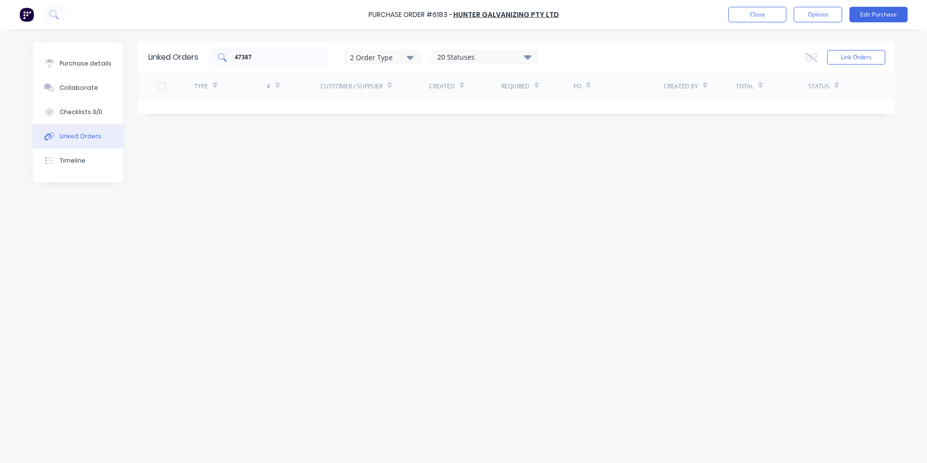
click at [288, 62] on div "47387" at bounding box center [268, 57] width 121 height 19
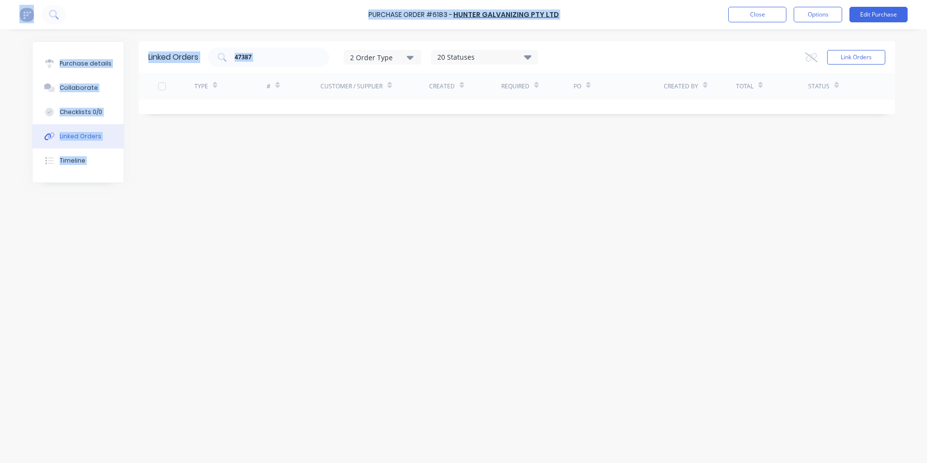
drag, startPoint x: 314, startPoint y: 62, endPoint x: 165, endPoint y: 78, distance: 149.8
click at [152, 76] on div "Linked Orders 47387 2 Order Type 20 Statuses Sales Order Status All Archived Dr…" at bounding box center [517, 77] width 757 height 73
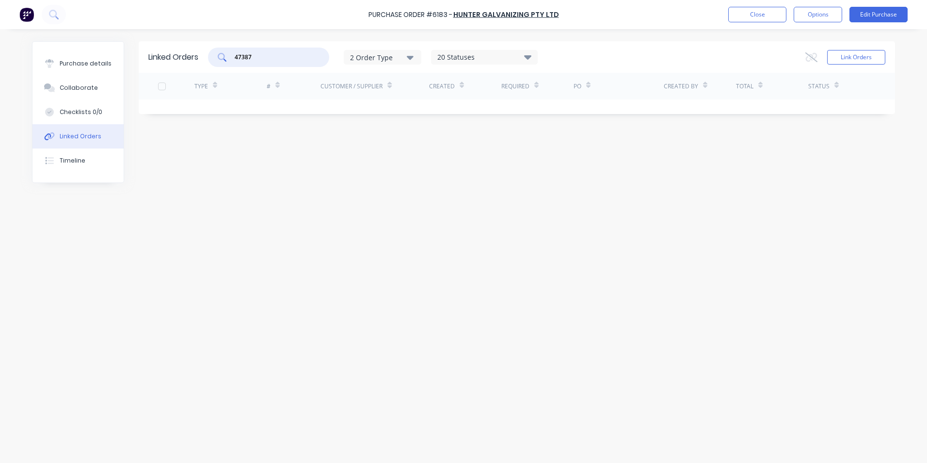
click at [258, 60] on input "47387" at bounding box center [274, 57] width 81 height 10
drag, startPoint x: 271, startPoint y: 58, endPoint x: 231, endPoint y: 62, distance: 40.4
click at [231, 62] on div "47387" at bounding box center [268, 57] width 121 height 19
click at [858, 59] on button "Link Orders" at bounding box center [857, 57] width 58 height 15
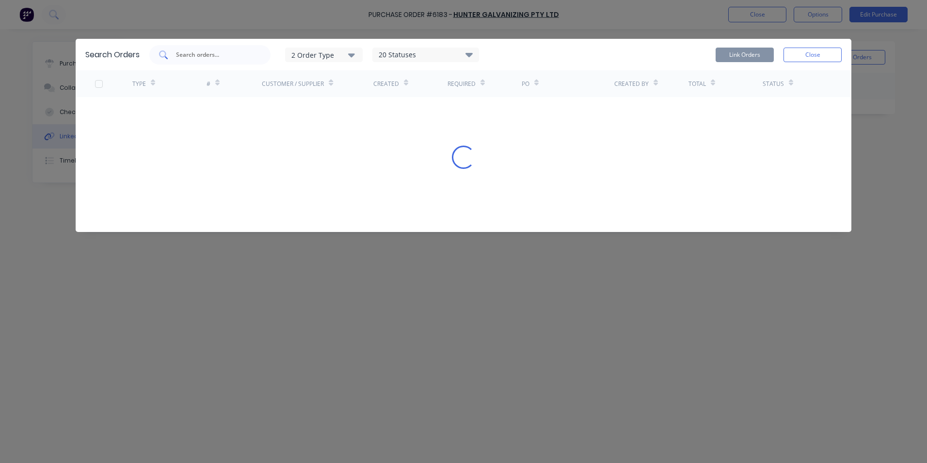
click at [246, 61] on div at bounding box center [209, 54] width 121 height 19
paste input "47387"
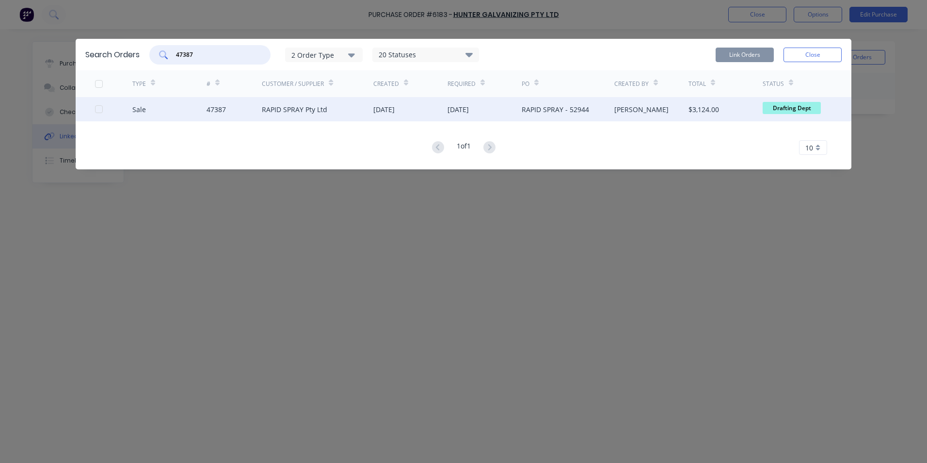
type input "47387"
click at [369, 110] on div "RAPID SPRAY Pty Ltd" at bounding box center [318, 109] width 112 height 24
click at [94, 108] on div "Sale 47387 RAPID SPRAY Pty Ltd [DATE] [DATE] RAPID SPRAY - 52944 [PERSON_NAME] …" at bounding box center [464, 109] width 776 height 24
click at [96, 108] on div at bounding box center [98, 108] width 19 height 19
click at [733, 57] on button "Link Orders" at bounding box center [745, 55] width 58 height 15
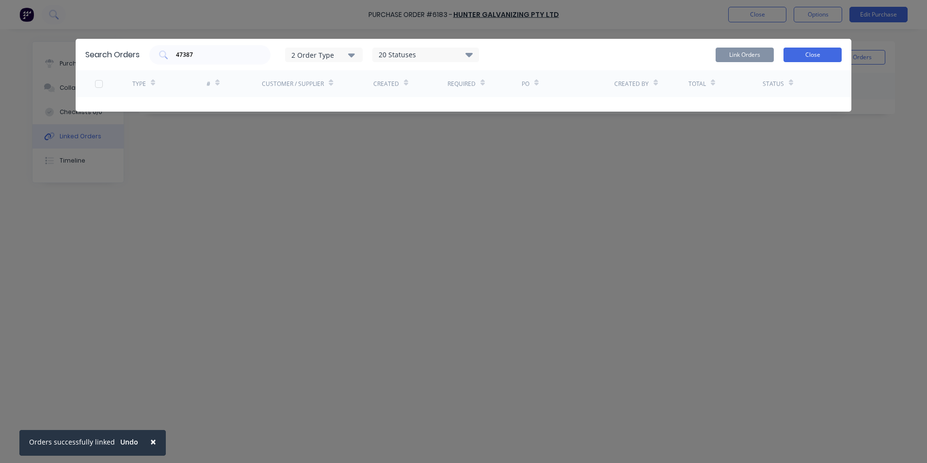
click at [812, 55] on button "Close" at bounding box center [813, 55] width 58 height 15
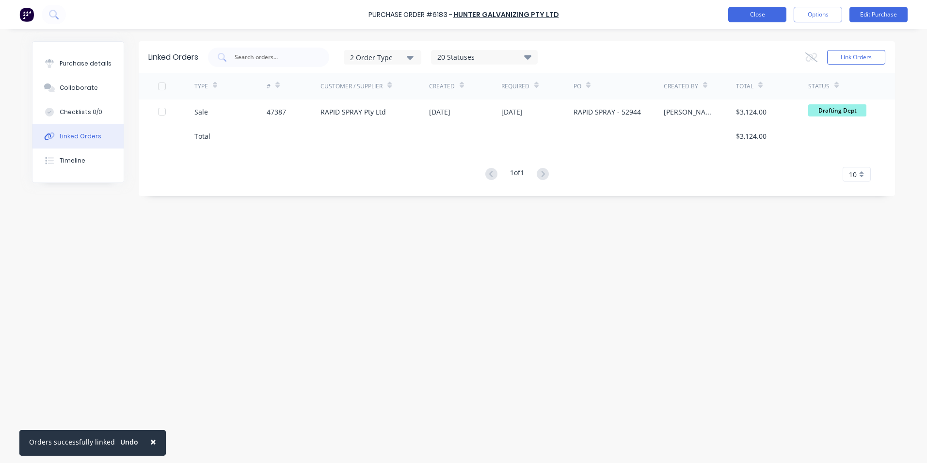
click at [767, 16] on button "Close" at bounding box center [758, 15] width 58 height 16
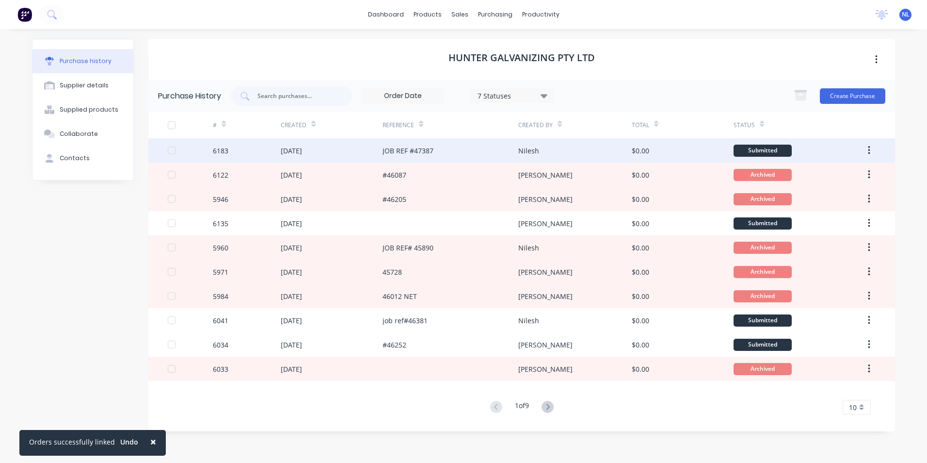
click at [302, 154] on div "[DATE]" at bounding box center [291, 151] width 21 height 10
type textarea "x"
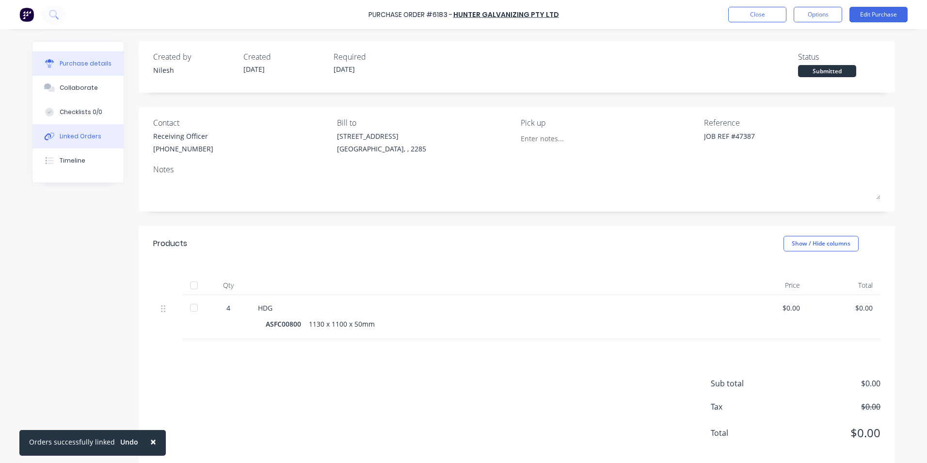
click at [90, 141] on button "Linked Orders" at bounding box center [78, 136] width 91 height 24
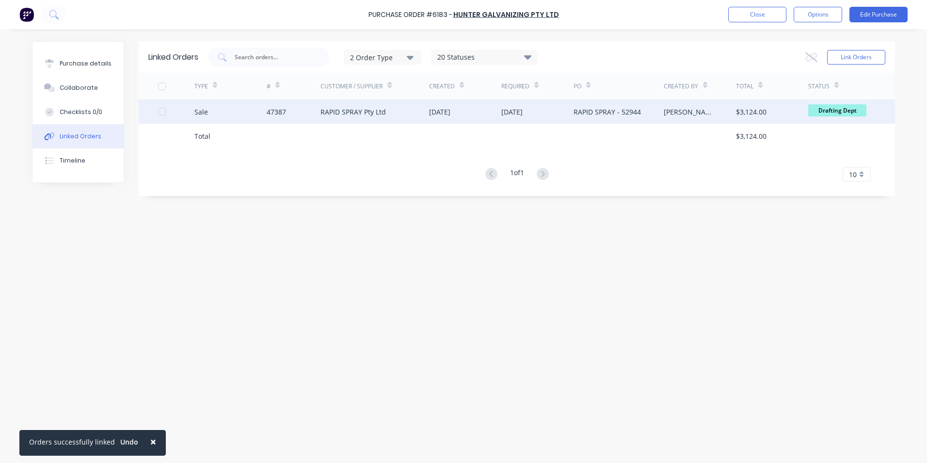
click at [581, 108] on div "RAPID SPRAY - 52944" at bounding box center [607, 112] width 67 height 10
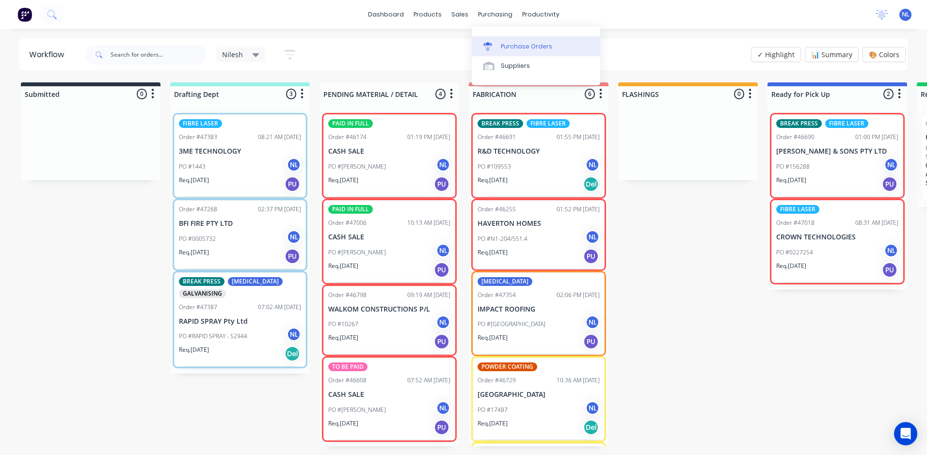
click at [501, 50] on div "Purchase Orders" at bounding box center [526, 46] width 51 height 9
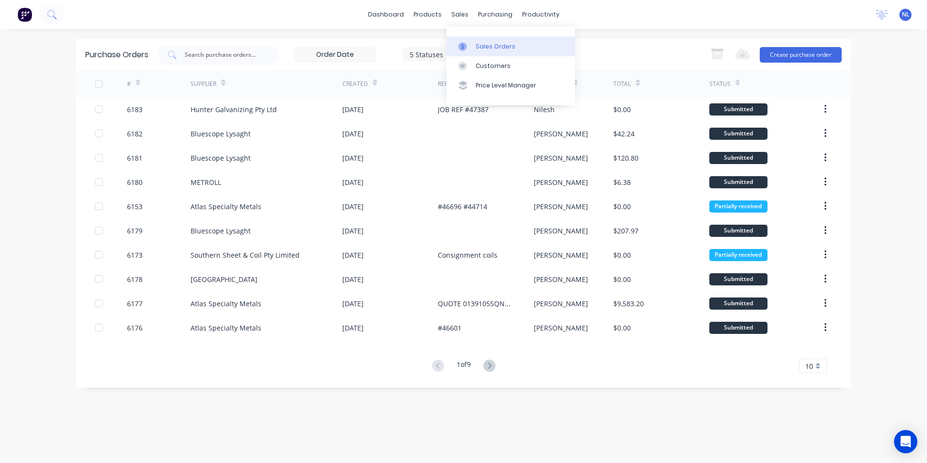
click at [482, 51] on link "Sales Orders" at bounding box center [511, 45] width 129 height 19
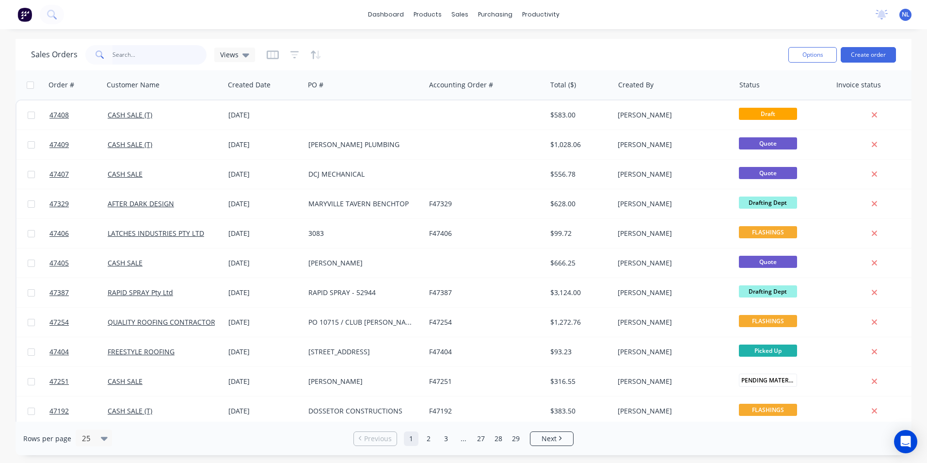
click at [117, 49] on input "text" at bounding box center [160, 54] width 95 height 19
paste input "47387"
type input "47387"
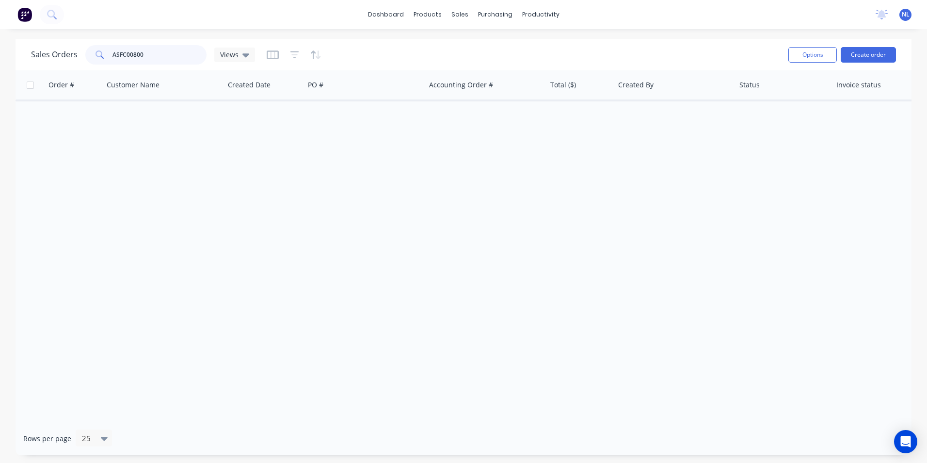
type input "ASFC00800"
click at [243, 55] on icon at bounding box center [246, 55] width 7 height 4
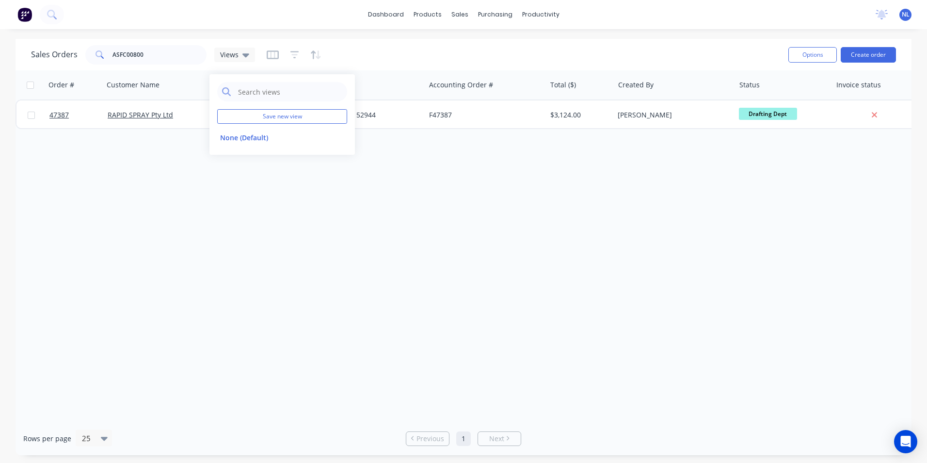
click at [304, 52] on div at bounding box center [294, 55] width 55 height 16
click at [311, 56] on icon "button" at bounding box center [315, 55] width 11 height 10
click at [291, 59] on icon "button" at bounding box center [295, 55] width 9 height 10
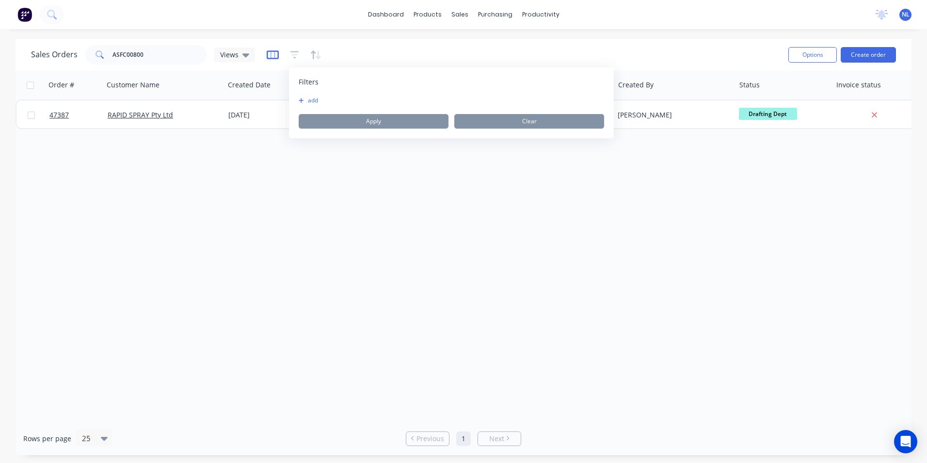
click at [276, 58] on icon "button" at bounding box center [273, 54] width 12 height 9
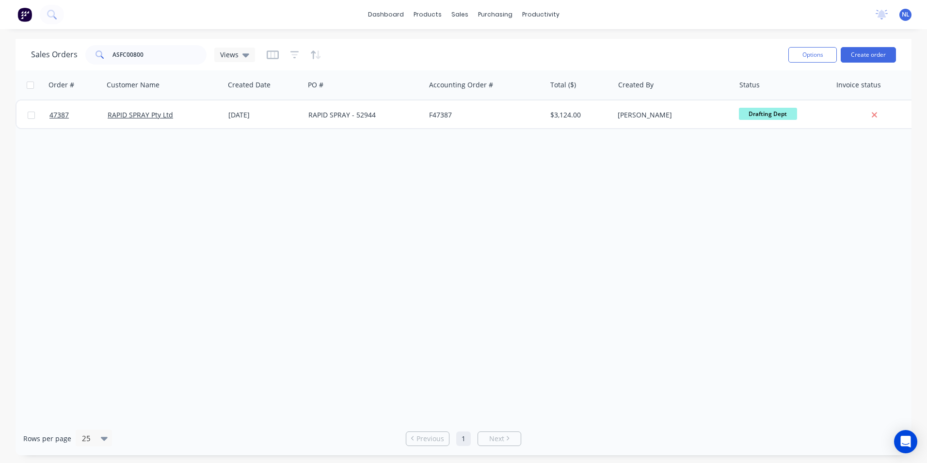
click at [313, 60] on button "button" at bounding box center [315, 55] width 11 height 16
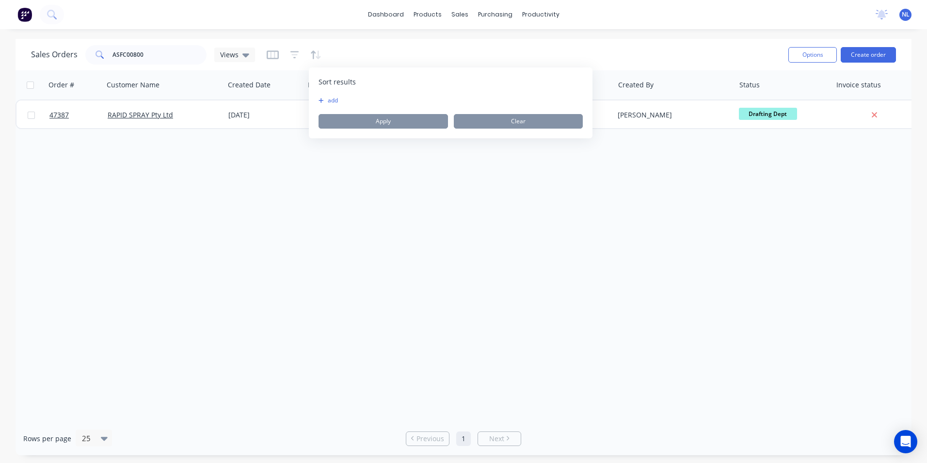
click at [331, 97] on button "add" at bounding box center [325, 101] width 12 height 8
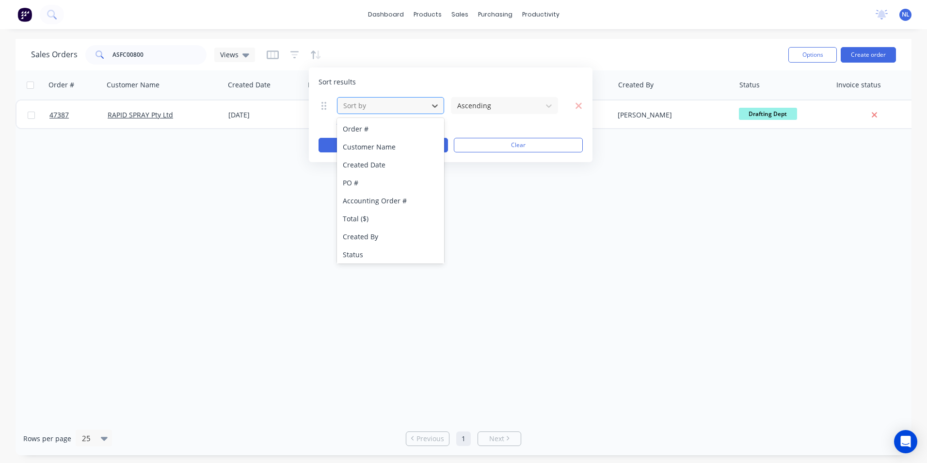
click at [399, 107] on div at bounding box center [382, 105] width 81 height 12
click at [401, 136] on div "Status" at bounding box center [390, 129] width 107 height 18
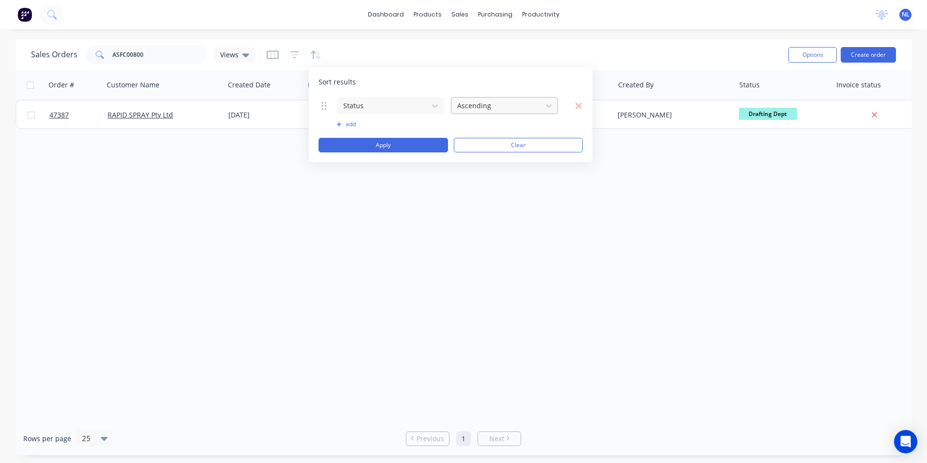
click at [499, 105] on div at bounding box center [496, 105] width 81 height 12
click at [488, 94] on div "Sort results Status Ascending To pick up a draggable item, press the space bar.…" at bounding box center [451, 114] width 284 height 95
click at [410, 139] on button "Apply" at bounding box center [384, 145] width 130 height 15
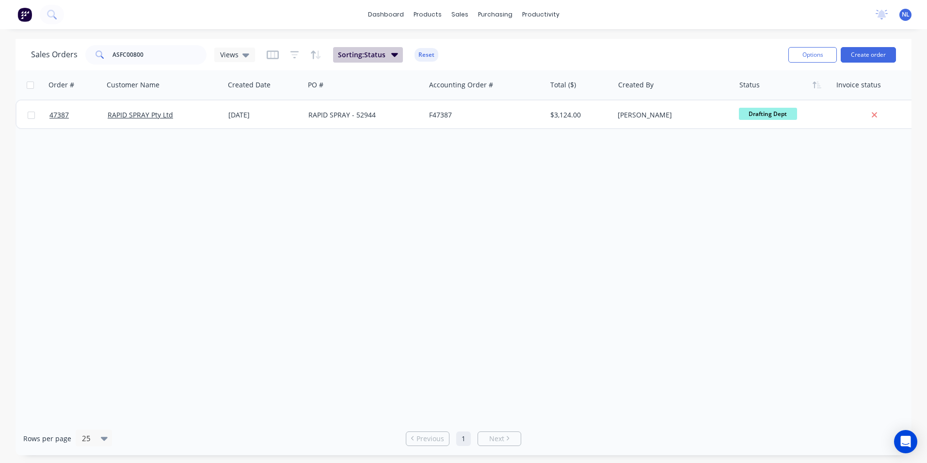
click at [395, 60] on button "Sorting: Status" at bounding box center [368, 55] width 70 height 16
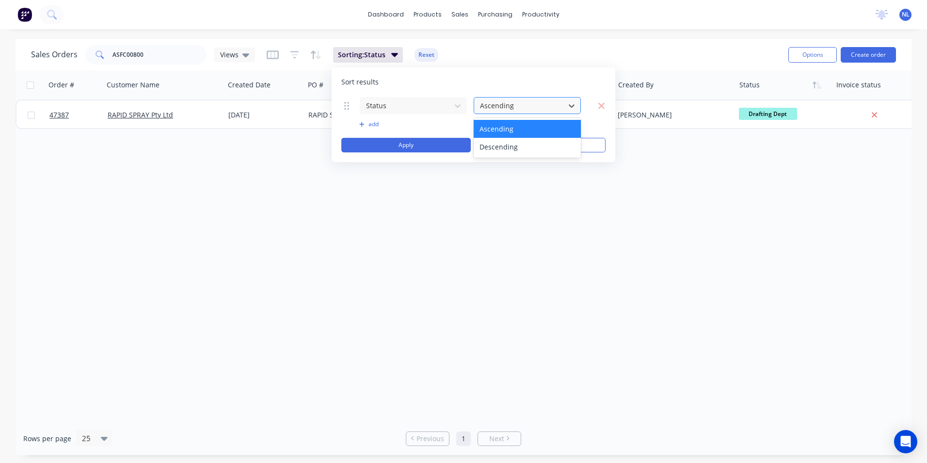
click at [506, 105] on div at bounding box center [519, 105] width 81 height 12
drag, startPoint x: 531, startPoint y: 67, endPoint x: 486, endPoint y: 76, distance: 46.0
click at [504, 71] on div "Sort results Status 2 results available. Use Up and Down to choose options, pre…" at bounding box center [474, 114] width 284 height 95
click at [402, 108] on div at bounding box center [405, 105] width 81 height 12
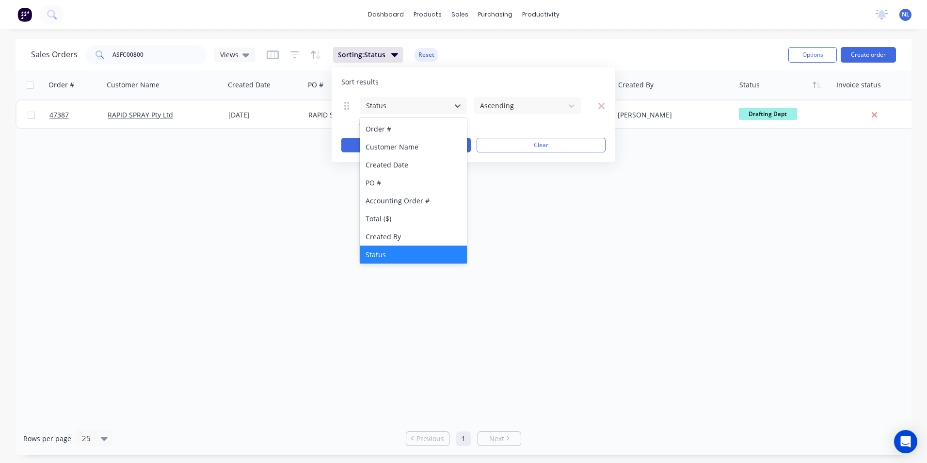
click at [525, 80] on div "Sort results" at bounding box center [474, 82] width 264 height 10
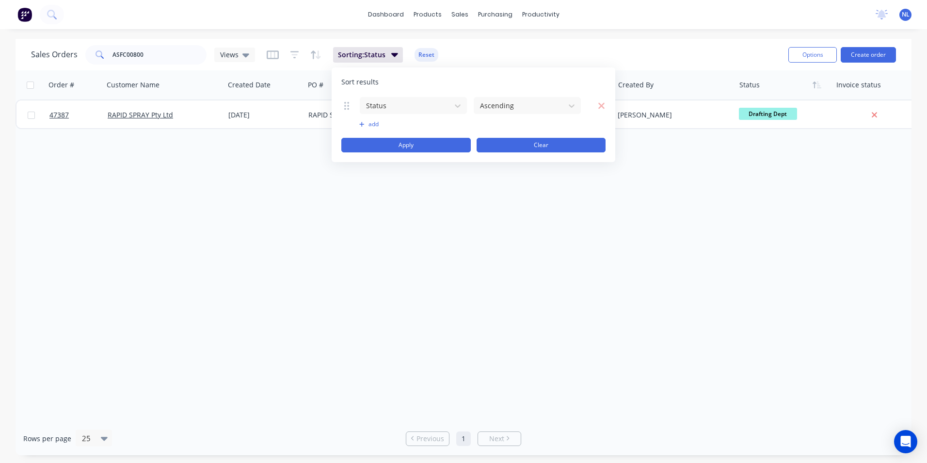
click at [515, 147] on button "Clear" at bounding box center [542, 145] width 130 height 15
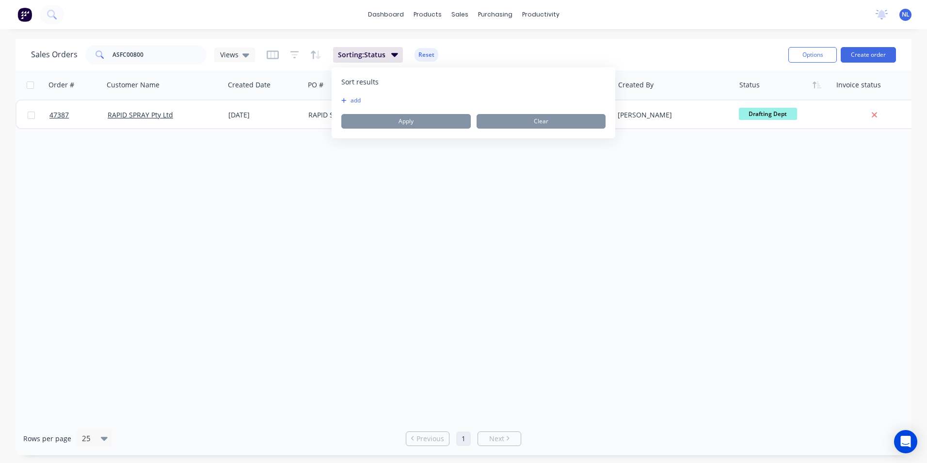
click at [472, 51] on div "Sales Orders ASFC00800 Views Sorting: Status Reset" at bounding box center [406, 55] width 750 height 24
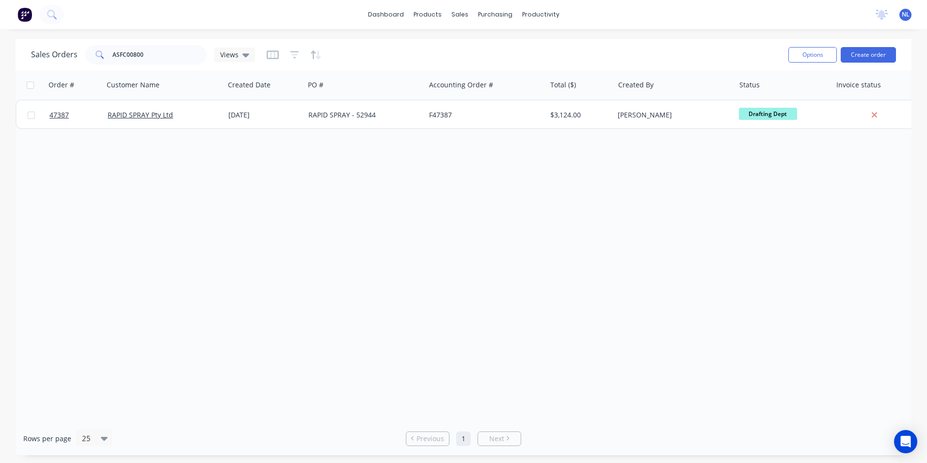
click at [308, 55] on div at bounding box center [294, 55] width 55 height 16
click at [320, 55] on div "Sales Orders ASFC00800 Views" at bounding box center [406, 55] width 750 height 24
click at [320, 56] on icon "button" at bounding box center [315, 55] width 11 height 10
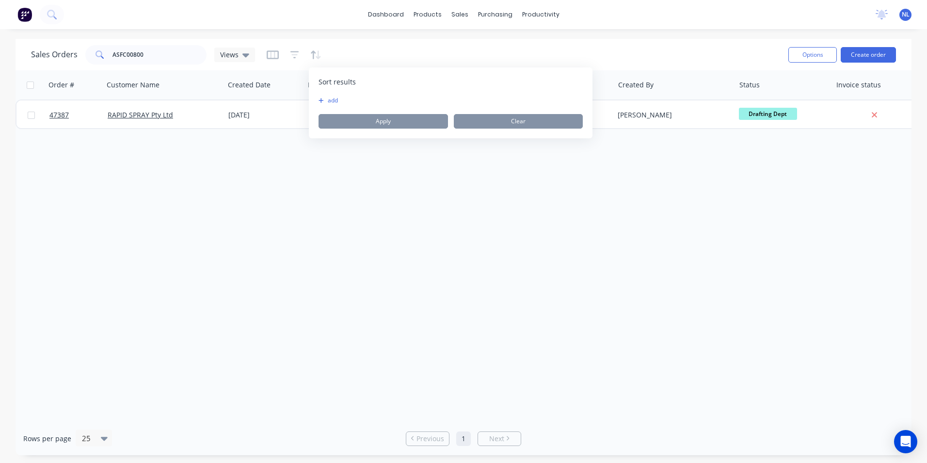
click at [330, 98] on button "add" at bounding box center [325, 101] width 12 height 8
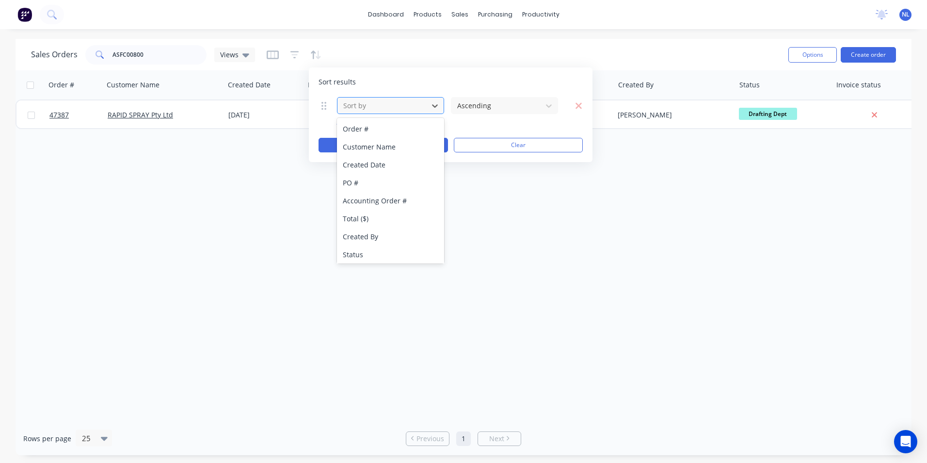
click at [408, 105] on div at bounding box center [382, 105] width 81 height 12
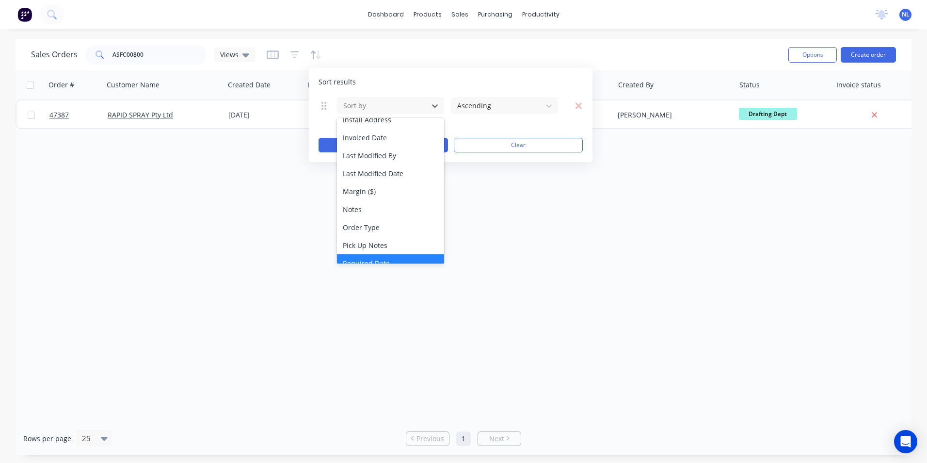
scroll to position [271, 0]
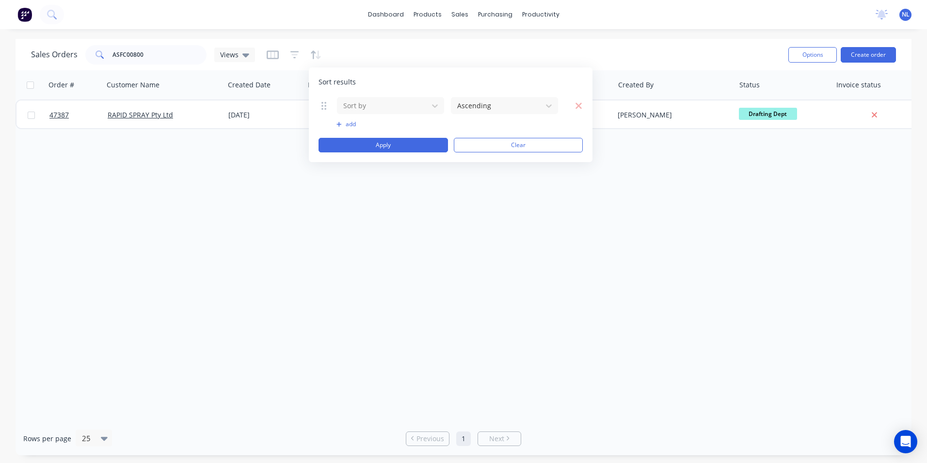
click at [437, 69] on div "Sort results Sort by Ascending To pick up a draggable item, press the space bar…" at bounding box center [451, 114] width 284 height 95
click at [411, 102] on div at bounding box center [382, 105] width 81 height 12
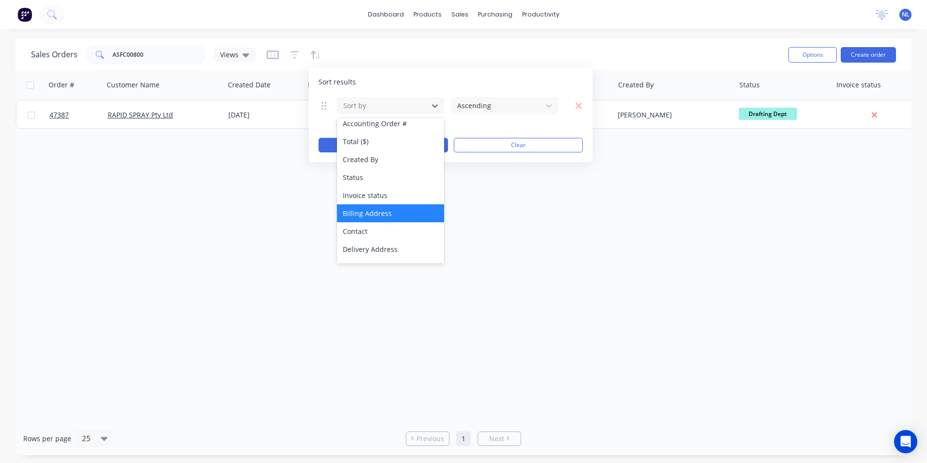
scroll to position [29, 0]
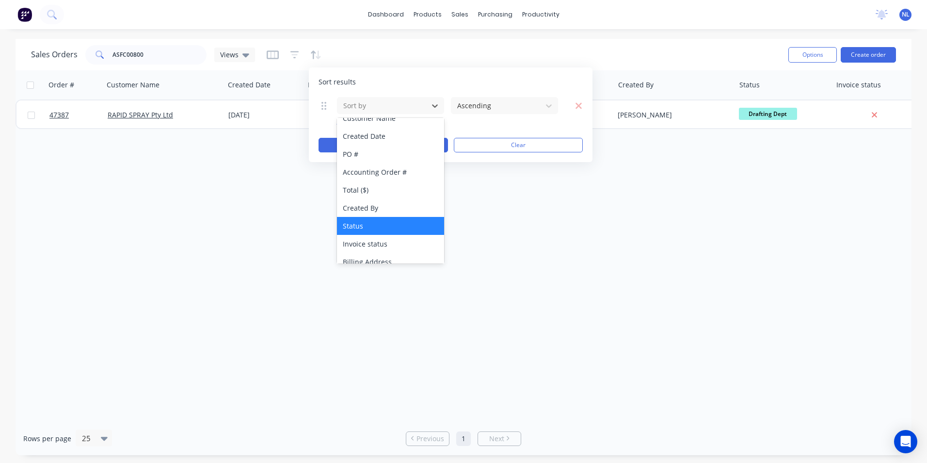
click at [368, 221] on div "Status" at bounding box center [390, 226] width 107 height 18
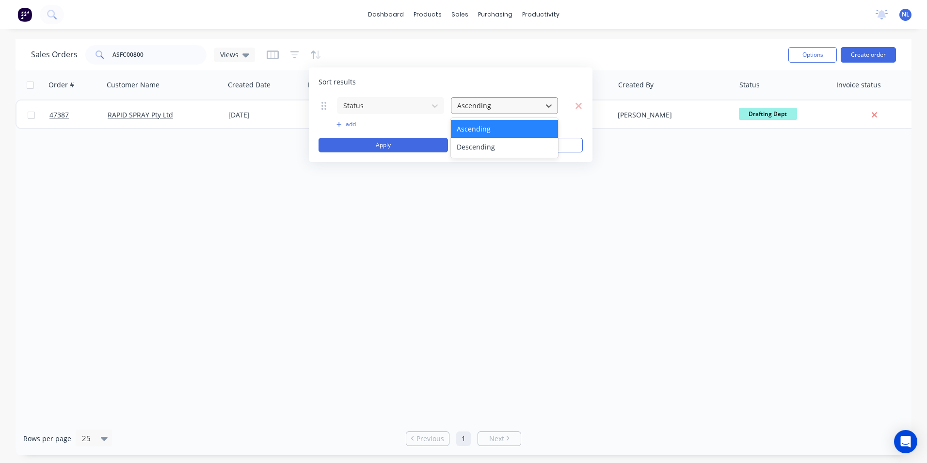
click at [508, 102] on div at bounding box center [496, 105] width 81 height 12
drag, startPoint x: 511, startPoint y: 70, endPoint x: 555, endPoint y: 82, distance: 46.4
click at [512, 69] on div "Sort results Status Ascending To pick up a draggable item, press the space bar.…" at bounding box center [451, 114] width 284 height 95
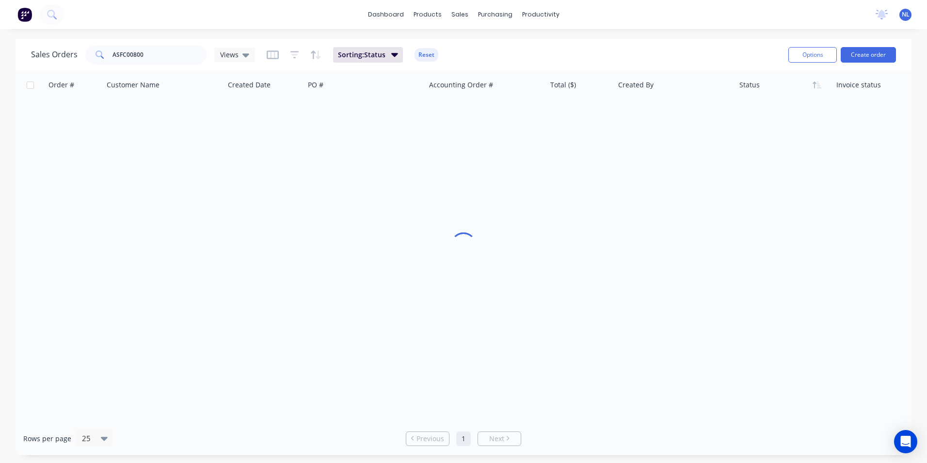
click at [618, 213] on div "Order # Customer Name Created Date PO # Accounting Order # Total ($) Created By…" at bounding box center [464, 245] width 896 height 351
click at [316, 57] on icon "button" at bounding box center [318, 54] width 5 height 9
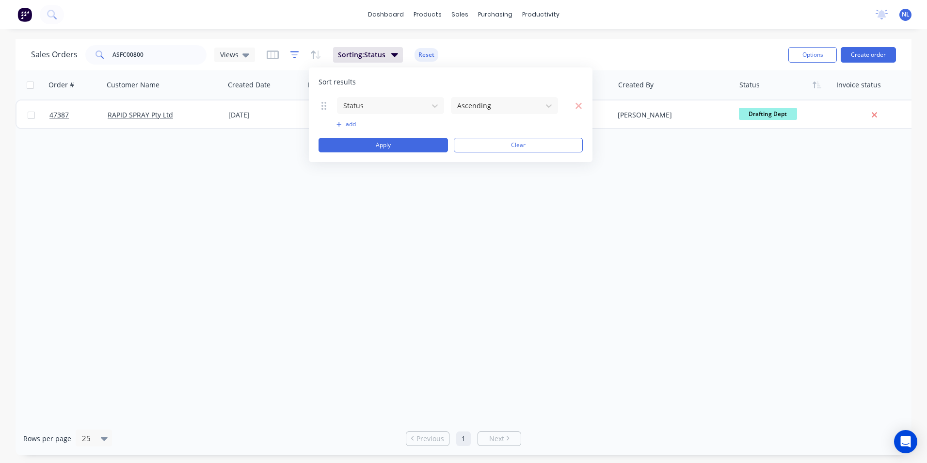
click at [295, 57] on icon "button" at bounding box center [295, 55] width 9 height 10
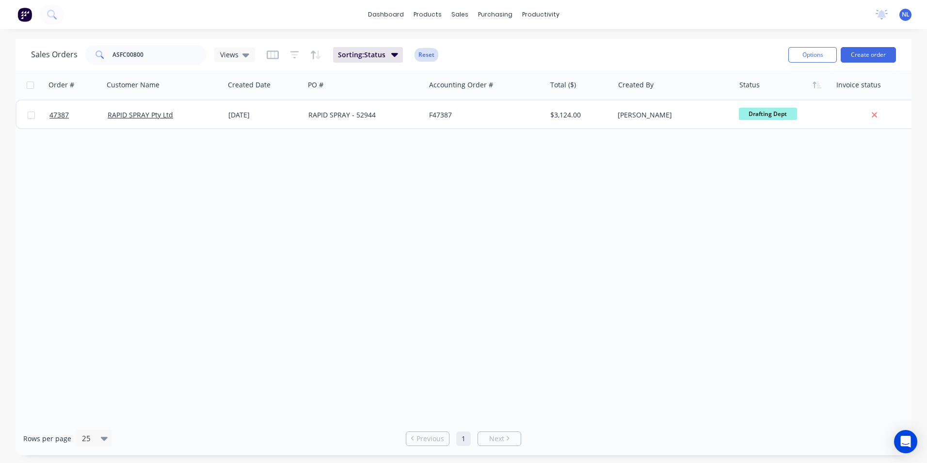
click at [428, 54] on button "Reset" at bounding box center [427, 55] width 24 height 14
click at [298, 52] on div at bounding box center [294, 55] width 55 height 16
click at [296, 54] on icon "button" at bounding box center [295, 55] width 9 height 10
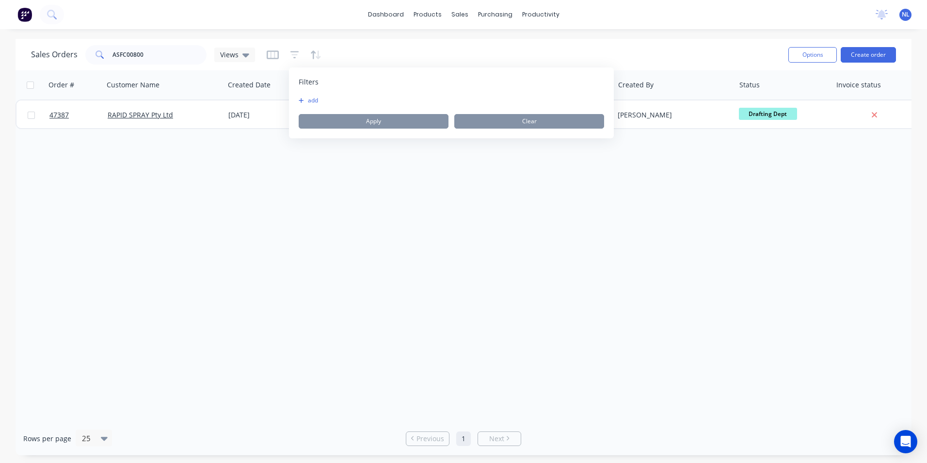
click at [312, 97] on button "add" at bounding box center [311, 101] width 24 height 8
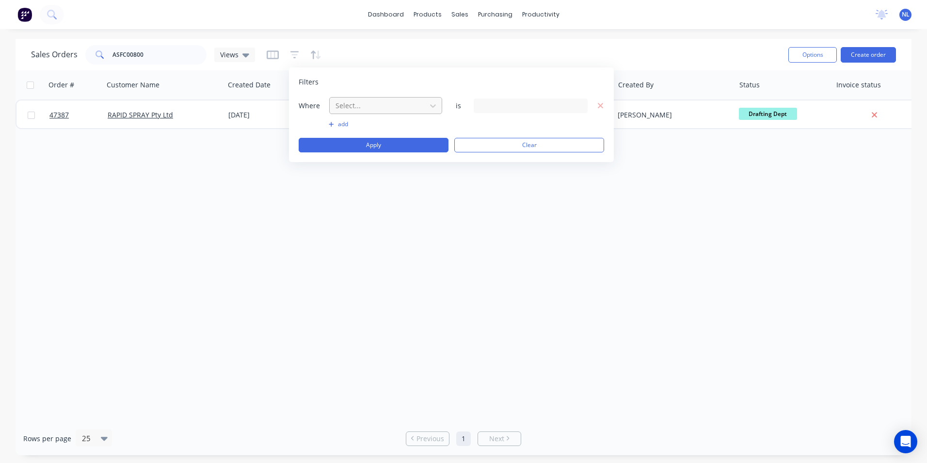
click at [387, 112] on div "Select..." at bounding box center [378, 106] width 93 height 16
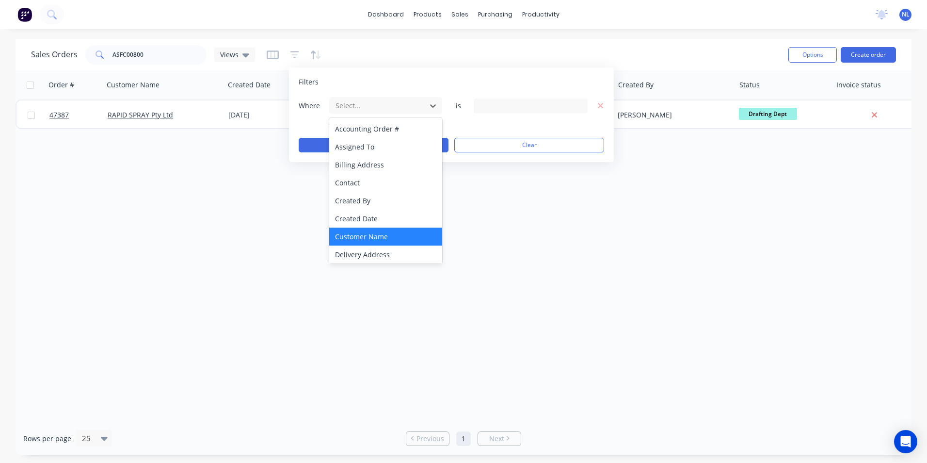
scroll to position [235, 0]
click at [402, 234] on div "Required Date" at bounding box center [385, 235] width 113 height 18
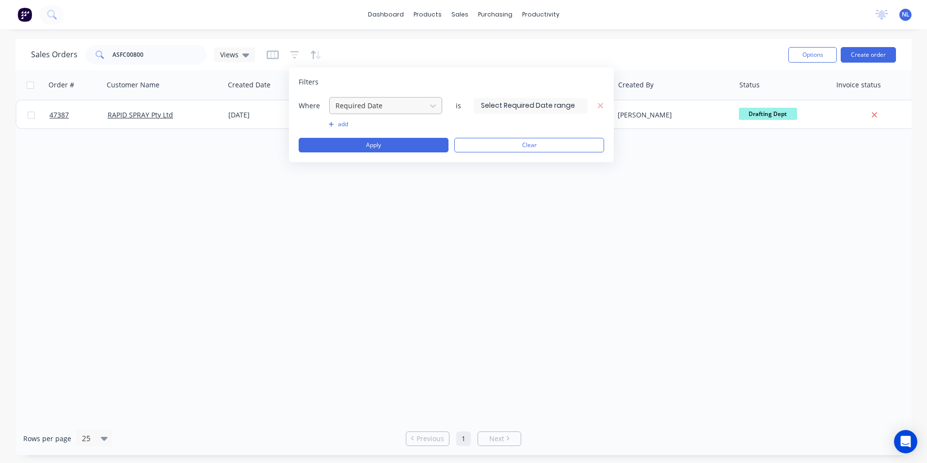
click at [388, 109] on div at bounding box center [378, 105] width 87 height 12
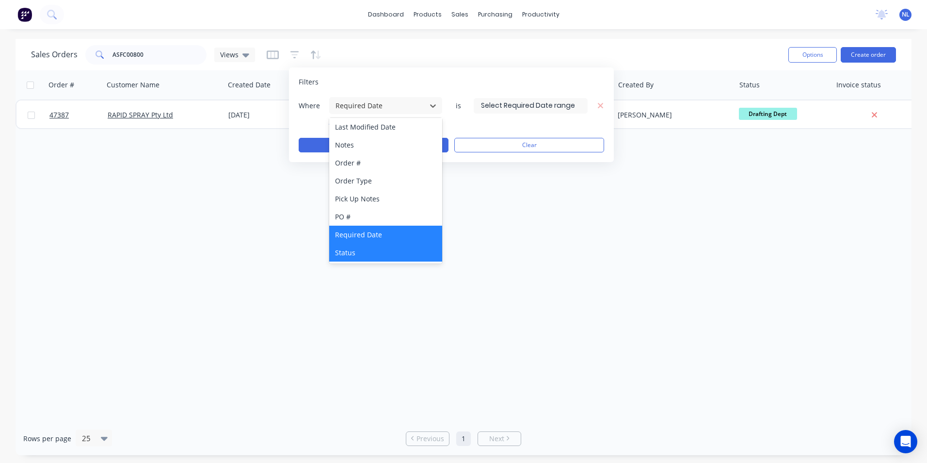
click at [357, 250] on div "Status" at bounding box center [385, 253] width 113 height 18
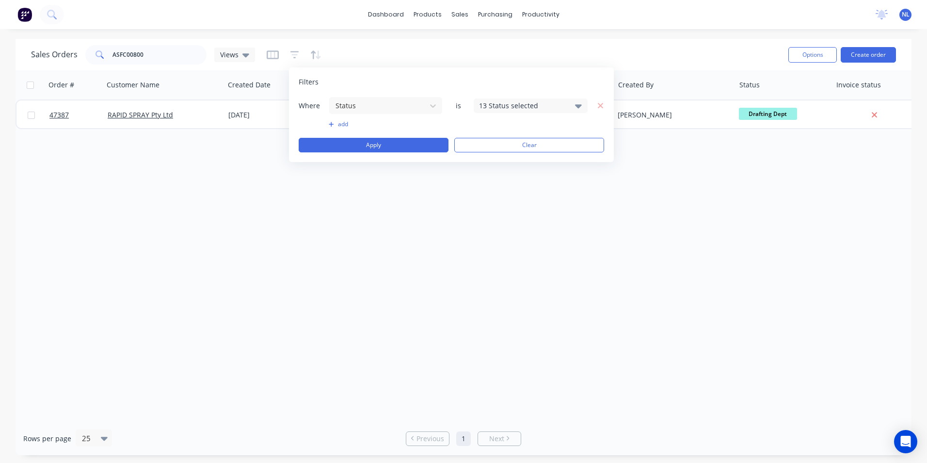
click at [524, 103] on div "13 Status selected" at bounding box center [523, 105] width 88 height 10
click at [515, 179] on div "Archived" at bounding box center [562, 179] width 116 height 10
click at [409, 170] on div "Order # Customer Name Created Date PO # Accounting Order # Total ($) Created By…" at bounding box center [464, 245] width 896 height 351
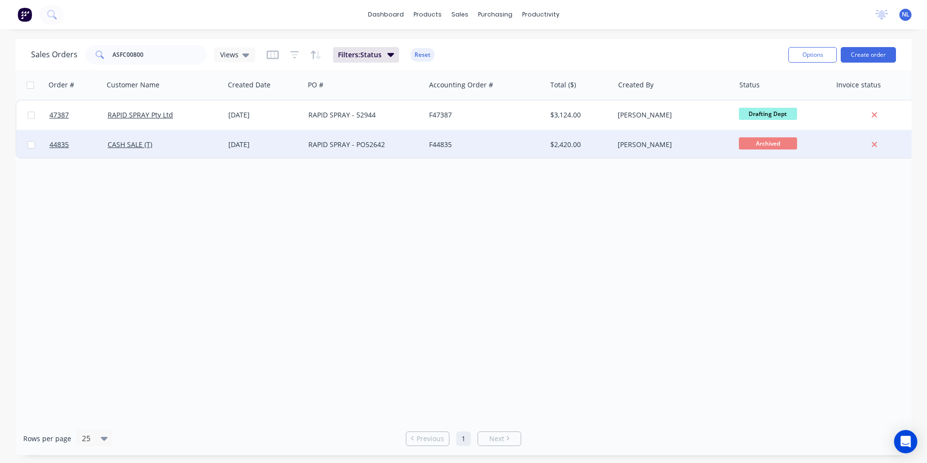
click at [329, 151] on div "RAPID SPRAY - PO52642" at bounding box center [365, 144] width 121 height 29
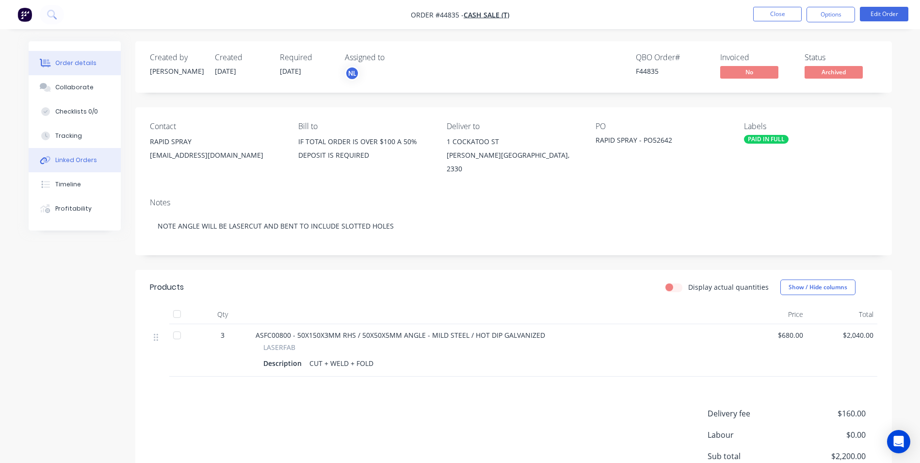
click at [59, 164] on div "Linked Orders" at bounding box center [76, 160] width 42 height 9
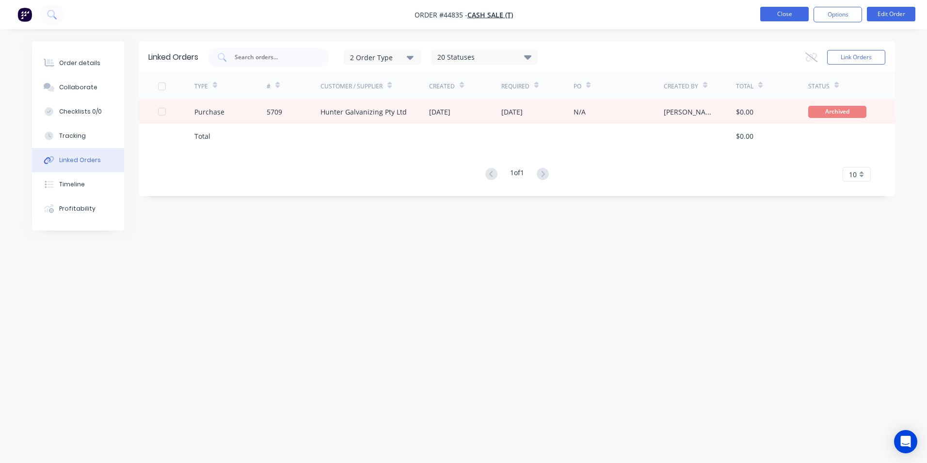
click at [792, 12] on button "Close" at bounding box center [785, 14] width 49 height 15
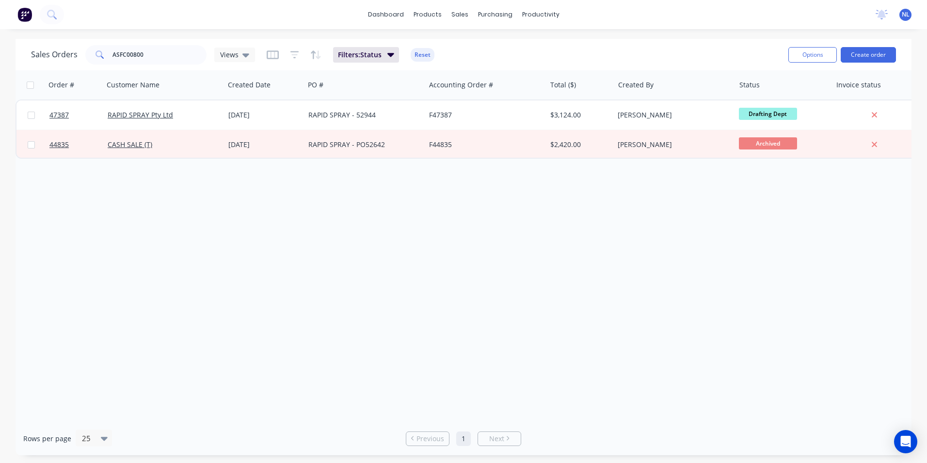
click at [294, 236] on div "Order # Customer Name Created Date PO # Accounting Order # Total ($) Created By…" at bounding box center [464, 245] width 896 height 351
click at [491, 16] on div "purchasing" at bounding box center [495, 14] width 44 height 15
drag, startPoint x: 156, startPoint y: 55, endPoint x: 0, endPoint y: 52, distance: 155.7
click at [0, 52] on div "Sales Orders ASFC00800 Views Filters: Status Reset Options Create order Order #…" at bounding box center [463, 247] width 927 height 416
type input "B"
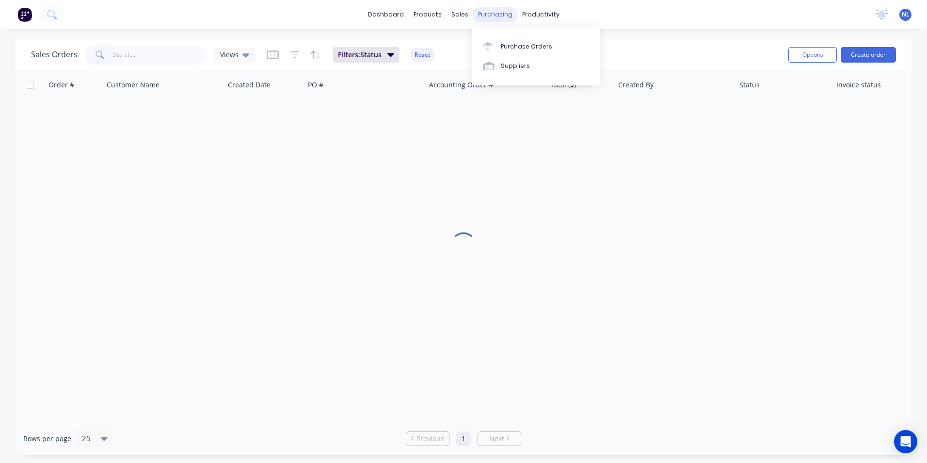
click at [486, 11] on div "purchasing" at bounding box center [495, 14] width 44 height 15
click at [511, 43] on div "Purchase Orders" at bounding box center [526, 46] width 51 height 9
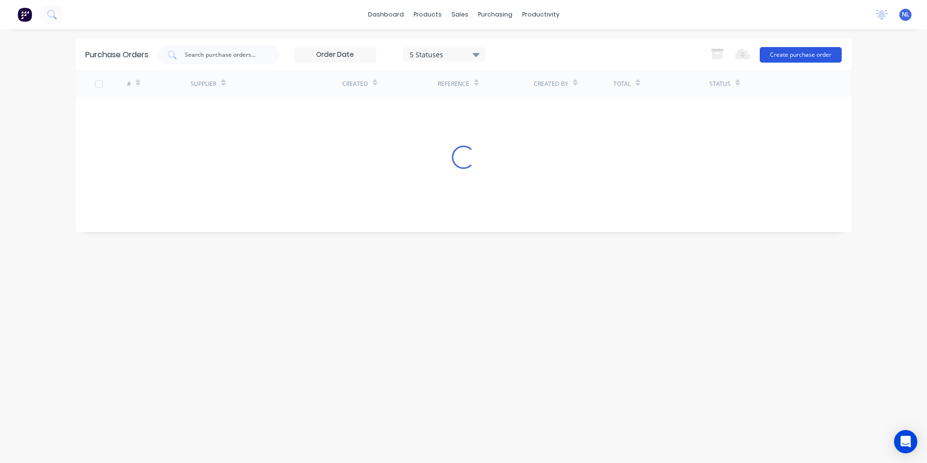
click at [795, 59] on button "Create purchase order" at bounding box center [801, 55] width 82 height 16
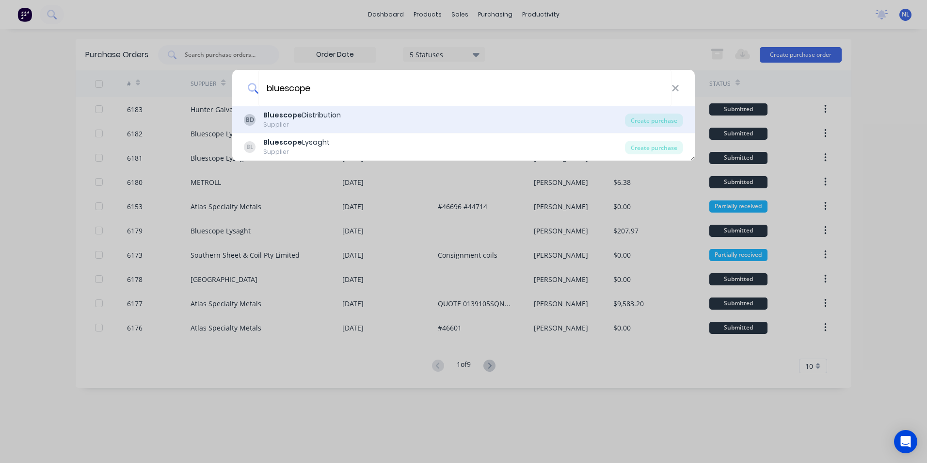
type input "bluescope"
click at [577, 124] on div "BD Bluescope Distribution Supplier" at bounding box center [434, 119] width 381 height 19
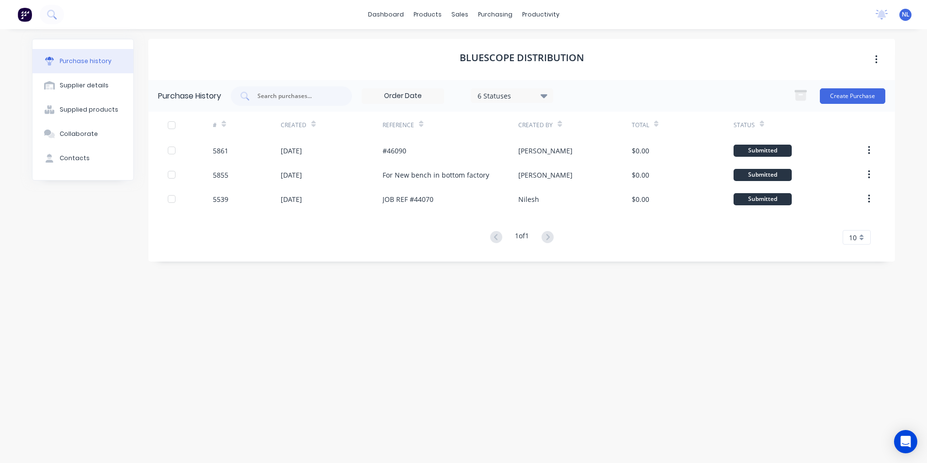
click at [534, 96] on div "6 Statuses" at bounding box center [512, 95] width 69 height 10
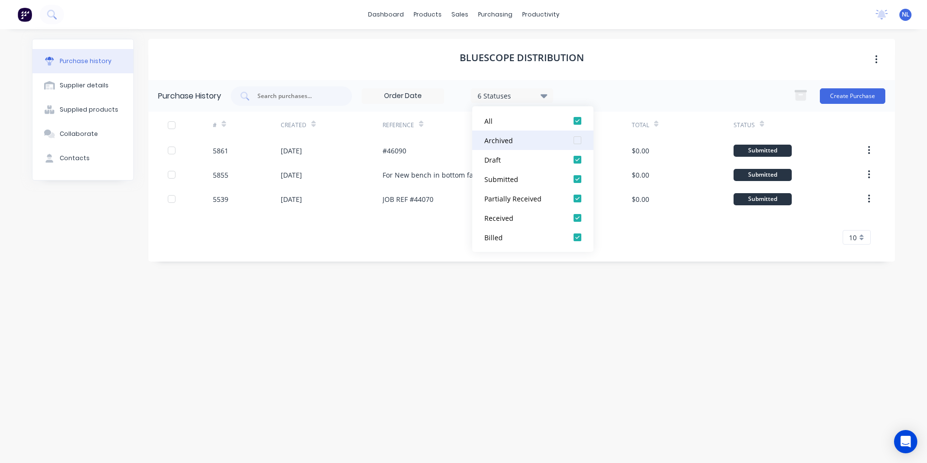
click at [533, 142] on div "Archived" at bounding box center [524, 140] width 78 height 10
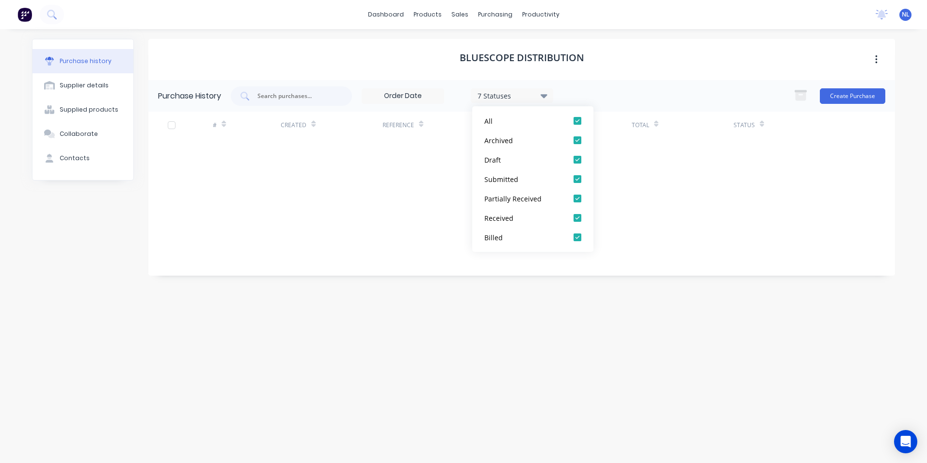
drag, startPoint x: 667, startPoint y: 85, endPoint x: 326, endPoint y: 85, distance: 341.5
click at [662, 85] on div "Purchase History 7 Statuses 7 Statuses Create Purchase" at bounding box center [521, 96] width 747 height 32
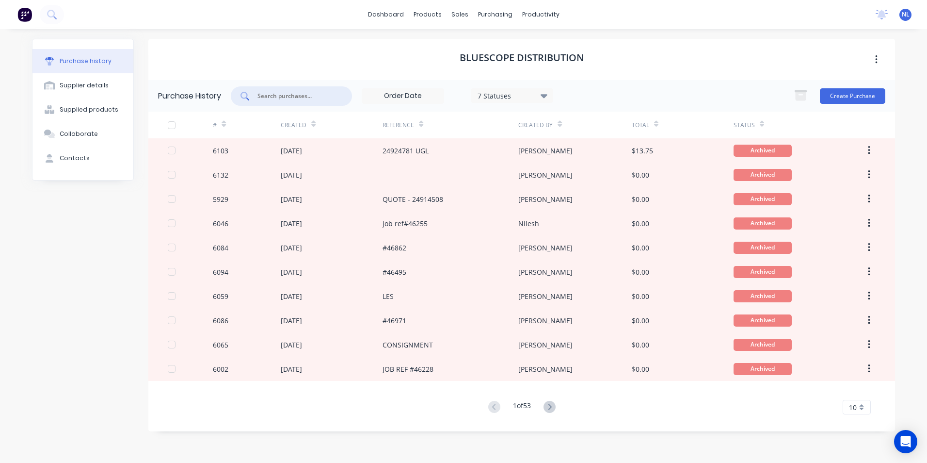
click at [293, 98] on input "text" at bounding box center [297, 96] width 81 height 10
type input "rhs"
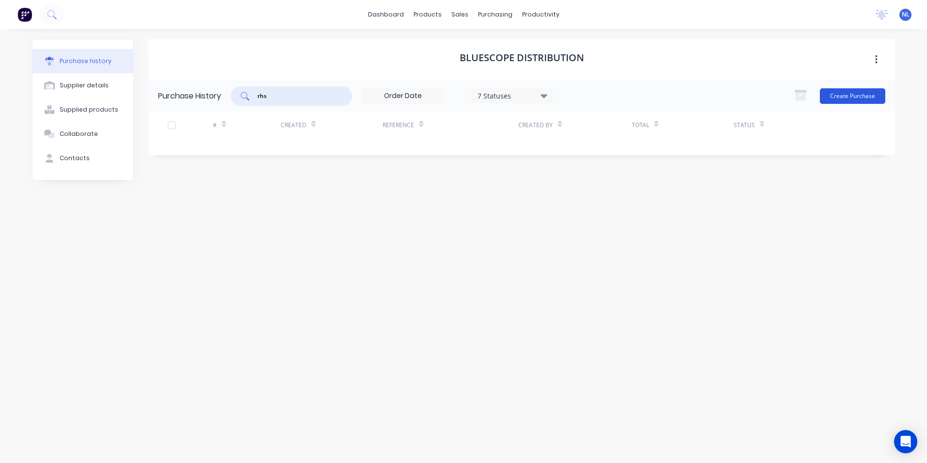
click at [843, 100] on button "Create Purchase" at bounding box center [852, 96] width 65 height 16
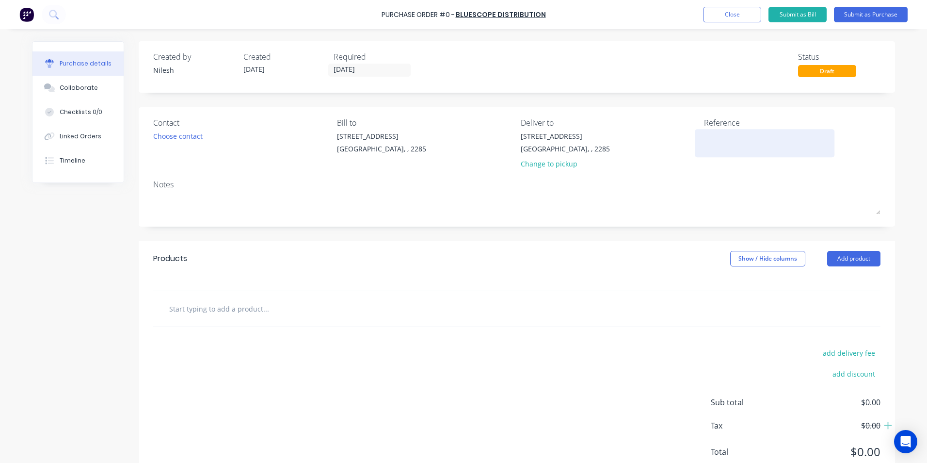
click at [715, 133] on textarea at bounding box center [764, 142] width 121 height 22
paste textarea "47387"
type textarea "JOB REF47387"
type textarea "x"
type textarea "JOB REF#47387"
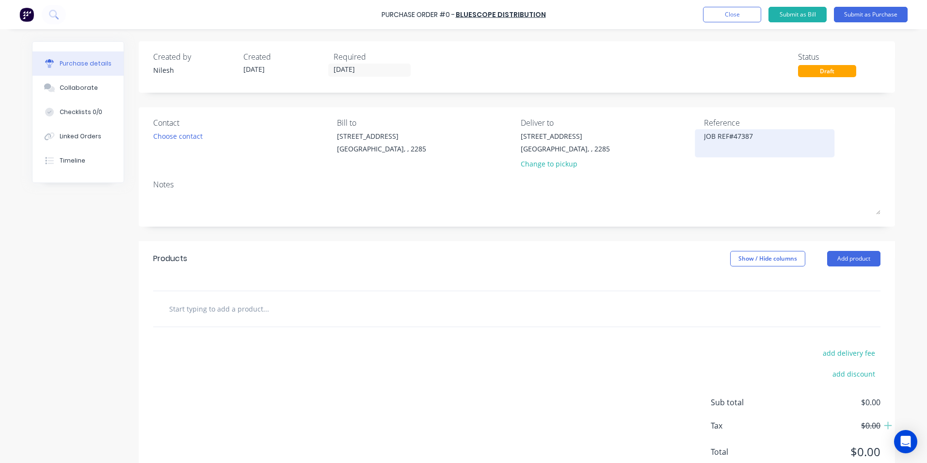
type textarea "x"
type textarea "JOB REF #47387"
type textarea "x"
type textarea "JOB REF #47387"
click at [175, 137] on div "Choose contact" at bounding box center [177, 136] width 49 height 10
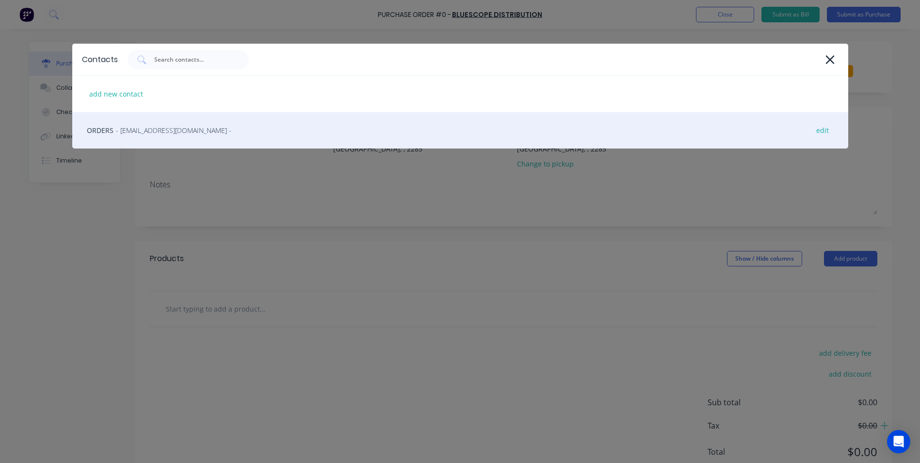
click at [187, 140] on div "ORDERS - BlueScopeOrders@bluescopesteel.com - edit" at bounding box center [460, 130] width 776 height 36
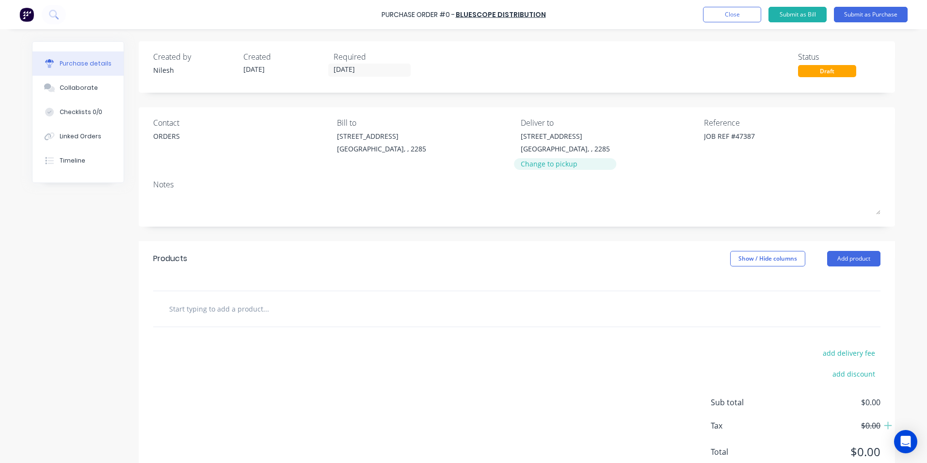
click at [559, 164] on div "Change to pickup" at bounding box center [565, 164] width 89 height 10
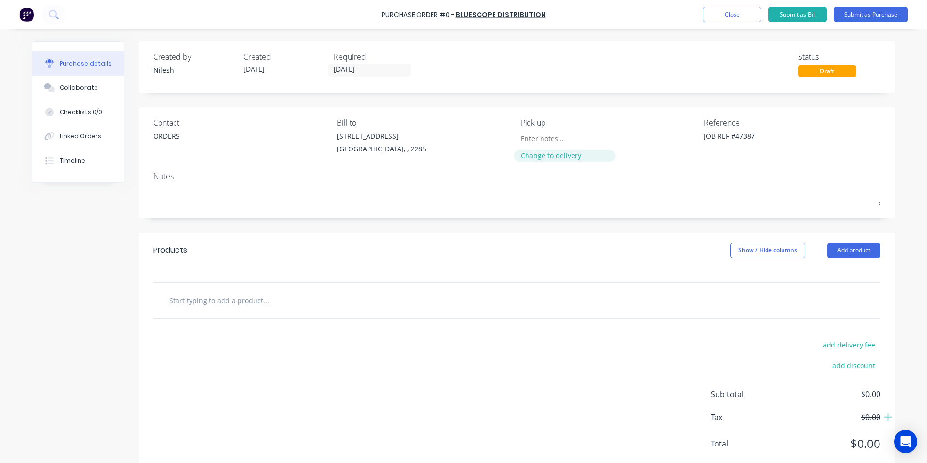
click at [566, 158] on div "Change to delivery" at bounding box center [565, 155] width 88 height 10
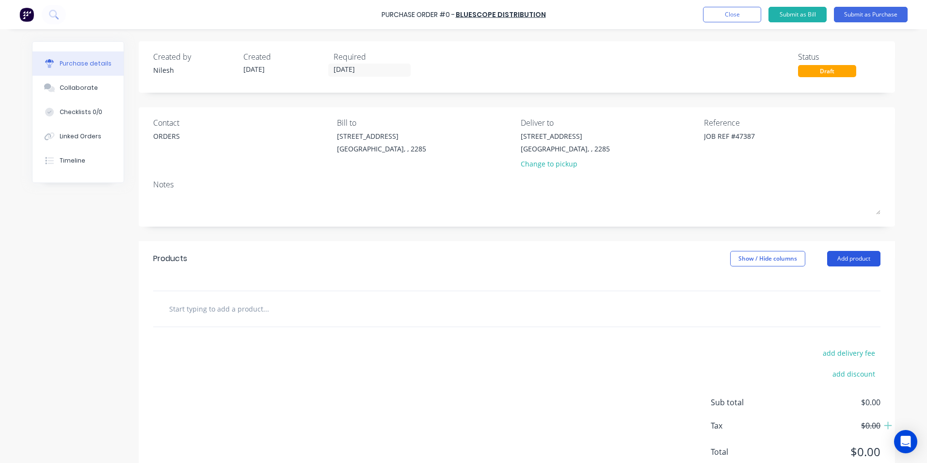
click at [847, 261] on button "Add product" at bounding box center [854, 259] width 53 height 16
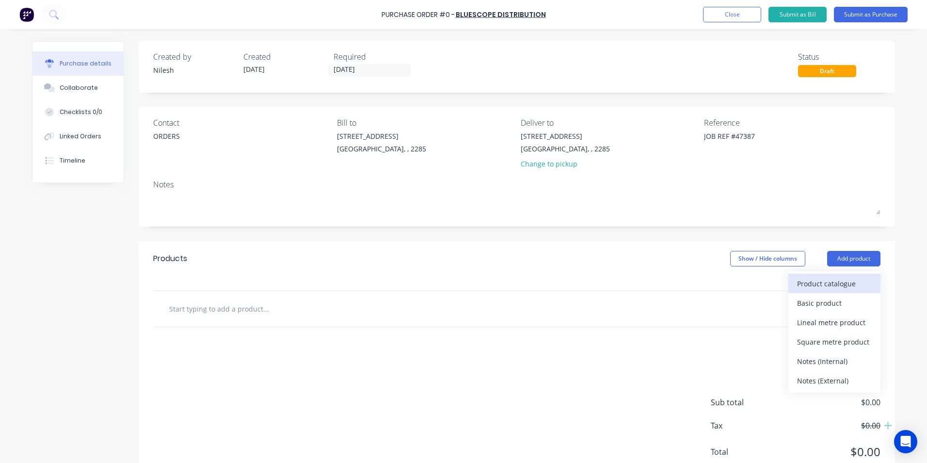
click at [820, 279] on div "Product catalogue" at bounding box center [834, 284] width 75 height 14
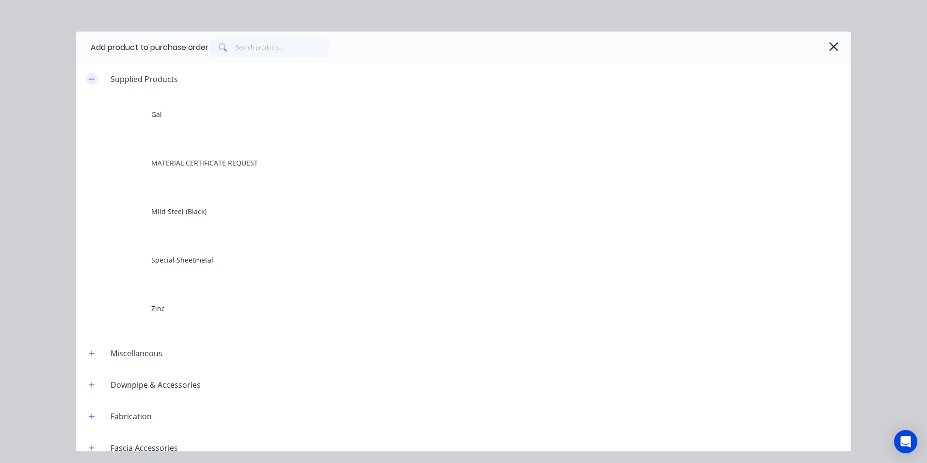
click at [90, 78] on icon "button" at bounding box center [92, 79] width 6 height 7
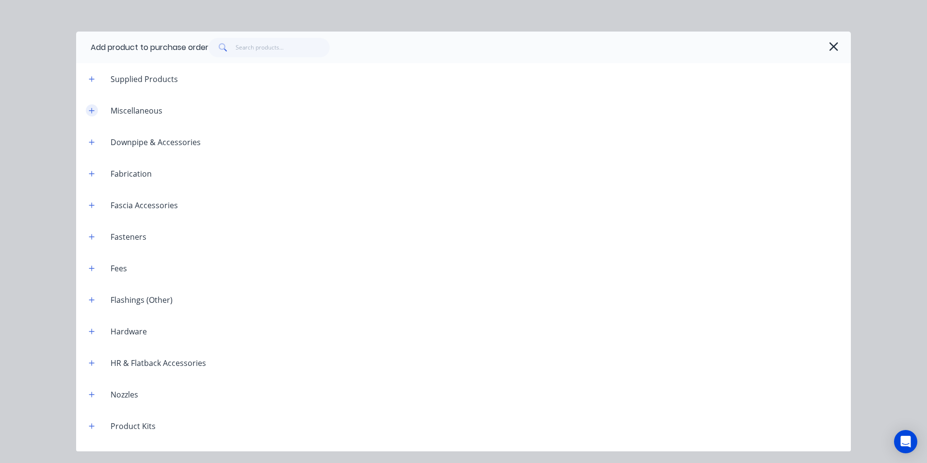
click at [94, 114] on icon "button" at bounding box center [92, 110] width 6 height 7
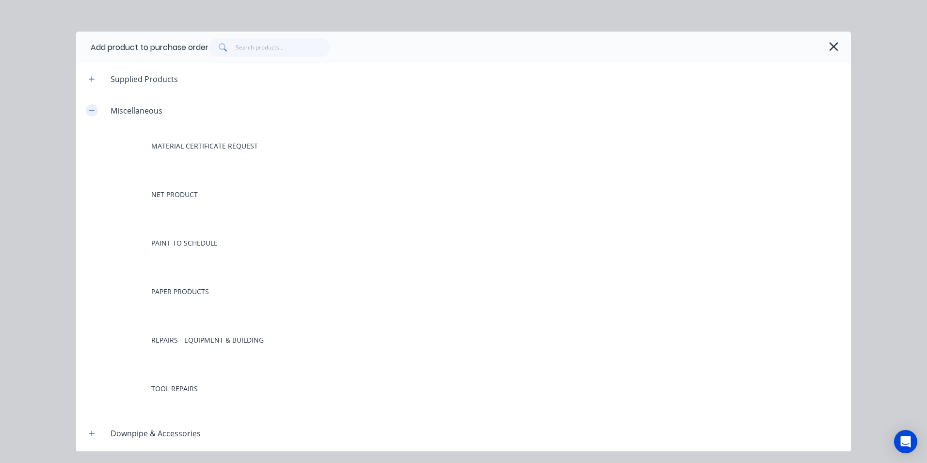
click at [94, 114] on icon "button" at bounding box center [92, 110] width 6 height 7
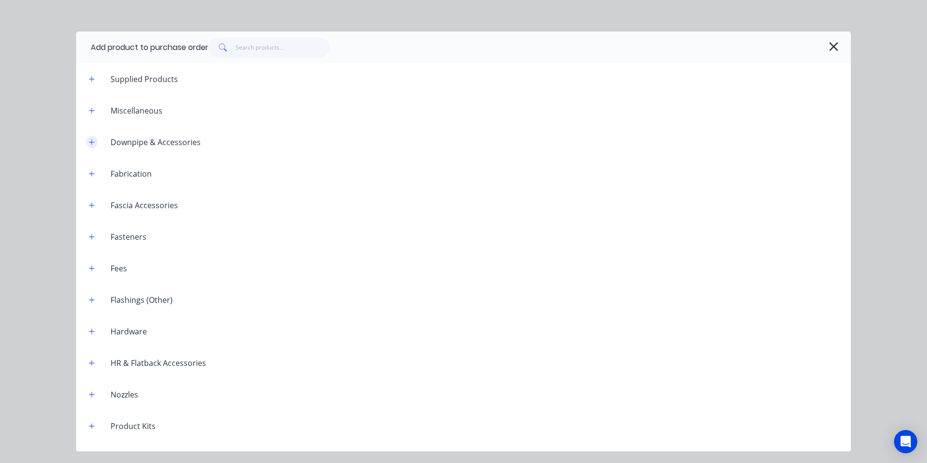
click at [94, 143] on icon "button" at bounding box center [92, 142] width 6 height 7
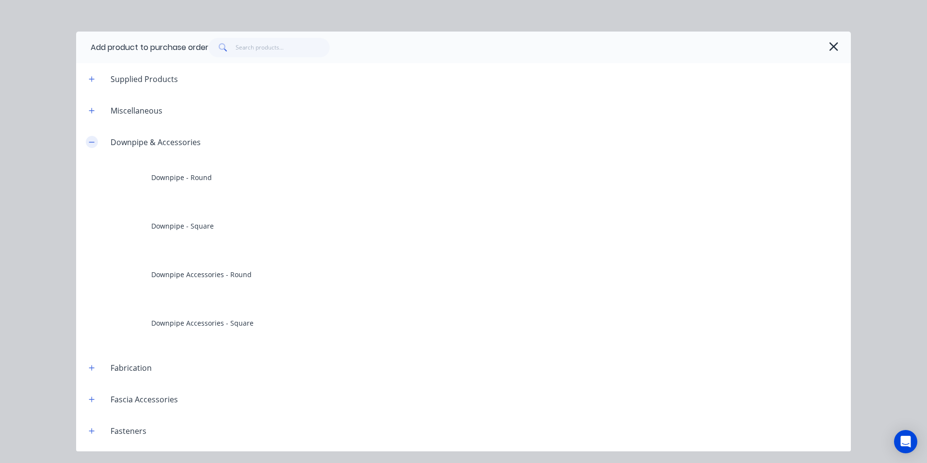
click at [94, 143] on icon "button" at bounding box center [92, 142] width 6 height 7
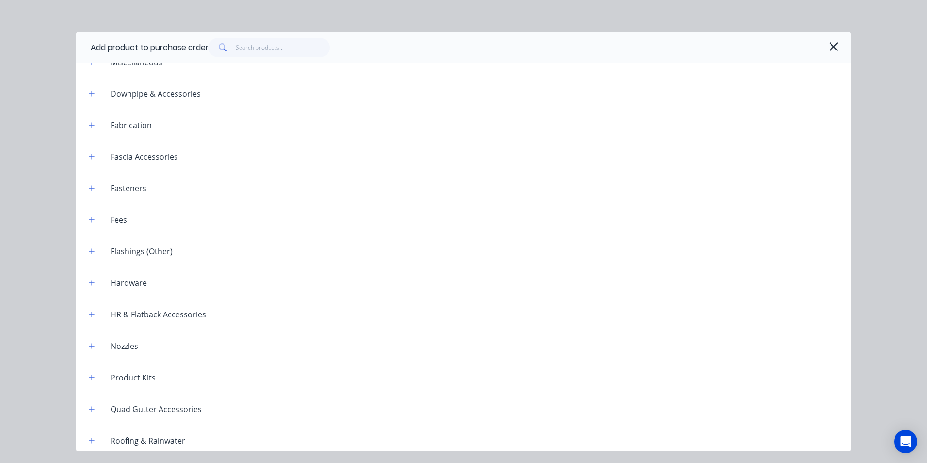
scroll to position [97, 0]
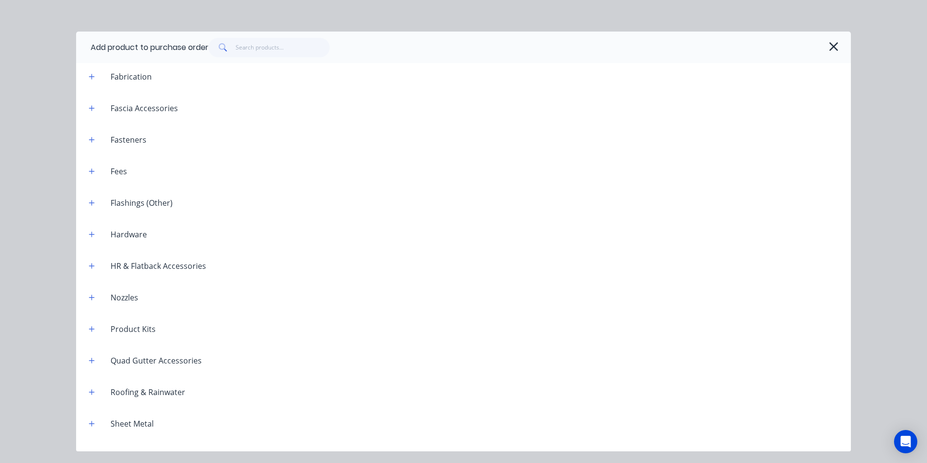
click at [100, 230] on div "Hardware" at bounding box center [118, 234] width 74 height 12
click at [100, 228] on div "Hardware" at bounding box center [118, 234] width 74 height 12
click at [95, 236] on icon "button" at bounding box center [92, 234] width 6 height 7
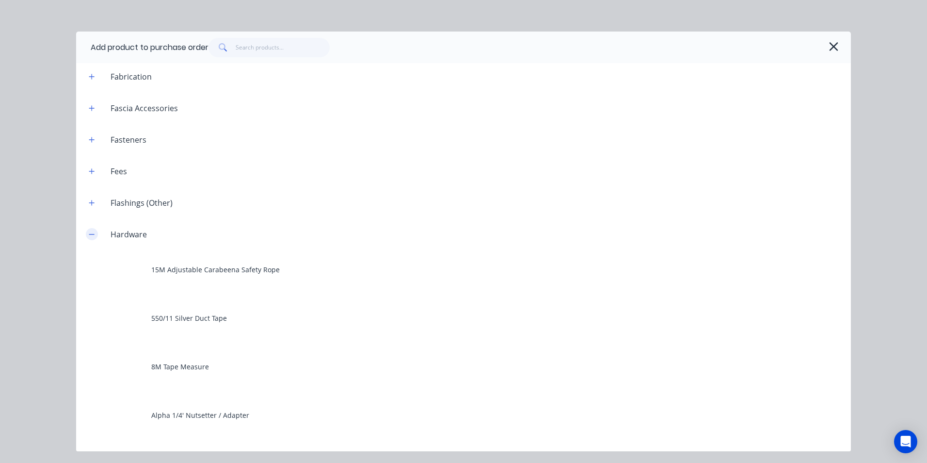
click at [95, 236] on icon "button" at bounding box center [92, 234] width 6 height 7
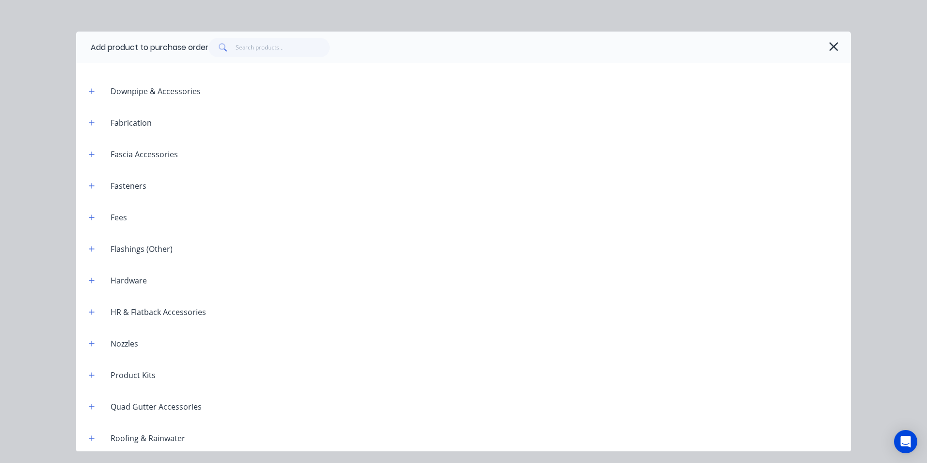
scroll to position [0, 0]
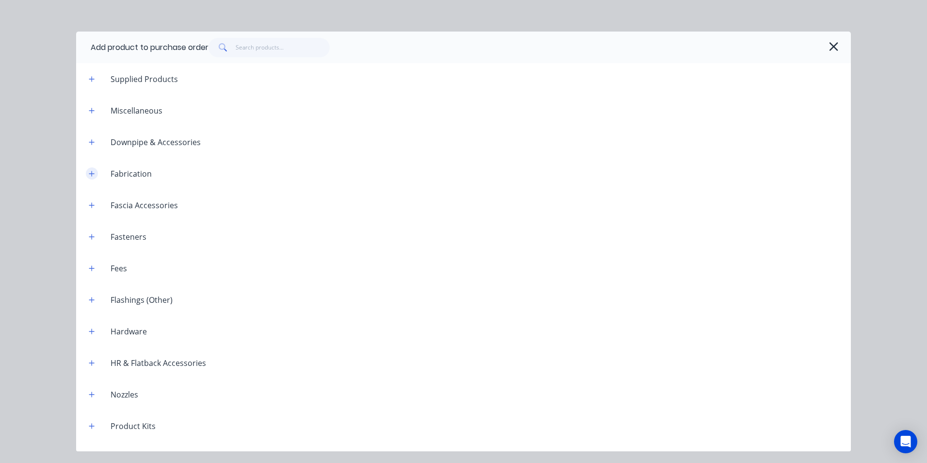
click at [92, 170] on icon "button" at bounding box center [92, 173] width 6 height 7
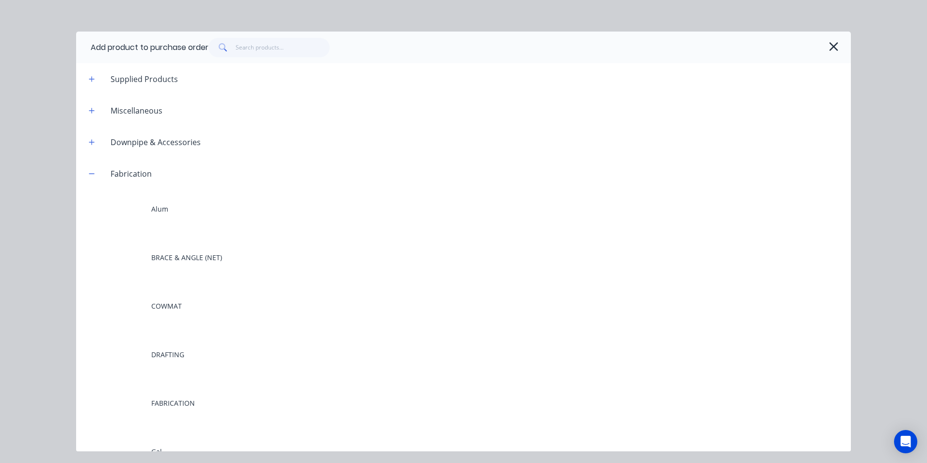
drag, startPoint x: 94, startPoint y: 174, endPoint x: 91, endPoint y: 165, distance: 9.7
click at [92, 173] on button "button" at bounding box center [92, 173] width 12 height 12
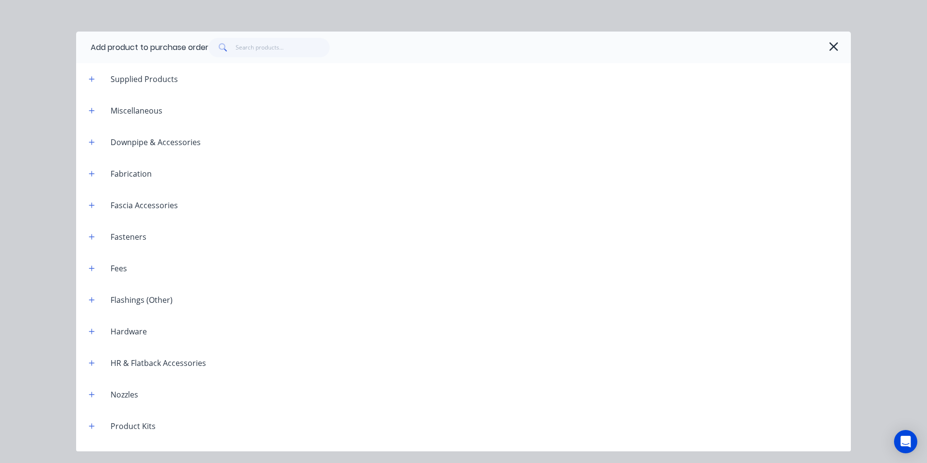
click at [96, 151] on header "Downpipe & Accessories" at bounding box center [463, 142] width 775 height 32
click at [93, 140] on icon "button" at bounding box center [92, 142] width 6 height 7
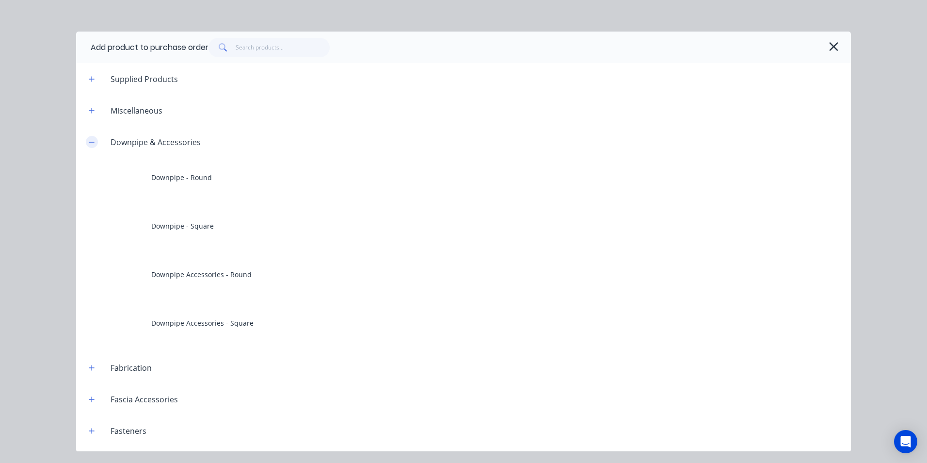
click at [92, 136] on button "button" at bounding box center [92, 142] width 12 height 12
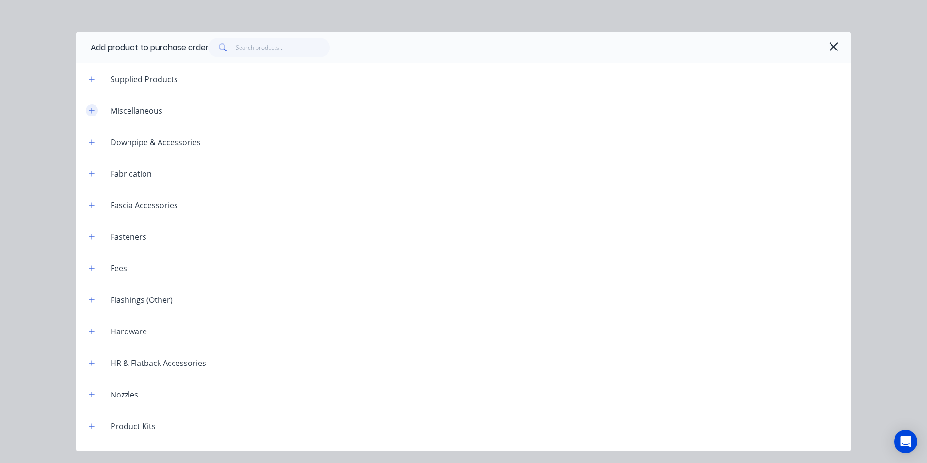
click at [92, 113] on icon "button" at bounding box center [91, 110] width 5 height 5
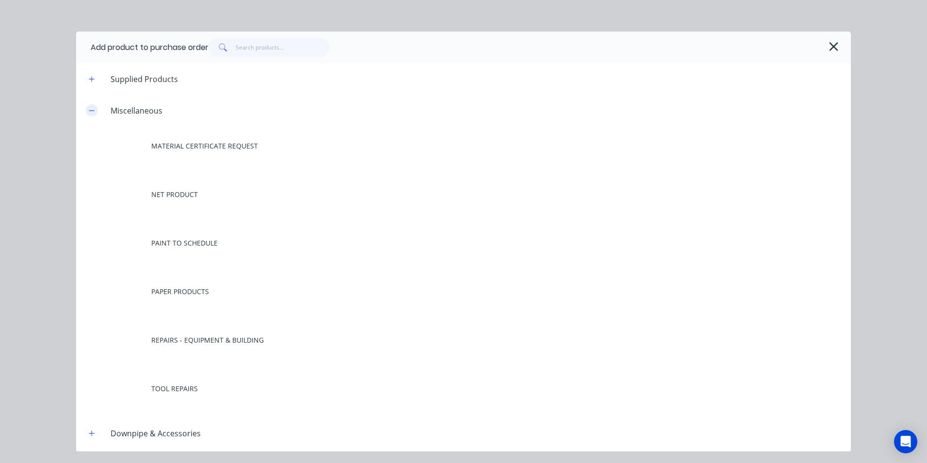
click at [92, 113] on icon "button" at bounding box center [92, 110] width 6 height 7
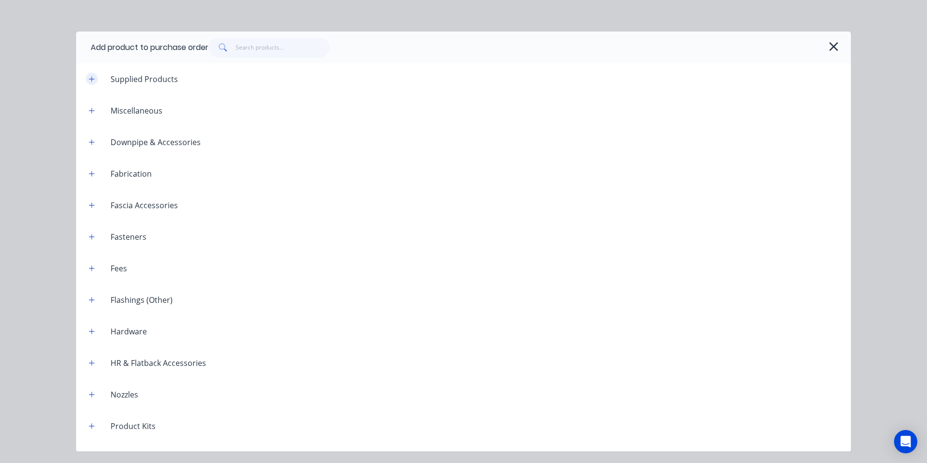
click at [92, 76] on icon "button" at bounding box center [92, 79] width 6 height 7
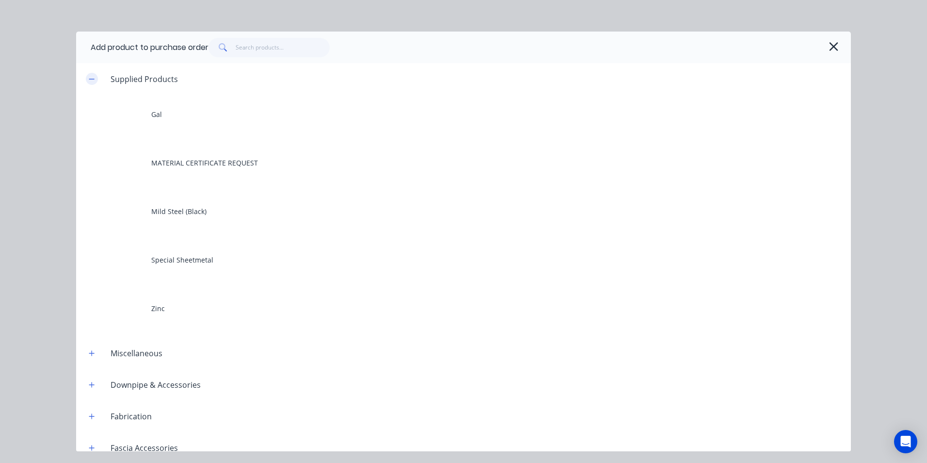
click at [92, 76] on icon "button" at bounding box center [92, 79] width 6 height 7
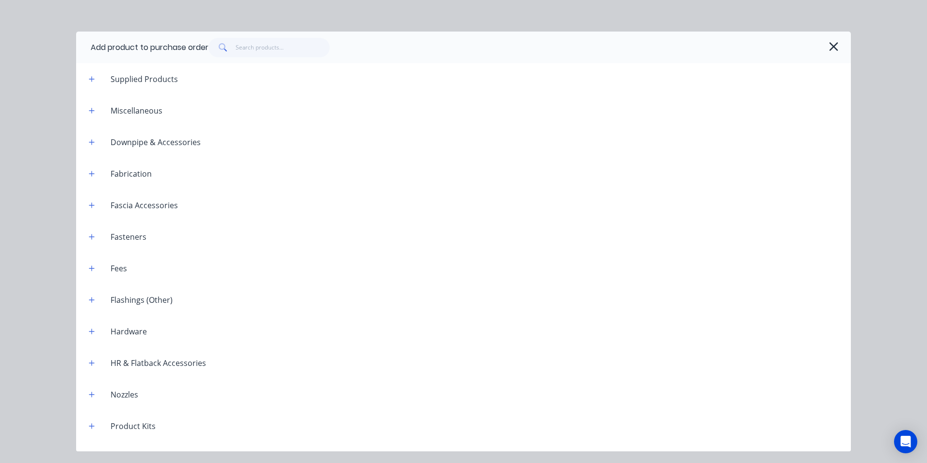
scroll to position [146, 0]
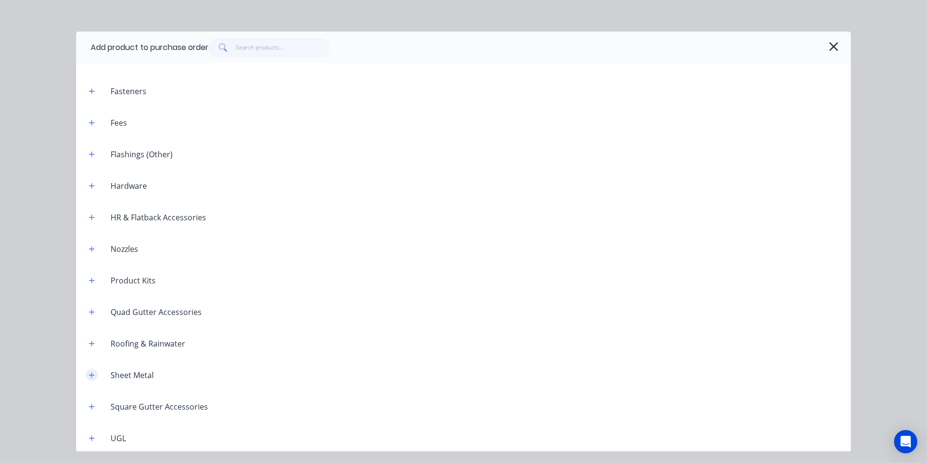
click at [98, 375] on button "button" at bounding box center [92, 375] width 12 height 12
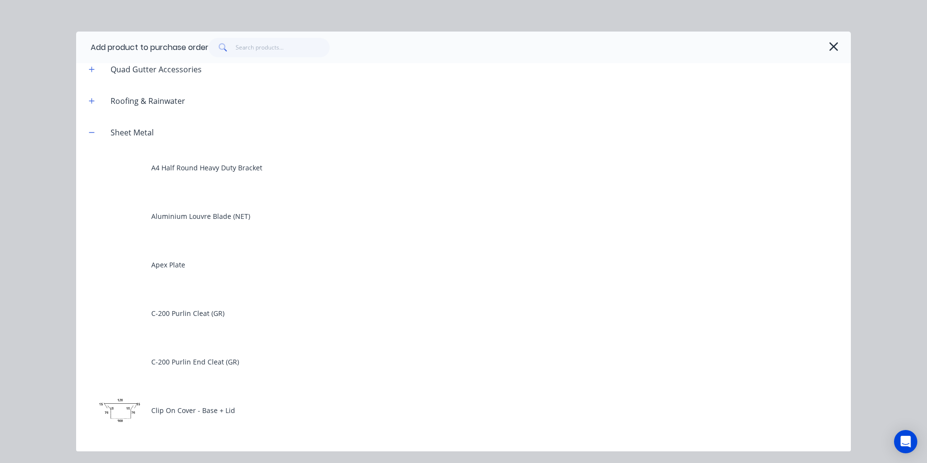
scroll to position [340, 0]
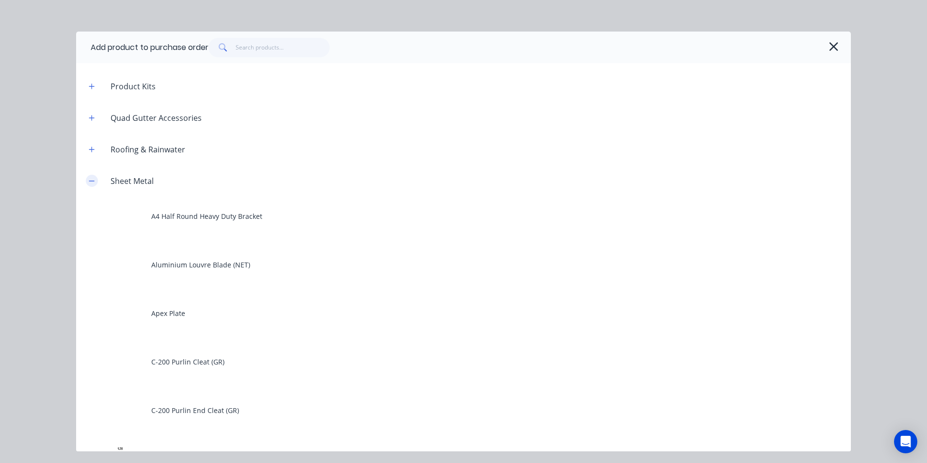
click at [92, 182] on icon "button" at bounding box center [92, 181] width 6 height 7
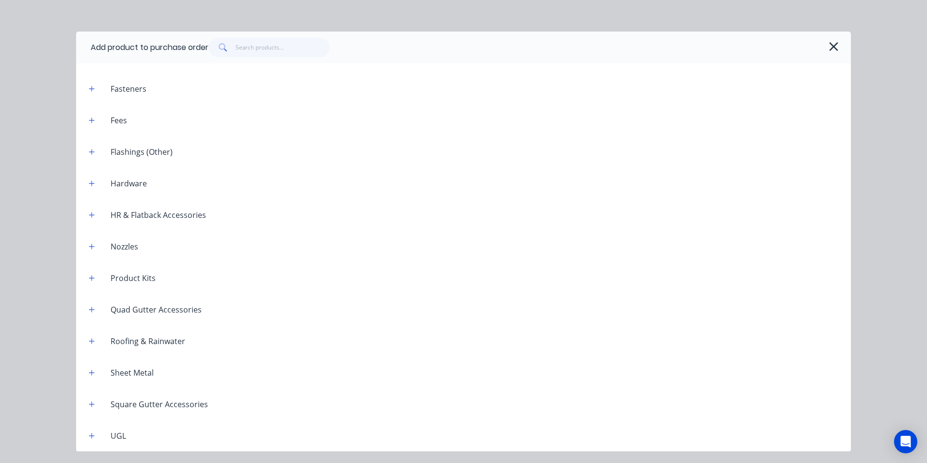
click at [90, 190] on header "Hardware" at bounding box center [463, 183] width 775 height 32
click at [92, 179] on button "button" at bounding box center [92, 183] width 12 height 12
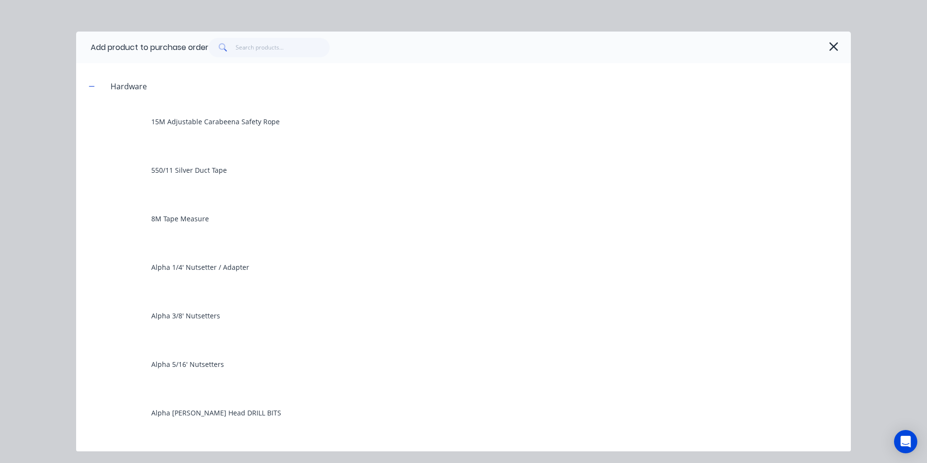
scroll to position [51, 0]
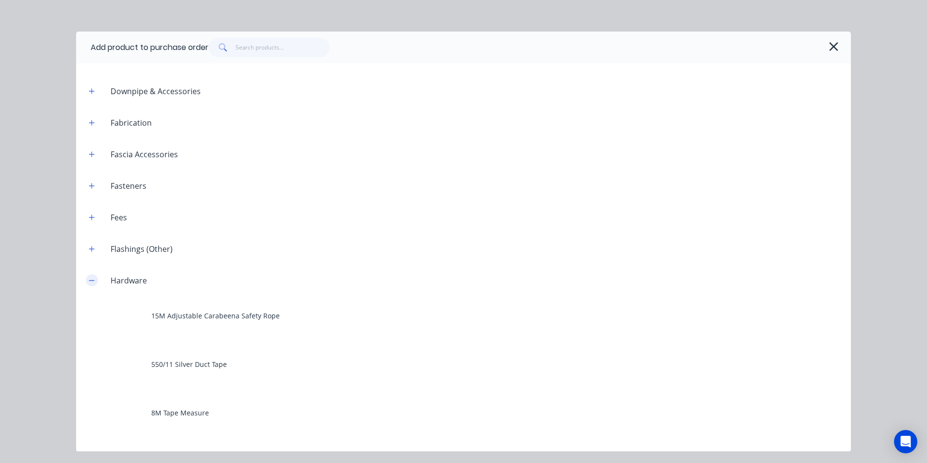
click at [91, 283] on icon "button" at bounding box center [92, 280] width 6 height 7
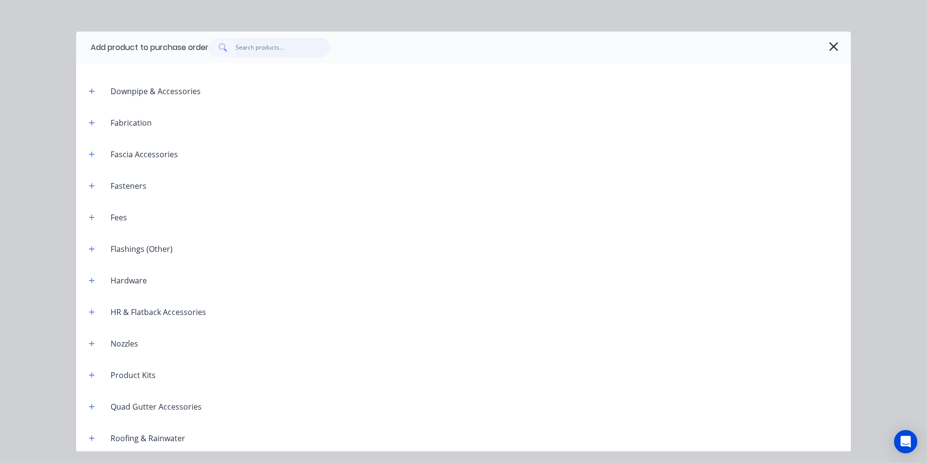
click at [264, 48] on input "text" at bounding box center [283, 47] width 95 height 19
type textarea "x"
type input "R"
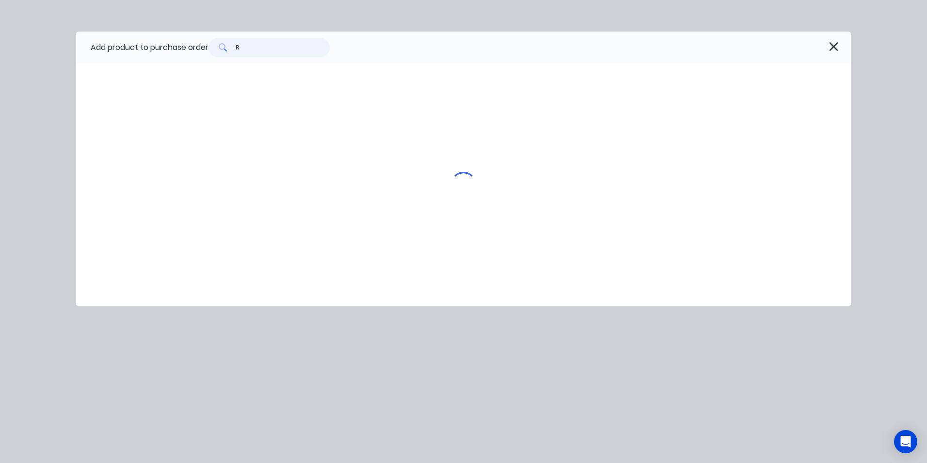
scroll to position [0, 0]
type textarea "x"
type input "RH"
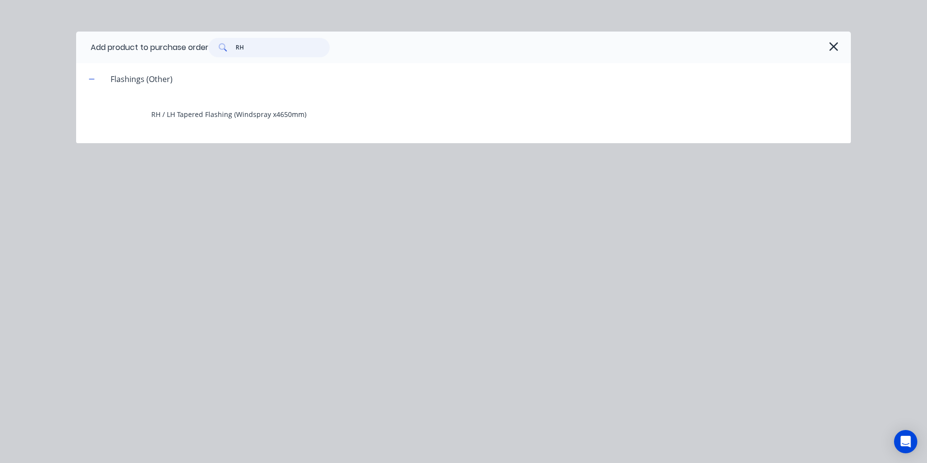
type textarea "x"
type input "RHS"
type textarea "x"
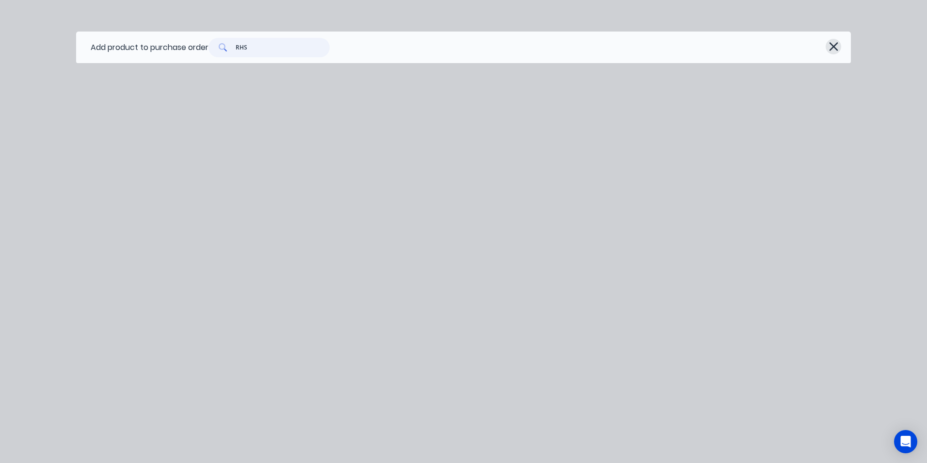
type input "RHS"
click at [830, 43] on icon "button" at bounding box center [834, 46] width 9 height 9
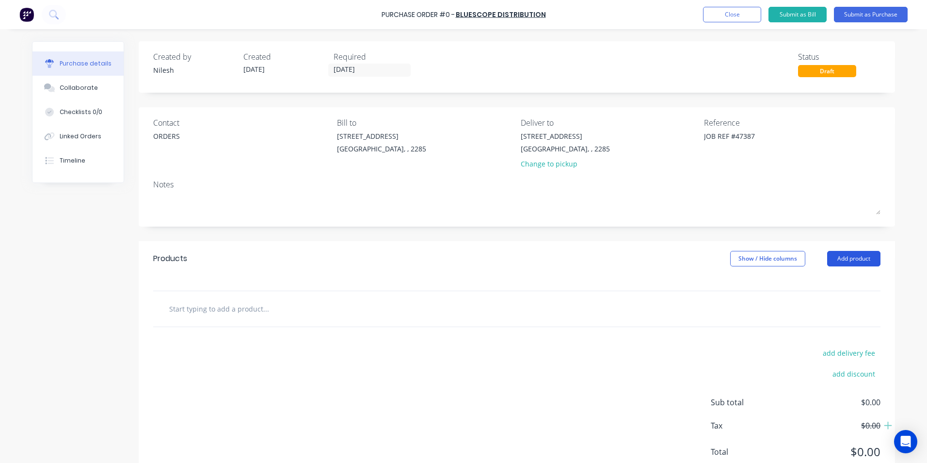
click at [863, 265] on button "Add product" at bounding box center [854, 259] width 53 height 16
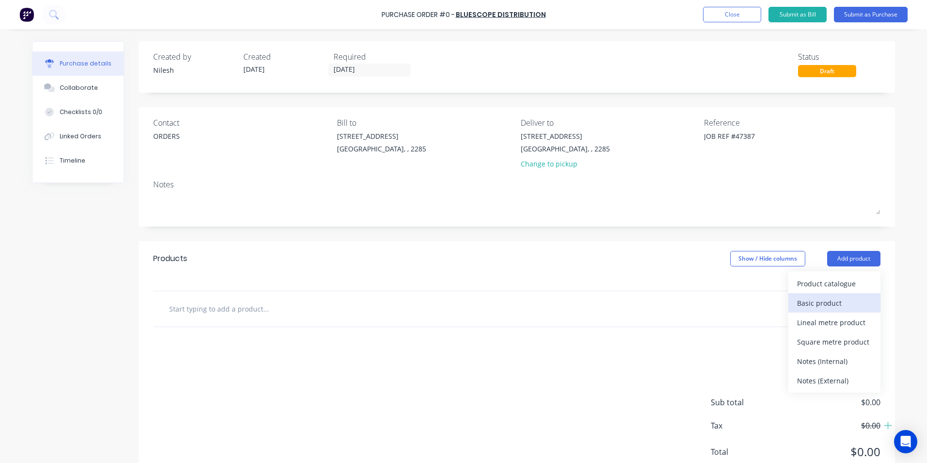
click at [835, 304] on div "Basic product" at bounding box center [834, 303] width 75 height 14
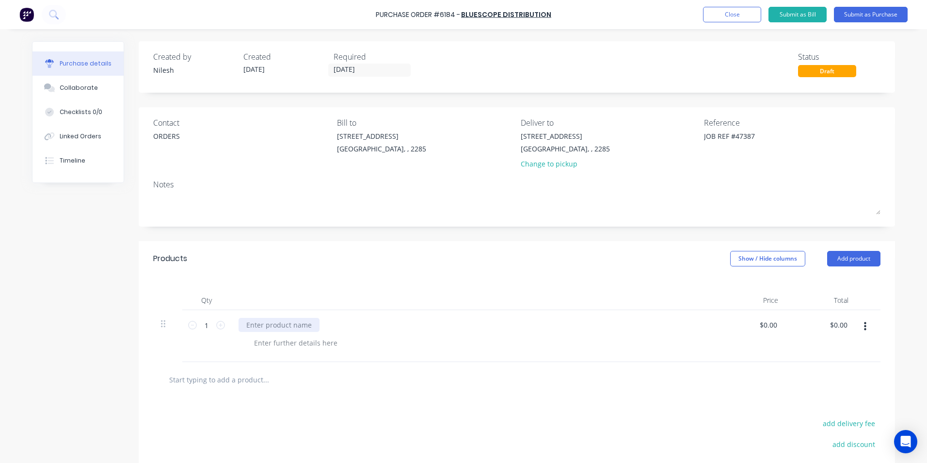
type textarea "x"
click at [272, 324] on div at bounding box center [279, 325] width 81 height 14
click at [301, 323] on div "RHS 150x50x3mm" at bounding box center [275, 325] width 73 height 14
click at [860, 328] on button "button" at bounding box center [865, 326] width 23 height 17
click at [819, 402] on div "Products Show / Hide columns Add product Qty Price Total 1 1 $0.00 $0.00 $0.00 …" at bounding box center [517, 399] width 757 height 316
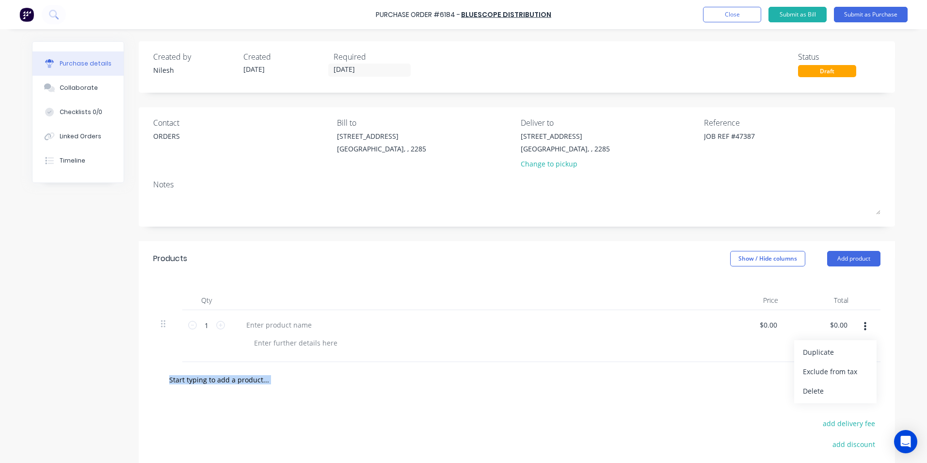
drag, startPoint x: 819, startPoint y: 402, endPoint x: 819, endPoint y: 396, distance: 6.3
click at [819, 396] on button "Delete" at bounding box center [836, 390] width 82 height 19
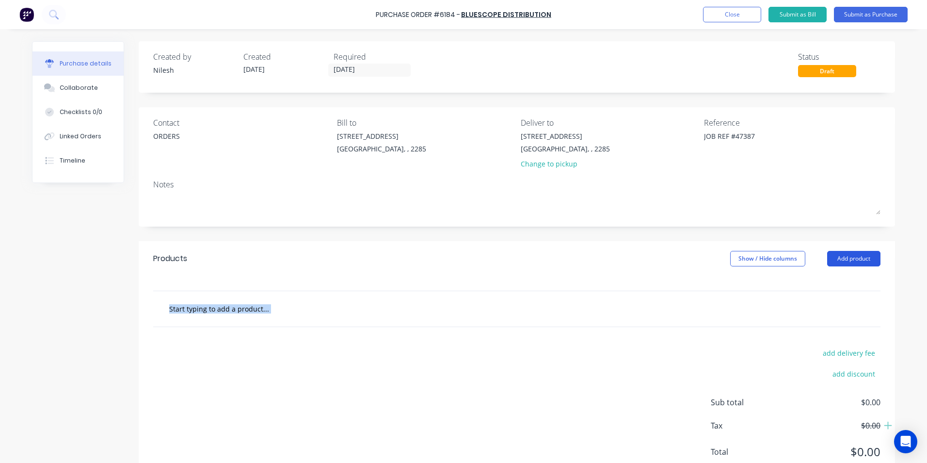
click at [867, 253] on button "Add product" at bounding box center [854, 259] width 53 height 16
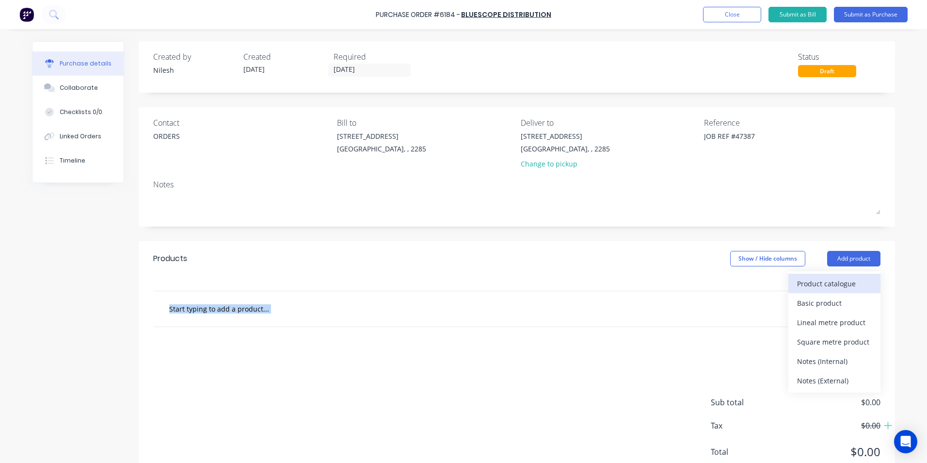
click at [848, 287] on div "Product catalogue" at bounding box center [834, 284] width 75 height 14
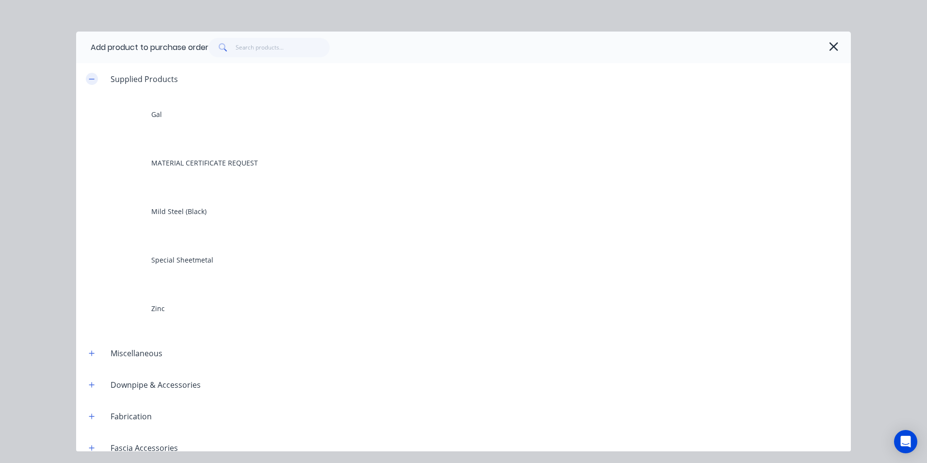
click at [97, 77] on button "button" at bounding box center [92, 79] width 12 height 12
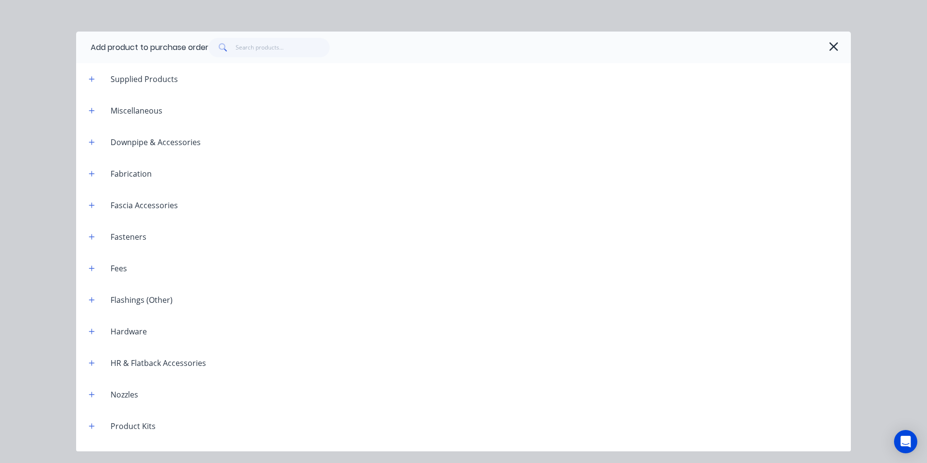
click at [86, 102] on header "Miscellaneous" at bounding box center [463, 111] width 775 height 32
click at [93, 115] on button "button" at bounding box center [92, 110] width 12 height 12
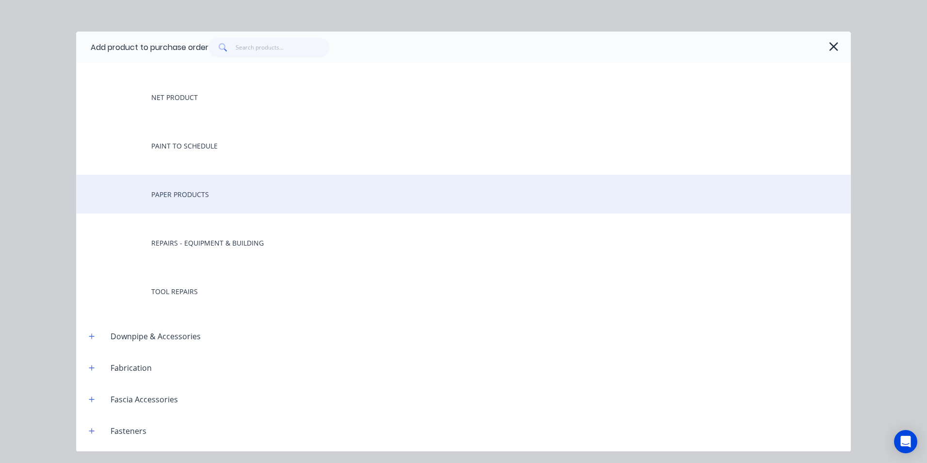
scroll to position [146, 0]
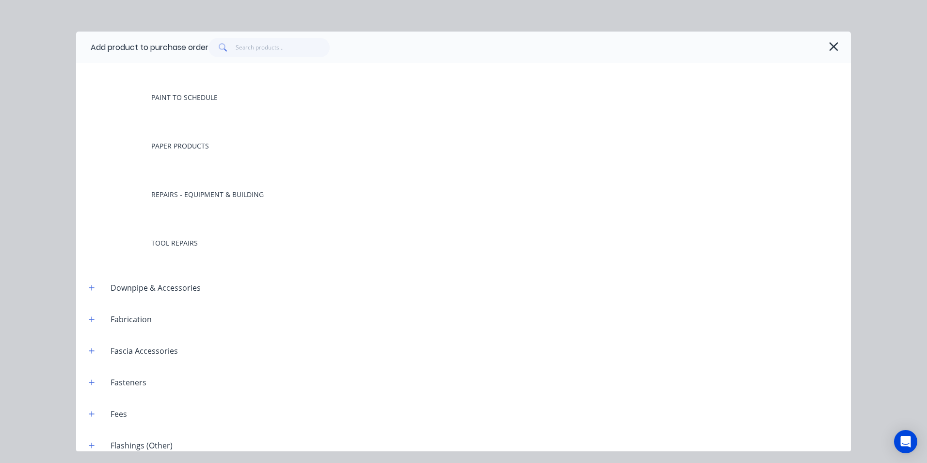
click at [102, 329] on header "Fabrication" at bounding box center [463, 319] width 775 height 32
click at [95, 316] on button "button" at bounding box center [92, 319] width 12 height 12
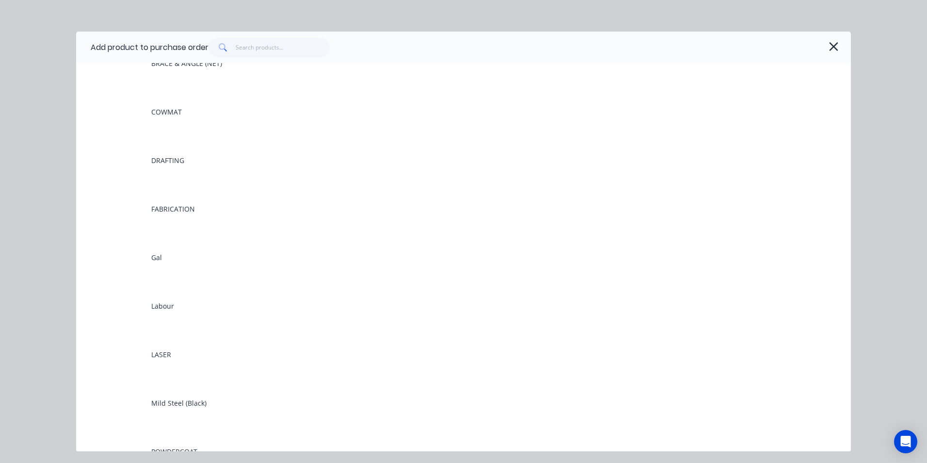
scroll to position [534, 0]
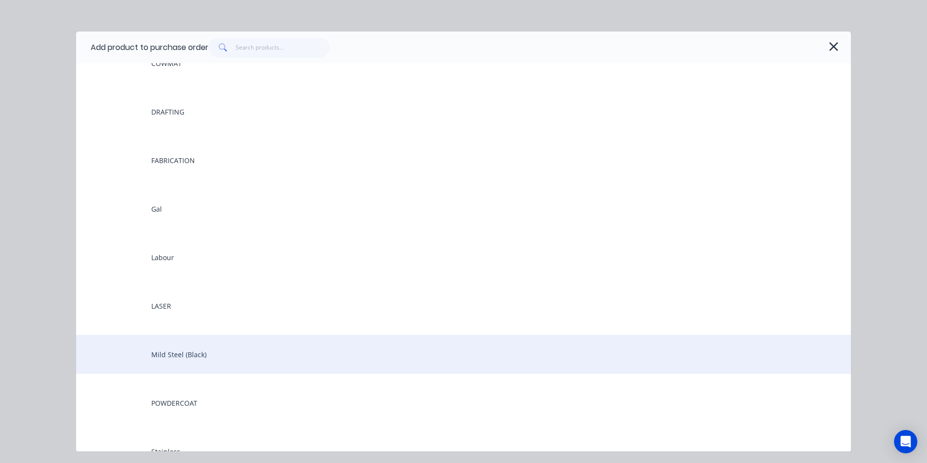
click at [188, 354] on div "Mild Steel (Black)" at bounding box center [463, 354] width 775 height 39
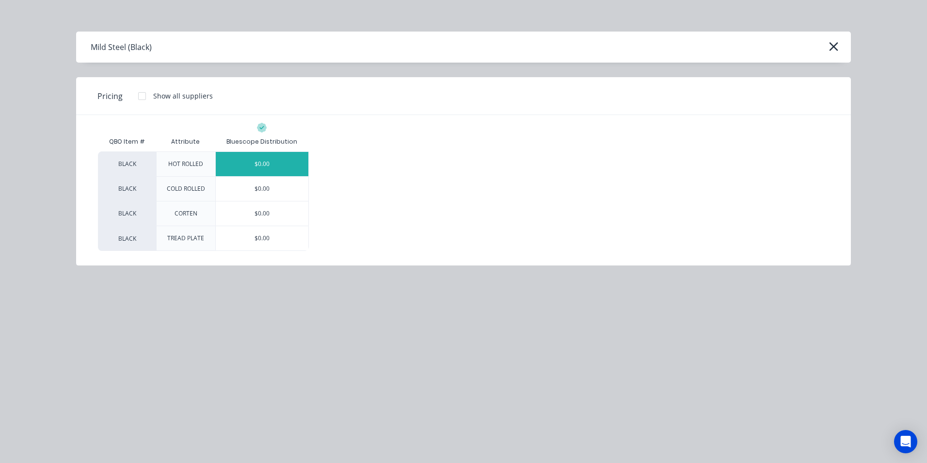
click at [243, 168] on div "$0.00" at bounding box center [262, 164] width 93 height 24
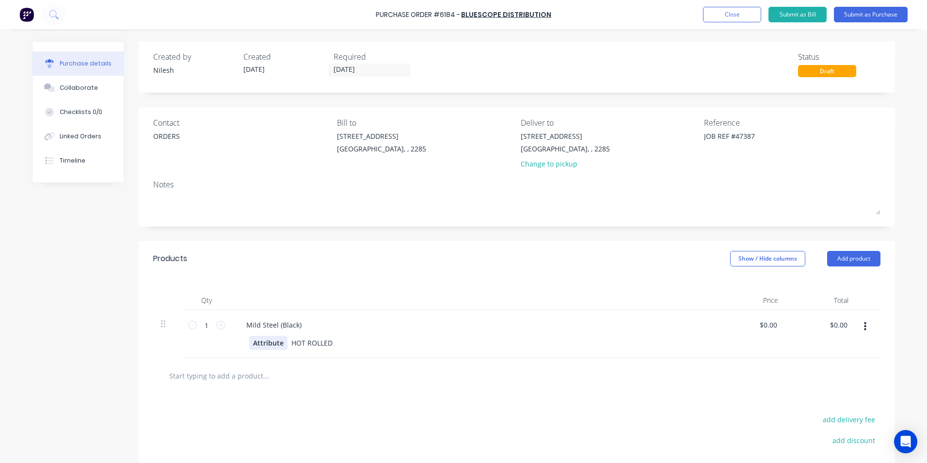
type textarea "x"
drag, startPoint x: 281, startPoint y: 341, endPoint x: 188, endPoint y: 337, distance: 92.8
click at [188, 337] on div "1 1 Mild Steel (Black) Attribute HOT ROLLED $0.00 $0.00 $0.00 $0.00" at bounding box center [517, 334] width 728 height 48
paste div
type textarea "x"
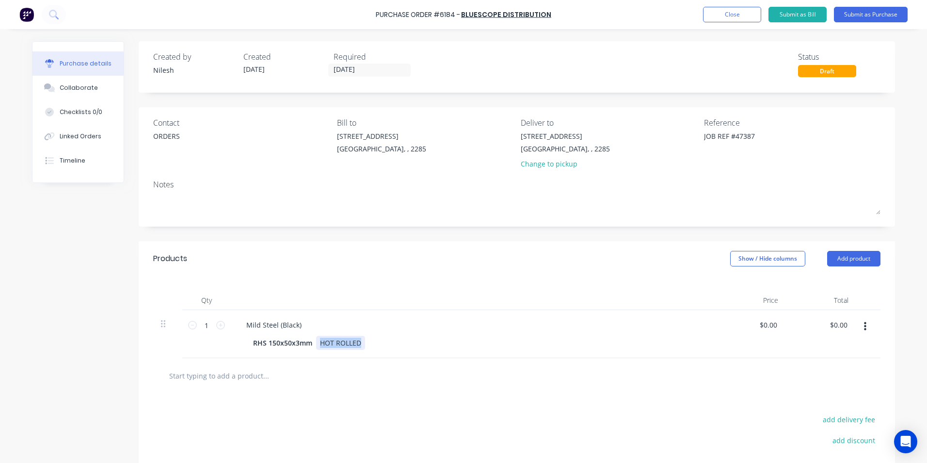
drag, startPoint x: 359, startPoint y: 340, endPoint x: 281, endPoint y: 351, distance: 79.4
click at [281, 351] on div "Mild Steel (Black) RHS 150x50x3mm HOT ROLLED" at bounding box center [473, 334] width 485 height 48
click at [737, 14] on button "Close" at bounding box center [732, 15] width 58 height 16
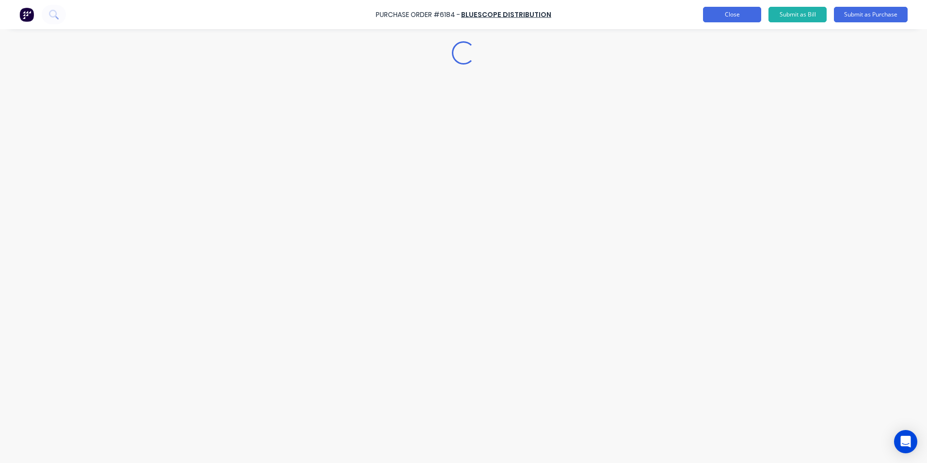
type textarea "x"
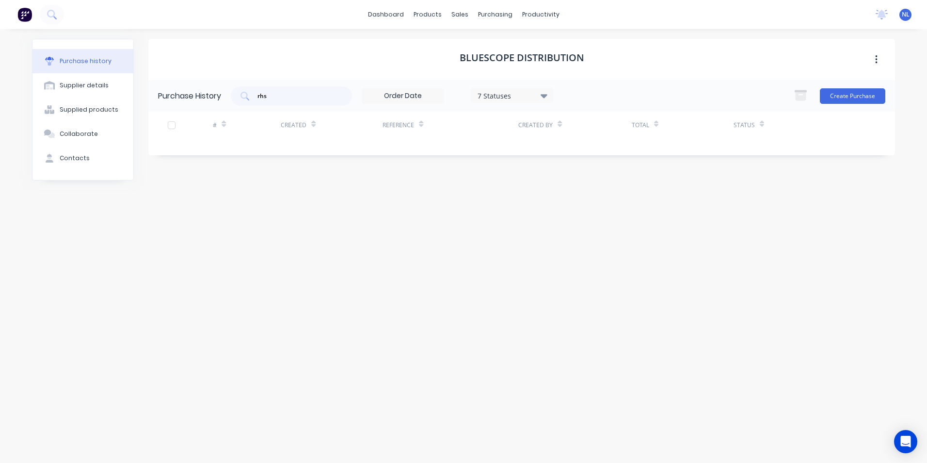
click at [537, 100] on div "7 Statuses" at bounding box center [512, 95] width 82 height 15
click at [306, 90] on div "rhs" at bounding box center [291, 95] width 121 height 19
drag, startPoint x: 273, startPoint y: 96, endPoint x: 179, endPoint y: 97, distance: 93.1
click at [179, 97] on div "Purchase History rhs 7 Statuses 7 Statuses Create Purchase" at bounding box center [521, 96] width 747 height 32
click at [457, 201] on div "Bluescope Distribution Purchase History 7 Statuses 7 Statuses Create Purchase #…" at bounding box center [521, 241] width 747 height 405
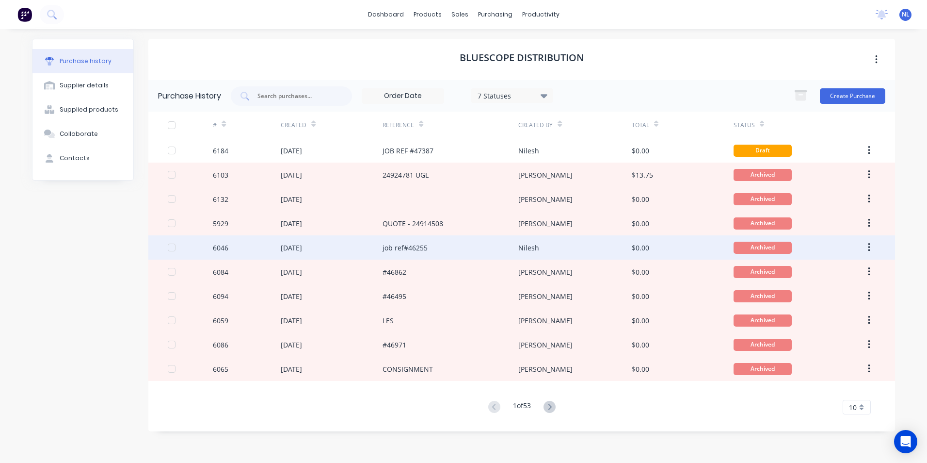
click at [555, 255] on div "Nilesh" at bounding box center [575, 247] width 113 height 24
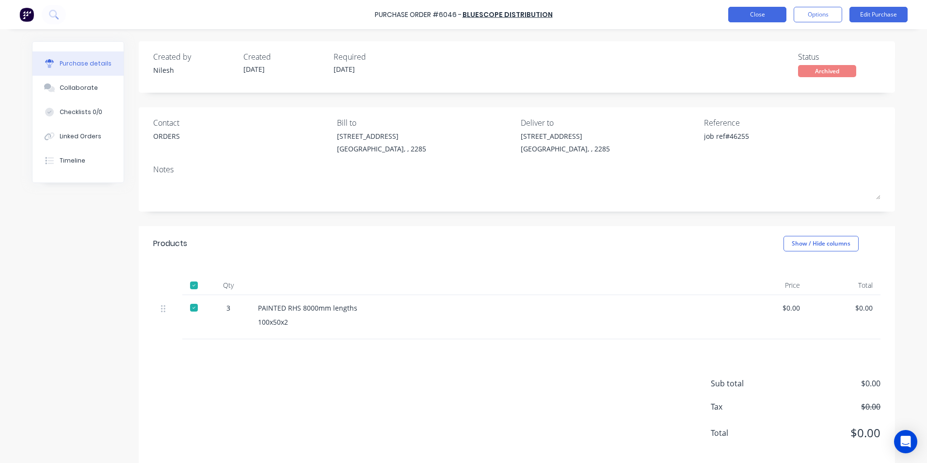
click at [753, 18] on button "Close" at bounding box center [758, 15] width 58 height 16
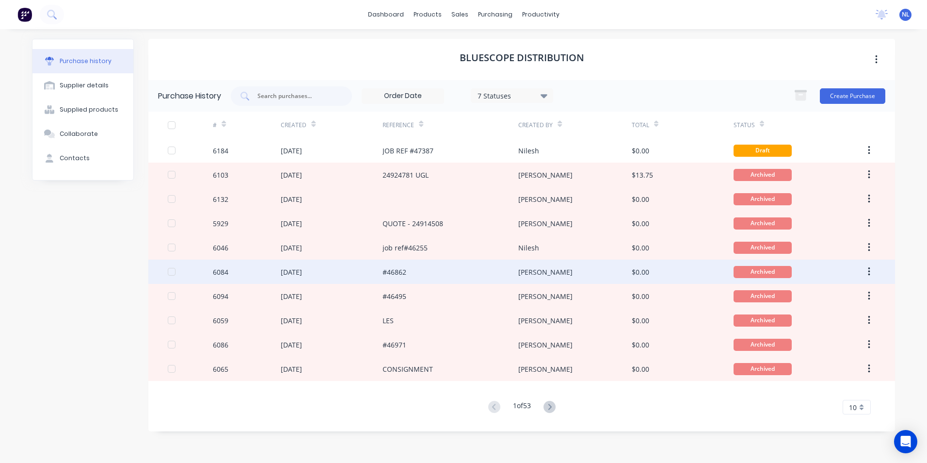
click at [461, 282] on div "#46862" at bounding box center [451, 272] width 136 height 24
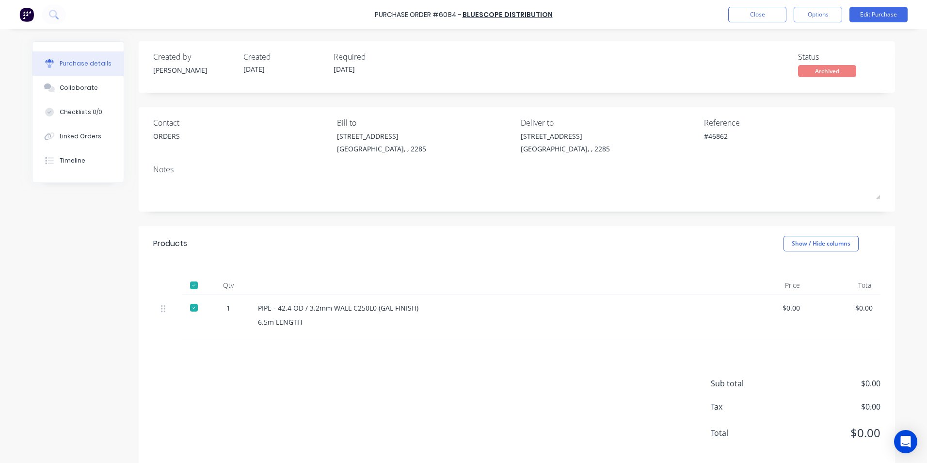
click at [773, 23] on div "Purchase Order #6084 - Bluescope Distribution Close Options Edit Purchase" at bounding box center [463, 14] width 927 height 29
click at [770, 20] on button "Close" at bounding box center [758, 15] width 58 height 16
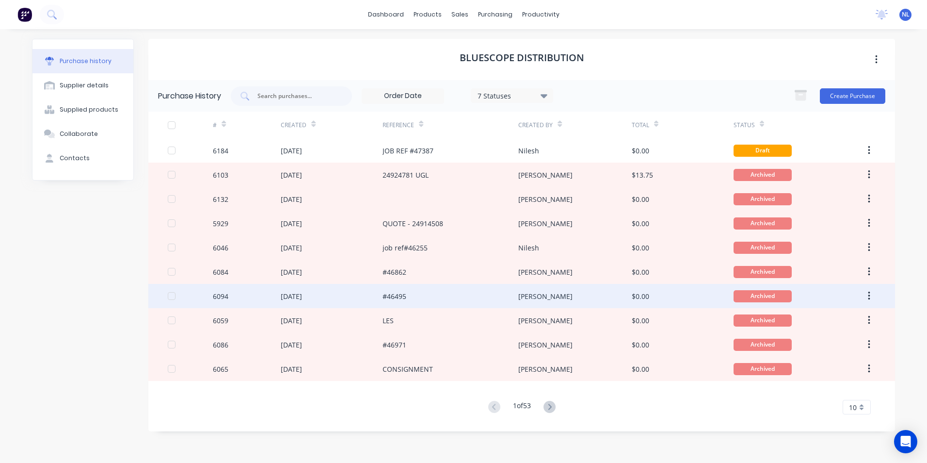
click at [427, 293] on div "#46495" at bounding box center [451, 296] width 136 height 24
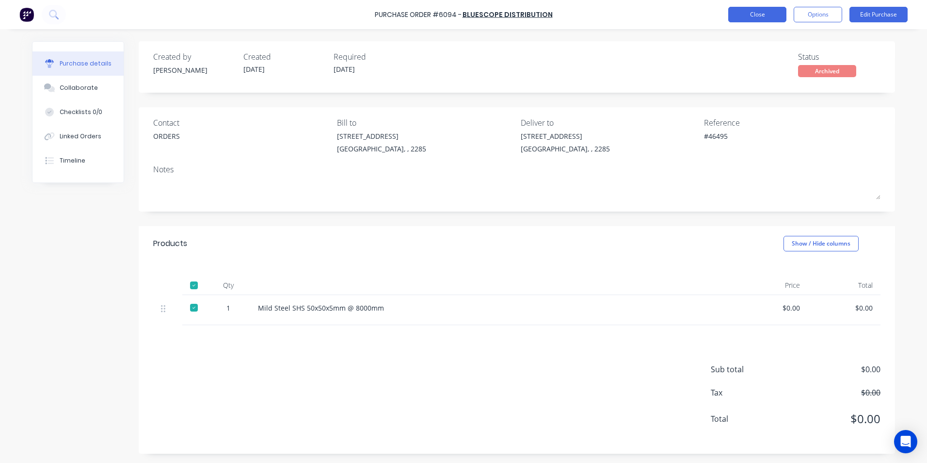
click at [744, 15] on button "Close" at bounding box center [758, 15] width 58 height 16
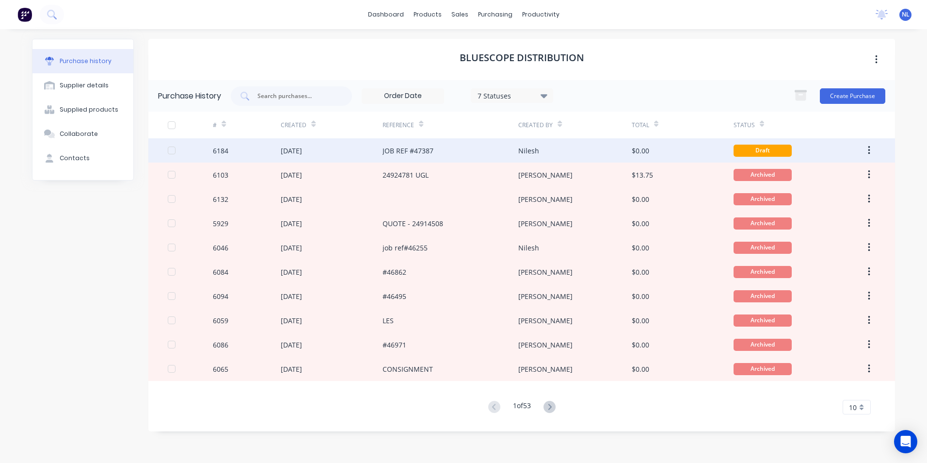
click at [442, 144] on div "JOB REF #47387" at bounding box center [451, 150] width 136 height 24
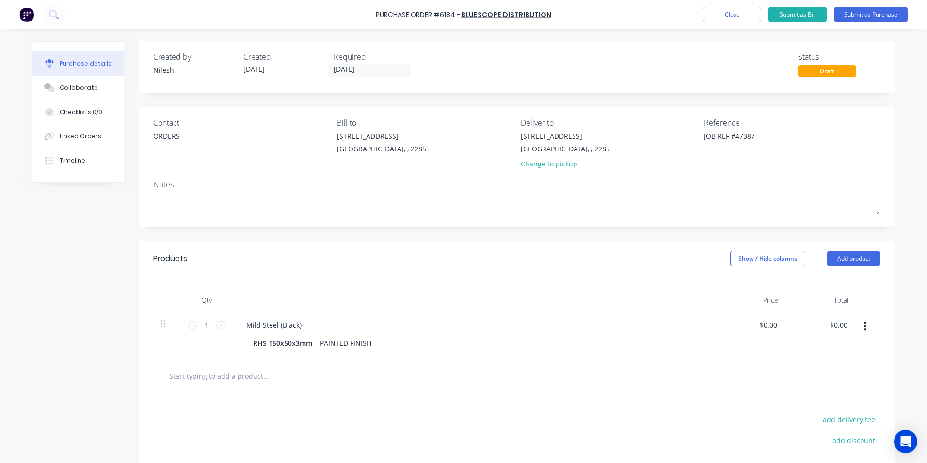
click at [857, 328] on button "button" at bounding box center [865, 326] width 23 height 17
click at [808, 412] on button "Delete" at bounding box center [836, 410] width 82 height 19
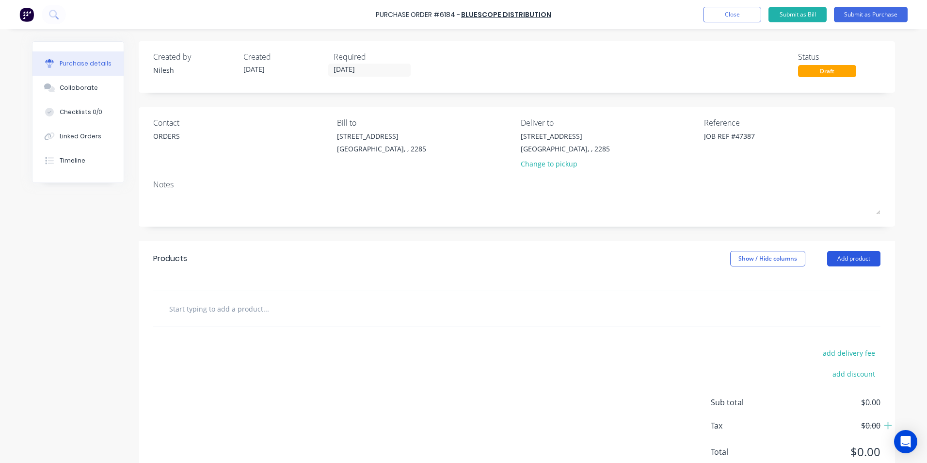
click at [845, 258] on button "Add product" at bounding box center [854, 259] width 53 height 16
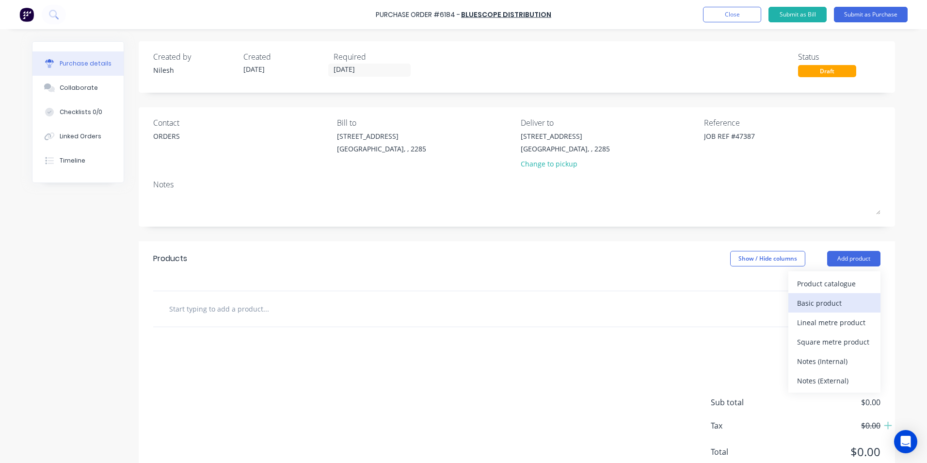
click at [842, 297] on div "Basic product" at bounding box center [834, 303] width 75 height 14
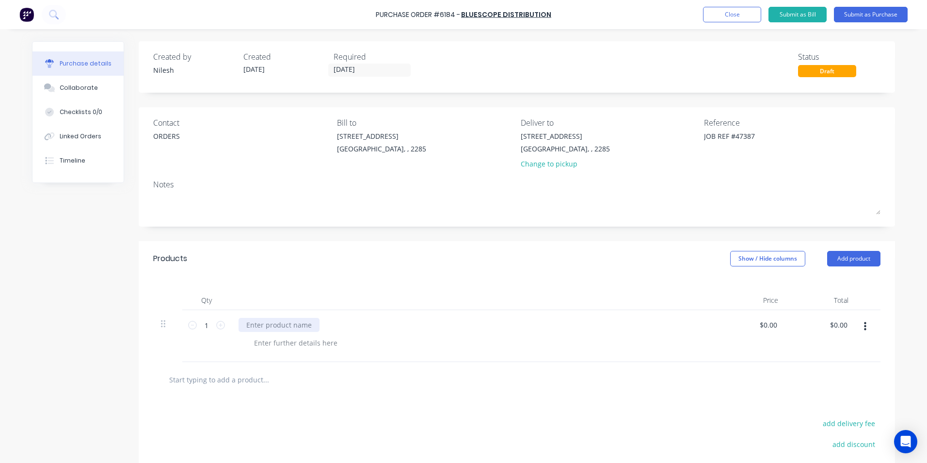
click at [308, 319] on div at bounding box center [279, 325] width 81 height 14
type textarea "x"
click at [301, 324] on div at bounding box center [279, 325] width 81 height 14
paste div
click at [206, 320] on input "1" at bounding box center [206, 325] width 19 height 15
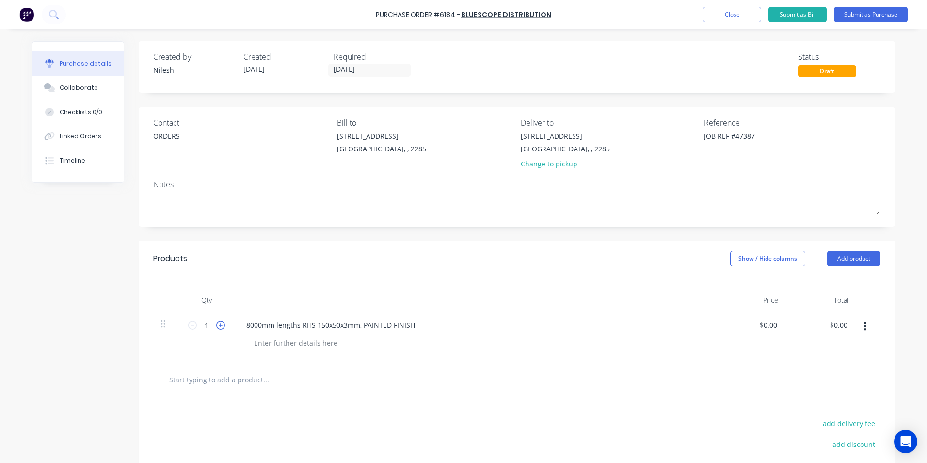
click at [216, 325] on icon at bounding box center [220, 325] width 9 height 9
type textarea "x"
type input "2"
click at [259, 307] on div at bounding box center [473, 300] width 485 height 19
click at [298, 322] on div "8000mm lengths RHS 150x50x3mm, PAINTED FINISH" at bounding box center [331, 325] width 184 height 14
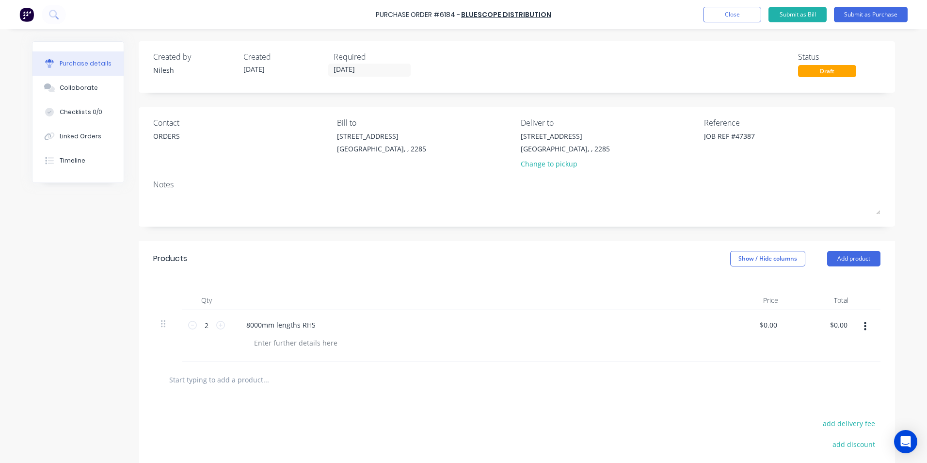
click at [331, 352] on div "8000mm lengths RHS" at bounding box center [473, 336] width 485 height 52
type textarea "x"
click at [324, 340] on div at bounding box center [295, 343] width 99 height 14
paste div
click at [498, 329] on div "8000mm lengths RHS" at bounding box center [474, 325] width 470 height 14
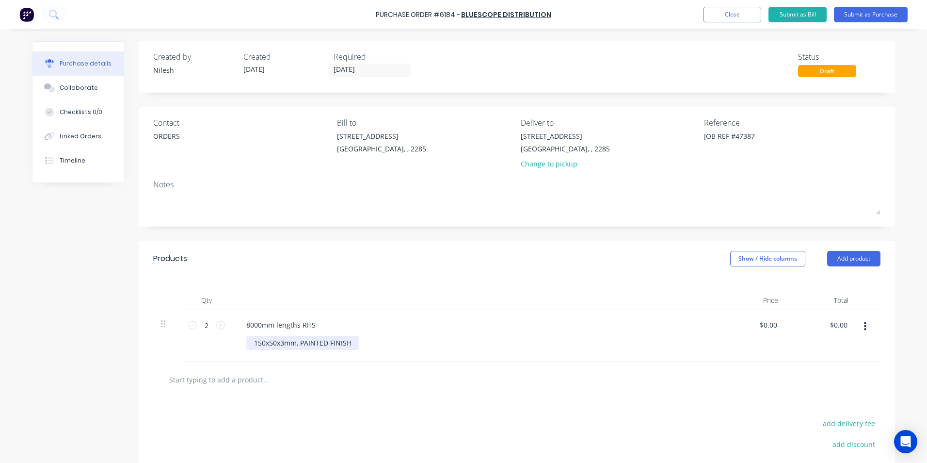
click at [297, 343] on div "150x50x3mm, PAINTED FINISH" at bounding box center [302, 343] width 113 height 14
click at [406, 326] on div "8000mm lengths RHS" at bounding box center [474, 325] width 470 height 14
click at [294, 323] on div "8000mm lengths RHS" at bounding box center [281, 325] width 85 height 14
drag, startPoint x: 299, startPoint y: 324, endPoint x: -57, endPoint y: 325, distance: 356.1
click at [0, 325] on html "Purchase Order #6184 - Bluescope Distribution Add product Close Submit as Bill …" at bounding box center [463, 231] width 927 height 463
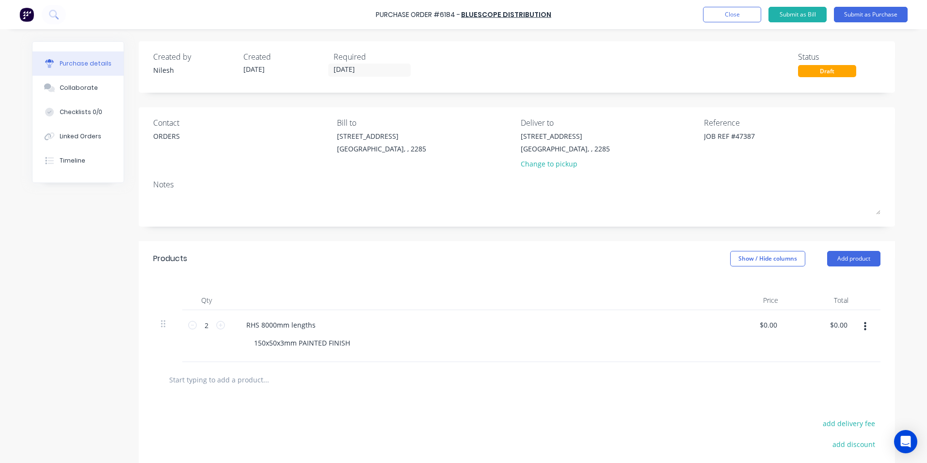
click at [565, 368] on div at bounding box center [517, 379] width 728 height 35
click at [867, 11] on button "Submit as Purchase" at bounding box center [871, 15] width 74 height 16
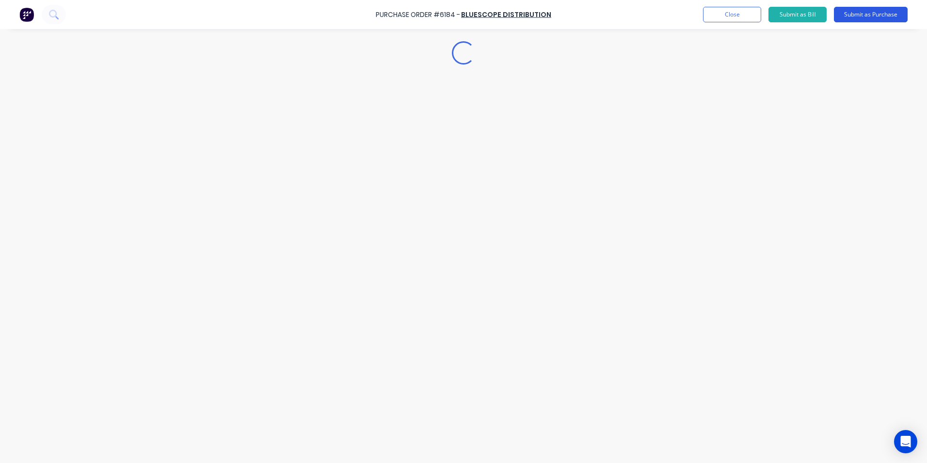
type textarea "x"
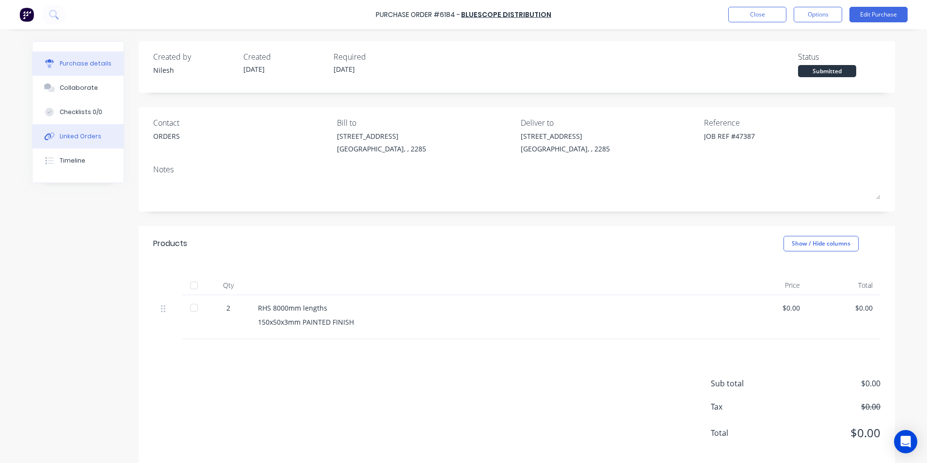
click at [76, 141] on button "Linked Orders" at bounding box center [78, 136] width 91 height 24
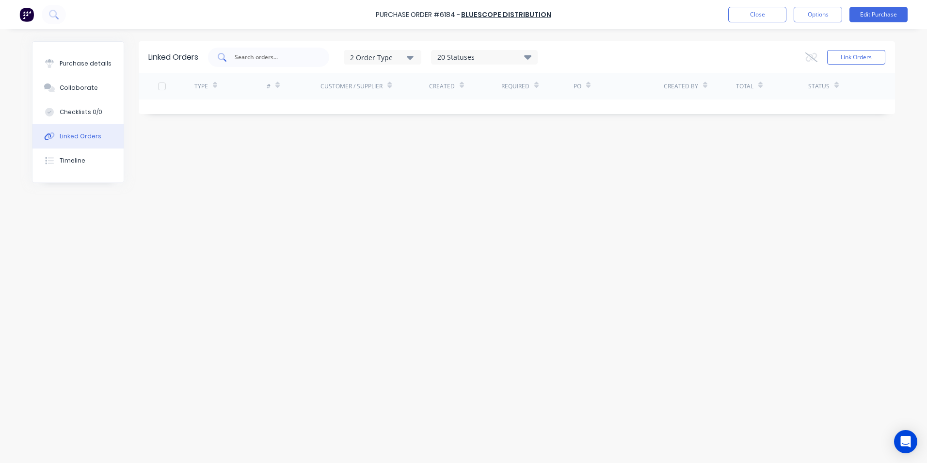
click at [279, 58] on input "text" at bounding box center [274, 57] width 81 height 10
paste input "8000mm lengths"
type input "47387"
click at [844, 52] on button "Link Orders" at bounding box center [857, 57] width 58 height 15
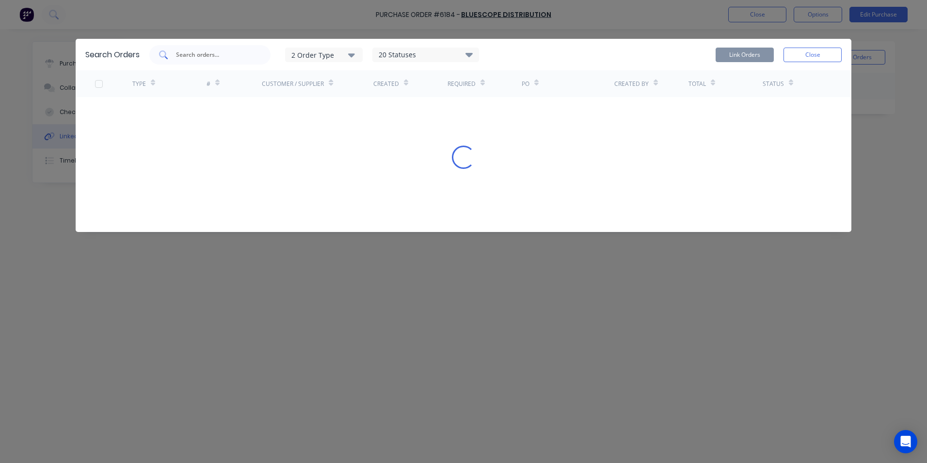
click at [213, 55] on input "text" at bounding box center [215, 55] width 81 height 10
paste input "47387"
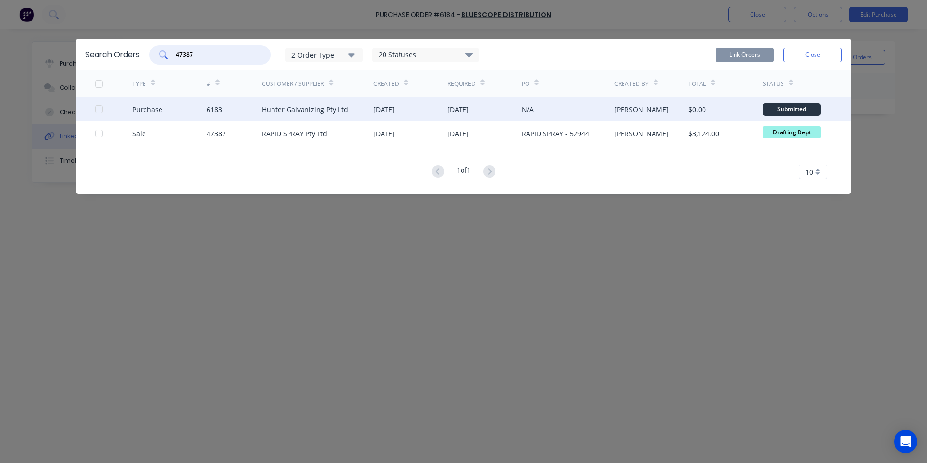
type input "47387"
click at [528, 111] on div "N/A" at bounding box center [528, 109] width 12 height 10
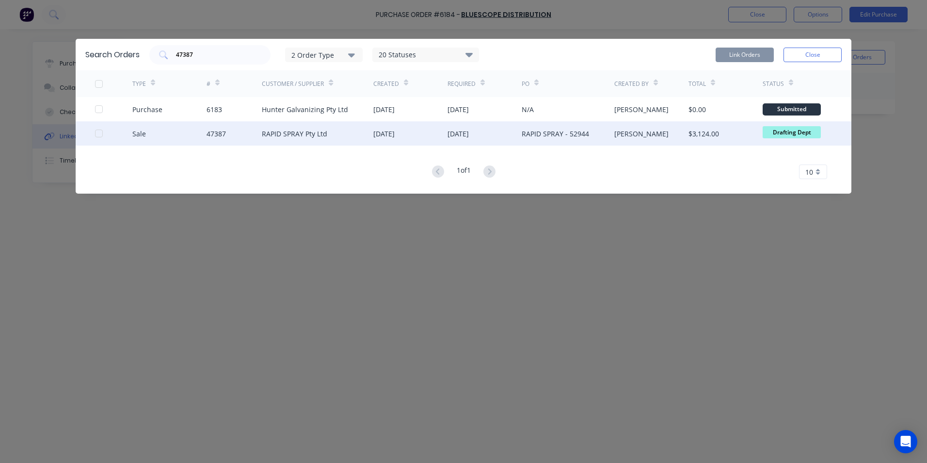
click at [98, 133] on div at bounding box center [98, 133] width 19 height 19
click at [744, 55] on button "Link Orders" at bounding box center [745, 55] width 58 height 15
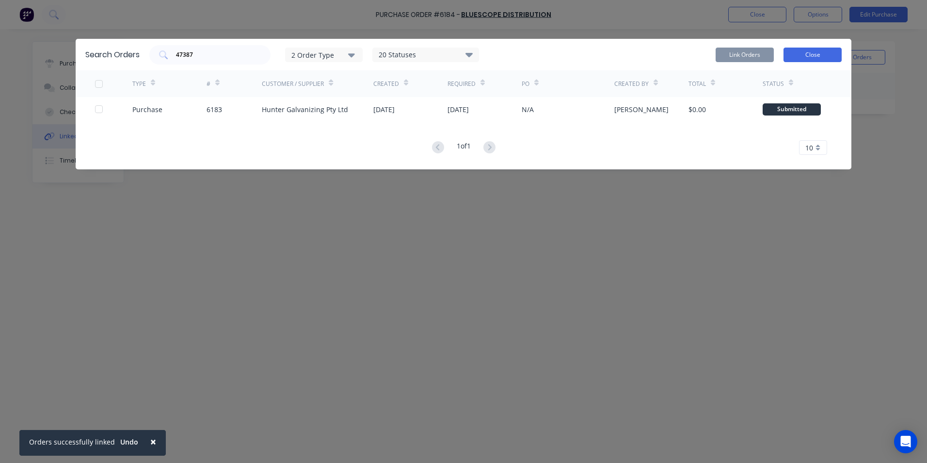
click at [805, 49] on button "Close" at bounding box center [813, 55] width 58 height 15
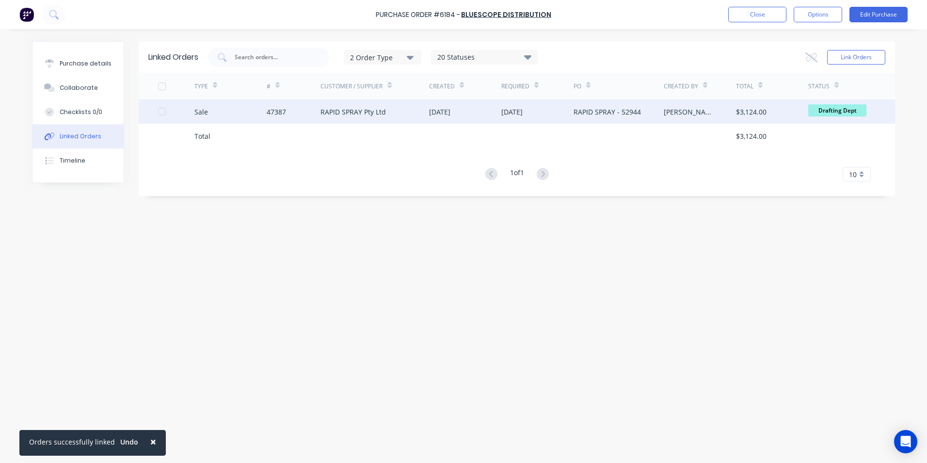
click at [399, 114] on div "RAPID SPRAY Pty Ltd" at bounding box center [375, 111] width 109 height 24
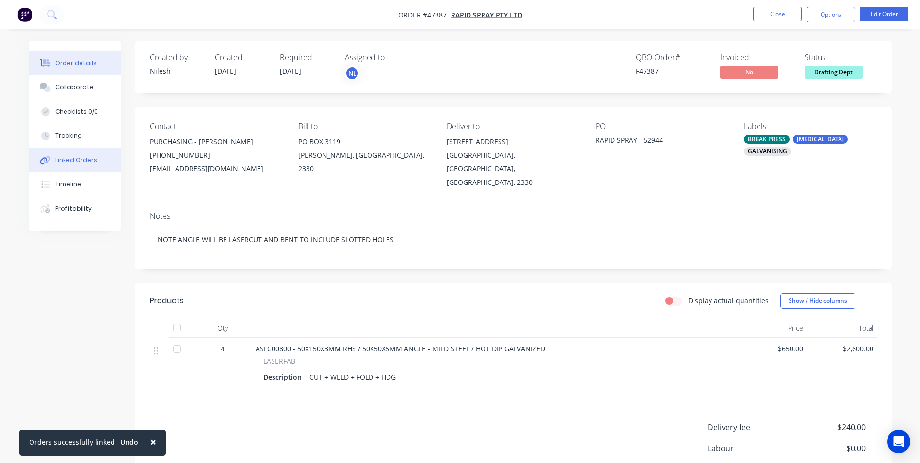
click at [81, 164] on button "Linked Orders" at bounding box center [75, 160] width 92 height 24
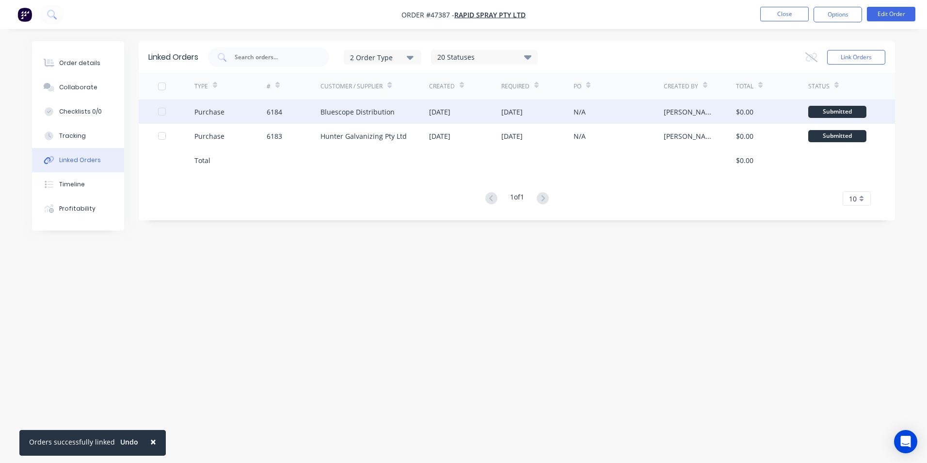
click at [496, 119] on div "[DATE]" at bounding box center [465, 111] width 72 height 24
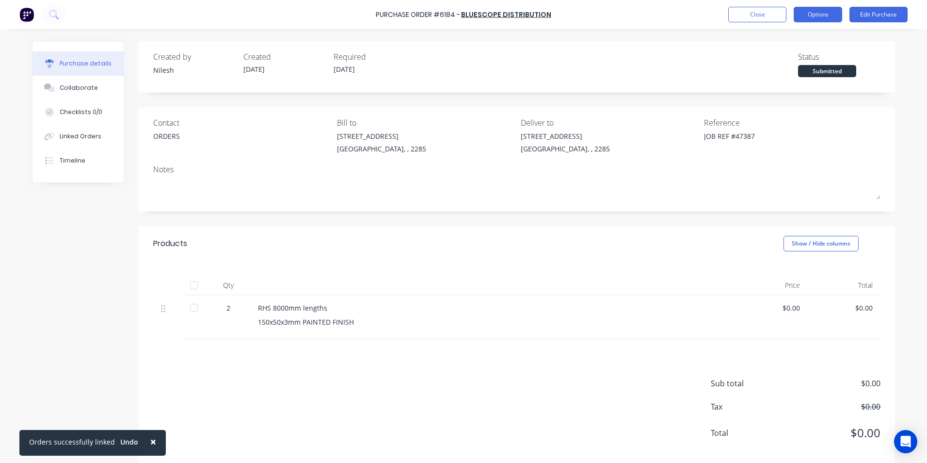
click at [810, 16] on button "Options" at bounding box center [818, 15] width 49 height 16
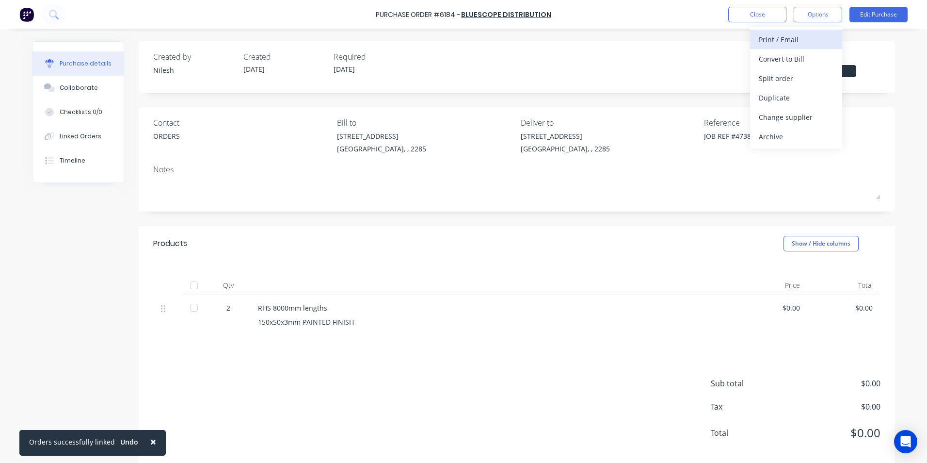
click at [797, 41] on div "Print / Email" at bounding box center [796, 40] width 75 height 14
click at [786, 76] on div "Without pricing" at bounding box center [796, 78] width 75 height 14
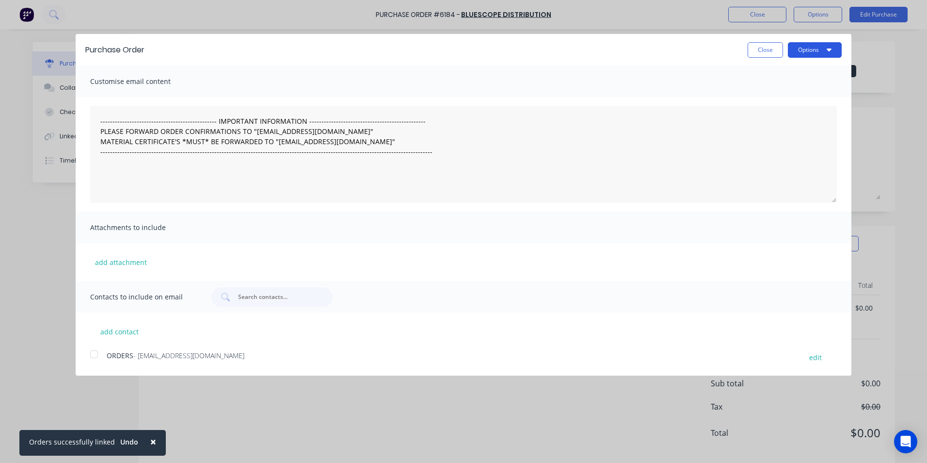
click at [809, 54] on button "Options" at bounding box center [815, 50] width 54 height 16
click at [769, 74] on div "Print" at bounding box center [796, 74] width 75 height 14
click at [763, 44] on button "Close" at bounding box center [765, 50] width 35 height 16
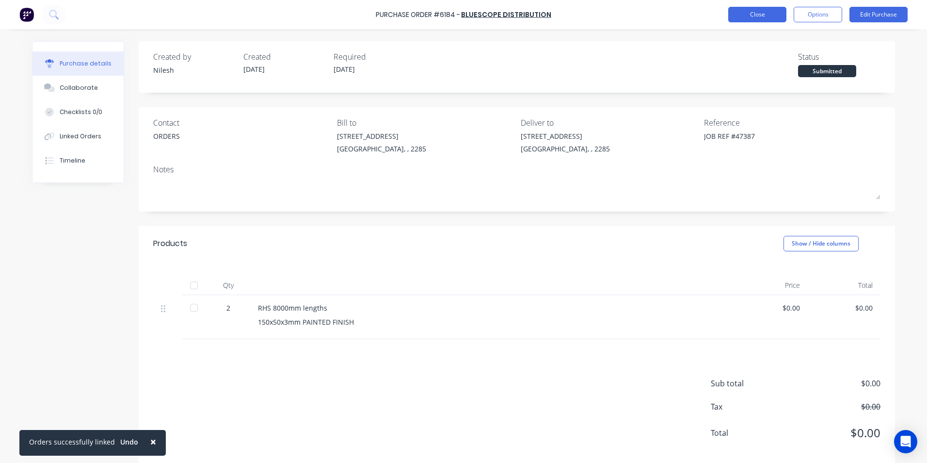
click at [779, 16] on button "Close" at bounding box center [758, 15] width 58 height 16
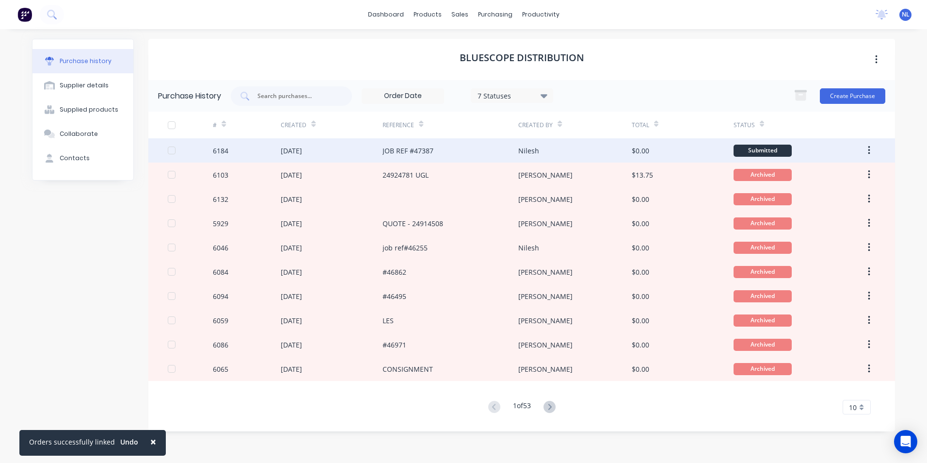
click at [439, 156] on div "JOB REF #47387" at bounding box center [451, 150] width 136 height 24
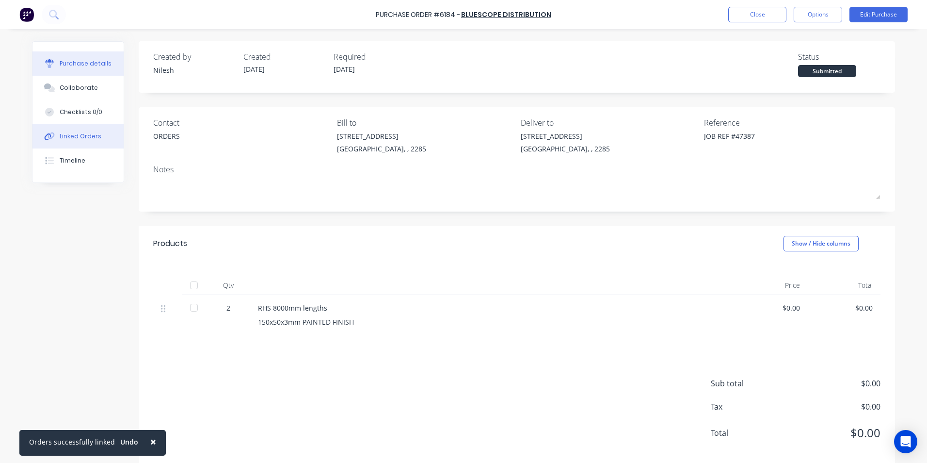
click at [86, 135] on div "Linked Orders" at bounding box center [81, 136] width 42 height 9
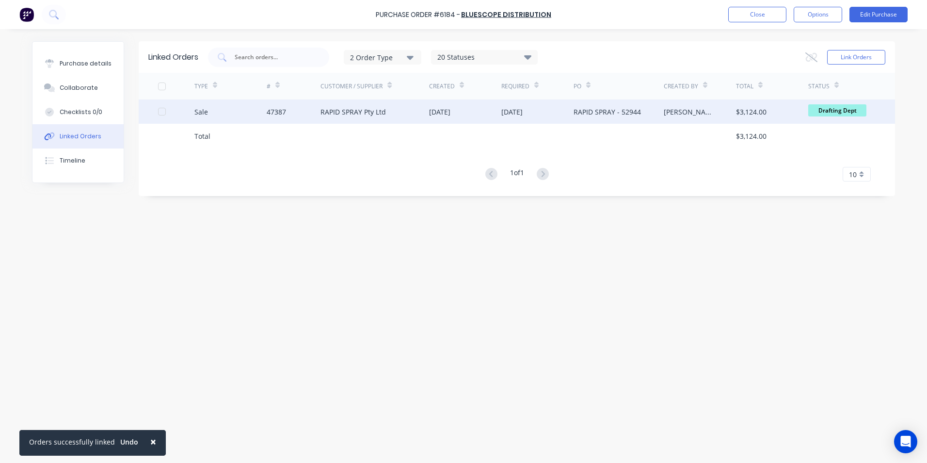
click at [420, 119] on div "RAPID SPRAY Pty Ltd" at bounding box center [375, 111] width 109 height 24
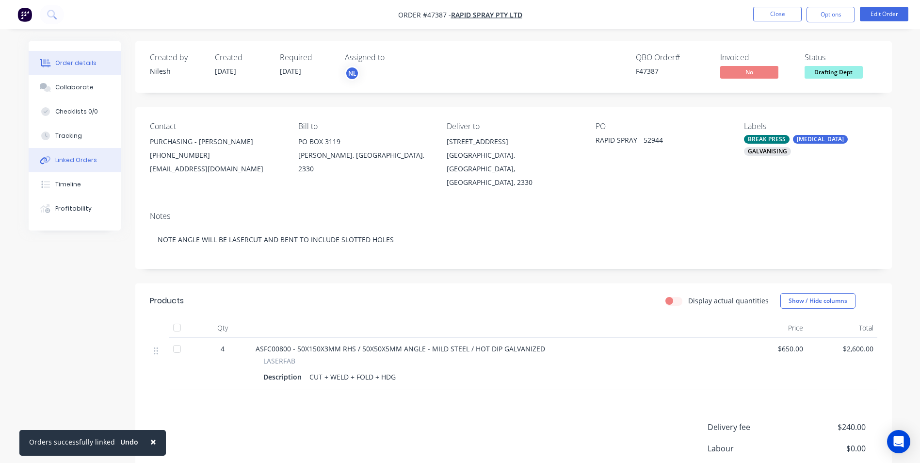
click at [69, 163] on div "Linked Orders" at bounding box center [76, 160] width 42 height 9
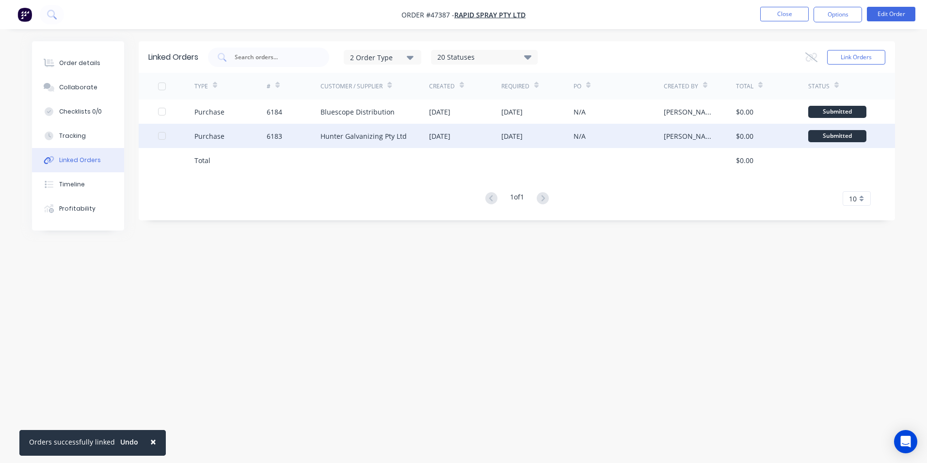
click at [451, 131] on div "[DATE]" at bounding box center [439, 136] width 21 height 10
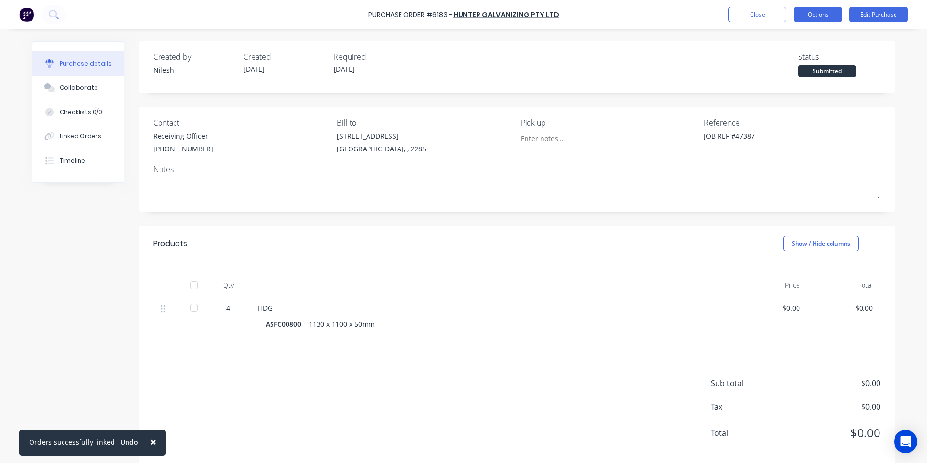
click at [835, 16] on button "Options" at bounding box center [818, 15] width 49 height 16
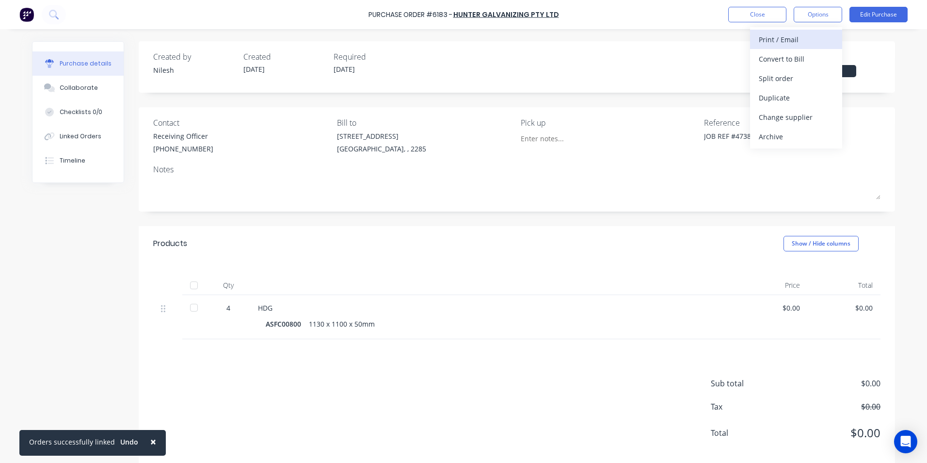
click at [797, 38] on div "Print / Email" at bounding box center [796, 40] width 75 height 14
click at [791, 79] on div "Without pricing" at bounding box center [796, 78] width 75 height 14
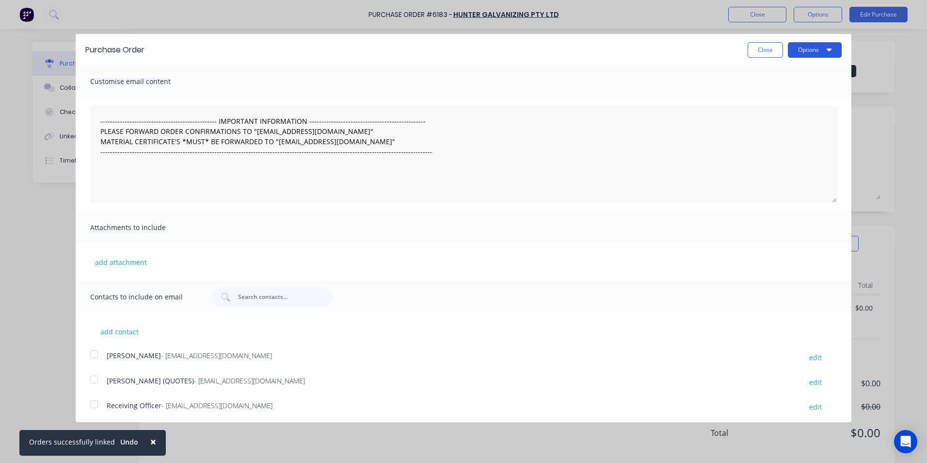
click at [827, 48] on icon "button" at bounding box center [829, 50] width 5 height 8
click at [783, 73] on div "Print" at bounding box center [796, 74] width 75 height 14
type textarea "x"
